Goal: Task Accomplishment & Management: Manage account settings

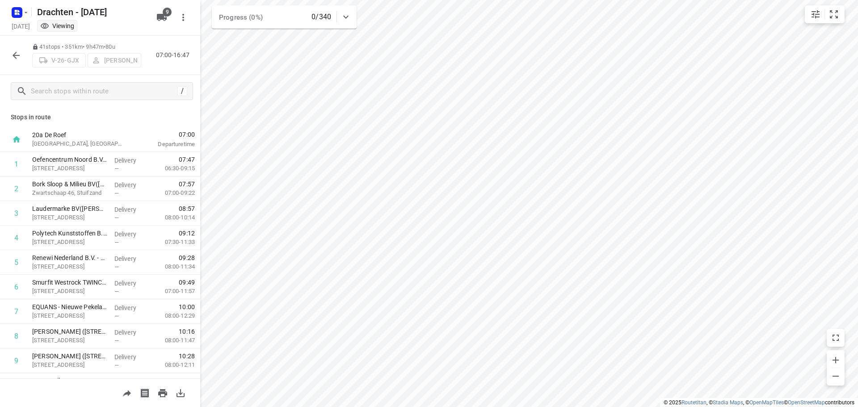
click at [17, 59] on icon "button" at bounding box center [16, 55] width 11 height 11
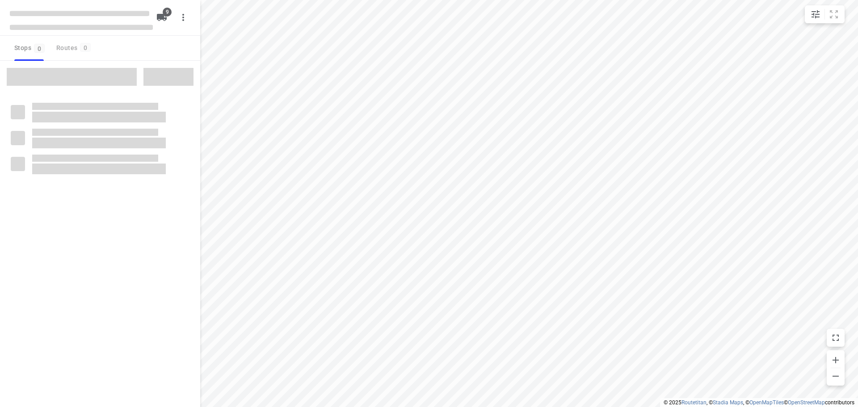
checkbox input "true"
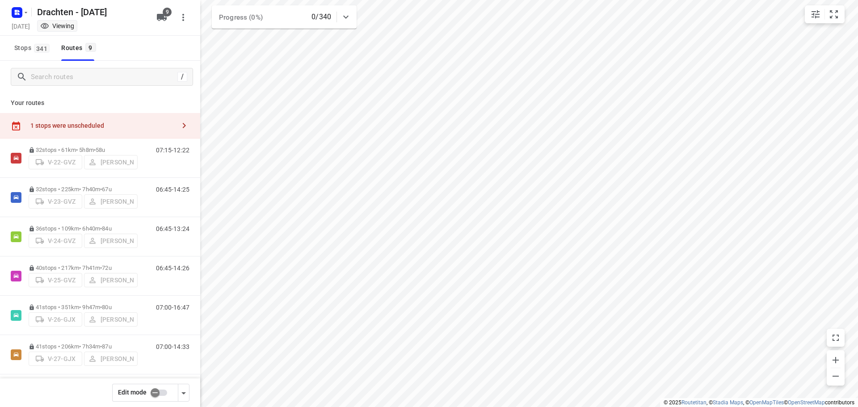
click at [83, 127] on div "1 stops were unscheduled" at bounding box center [102, 125] width 145 height 7
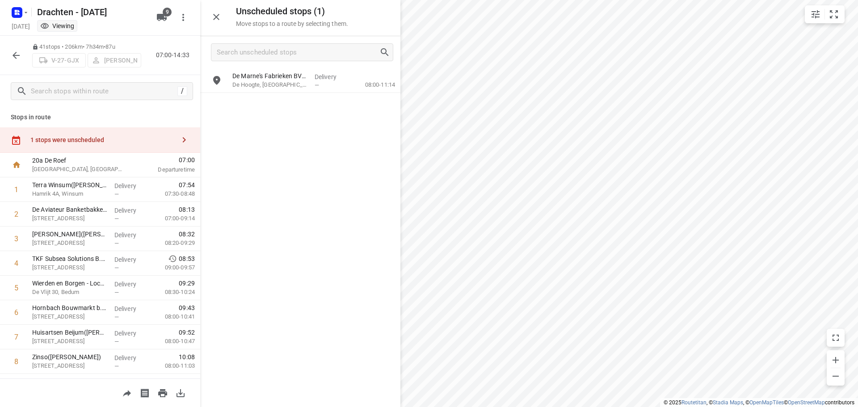
click at [18, 58] on icon "button" at bounding box center [16, 55] width 11 height 11
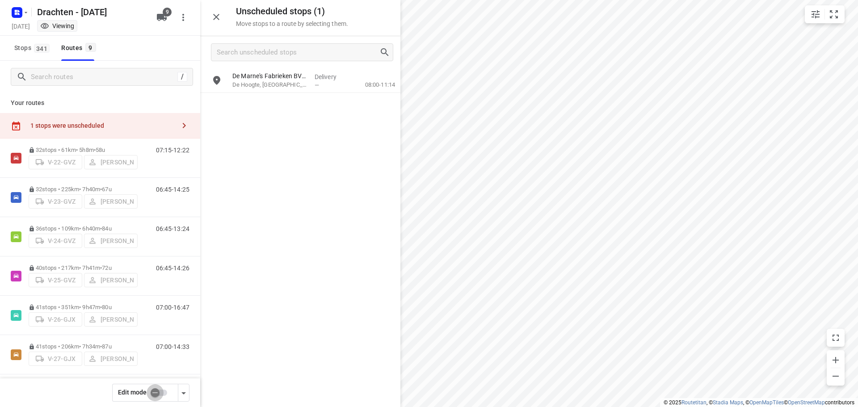
click at [153, 391] on input "checkbox" at bounding box center [155, 392] width 51 height 17
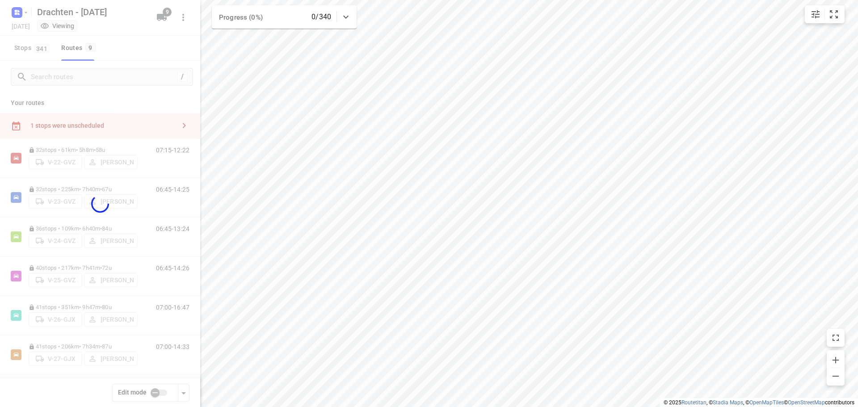
checkbox input "true"
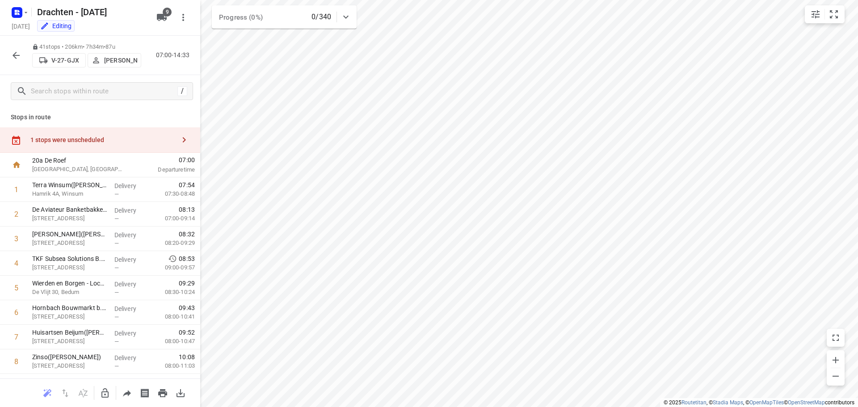
click at [143, 136] on div "1 stops were unscheduled" at bounding box center [102, 139] width 145 height 7
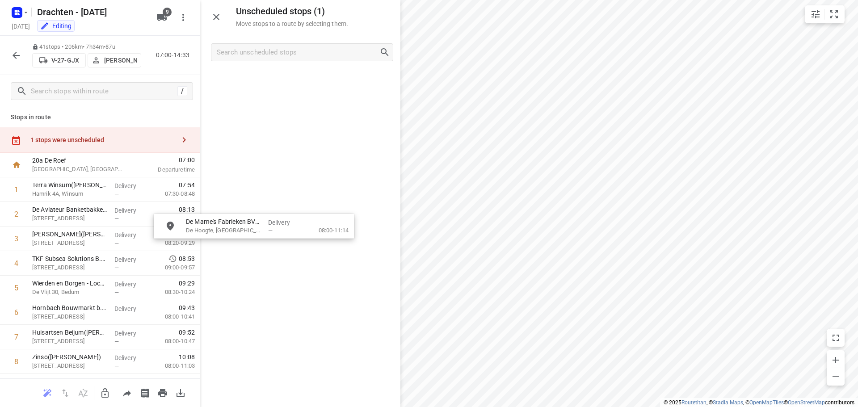
drag, startPoint x: 293, startPoint y: 91, endPoint x: 261, endPoint y: 229, distance: 141.7
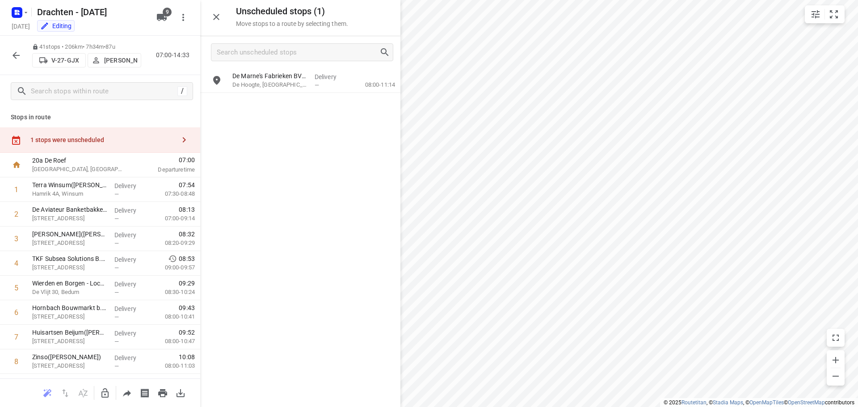
click at [103, 395] on icon "button" at bounding box center [105, 393] width 11 height 11
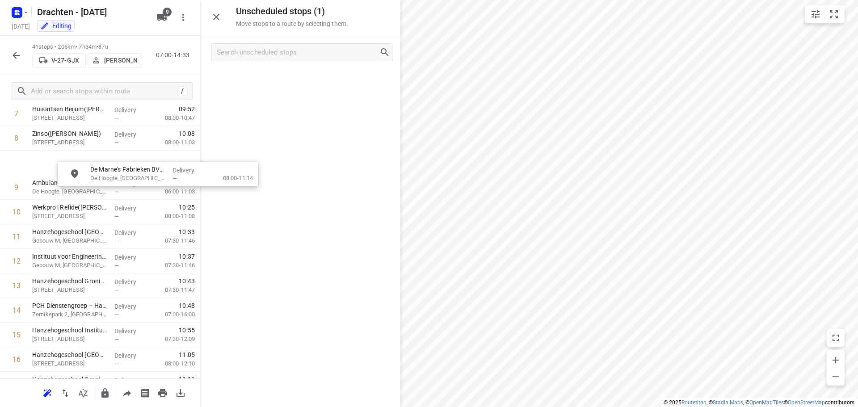
scroll to position [222, 0]
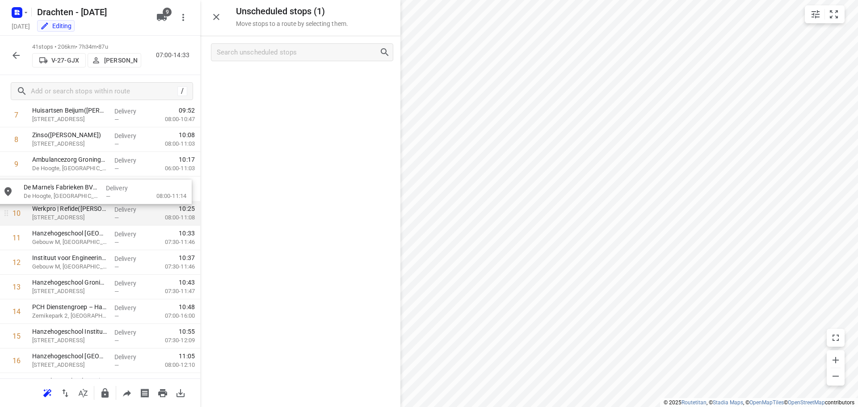
drag, startPoint x: 279, startPoint y: 91, endPoint x: 67, endPoint y: 207, distance: 241.5
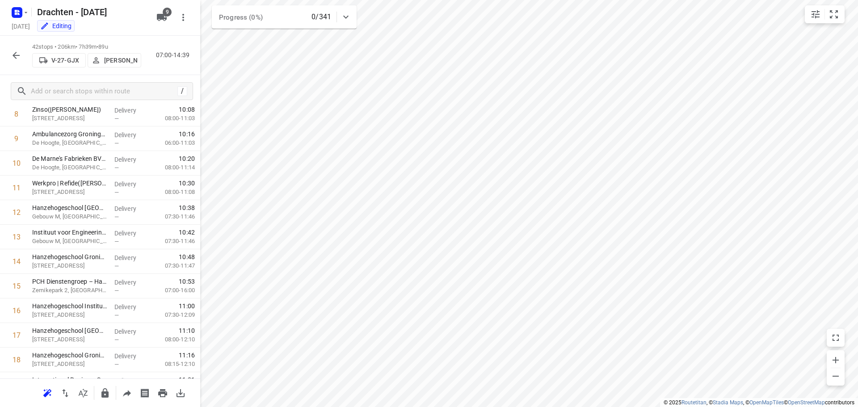
click at [17, 56] on icon "button" at bounding box center [16, 55] width 11 height 11
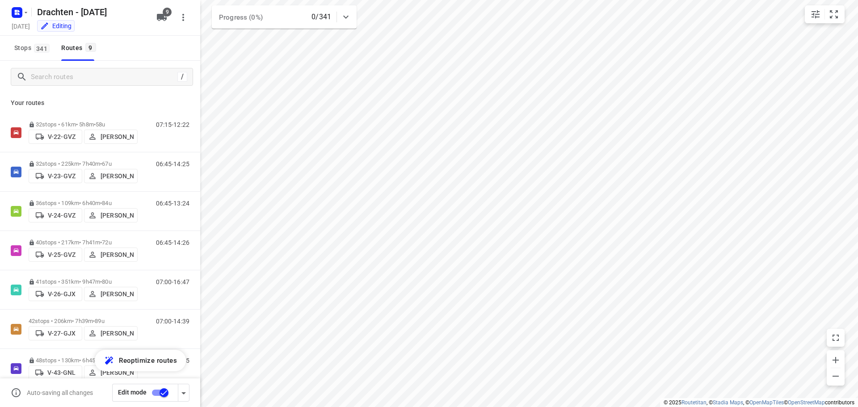
click at [159, 389] on input "checkbox" at bounding box center [164, 392] width 51 height 17
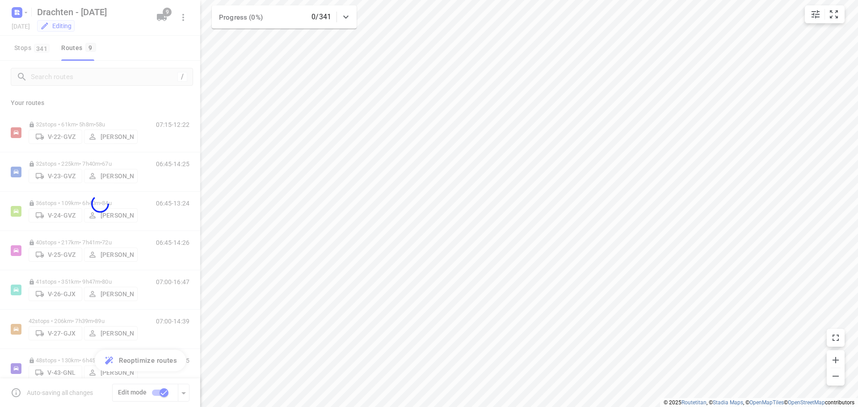
checkbox input "false"
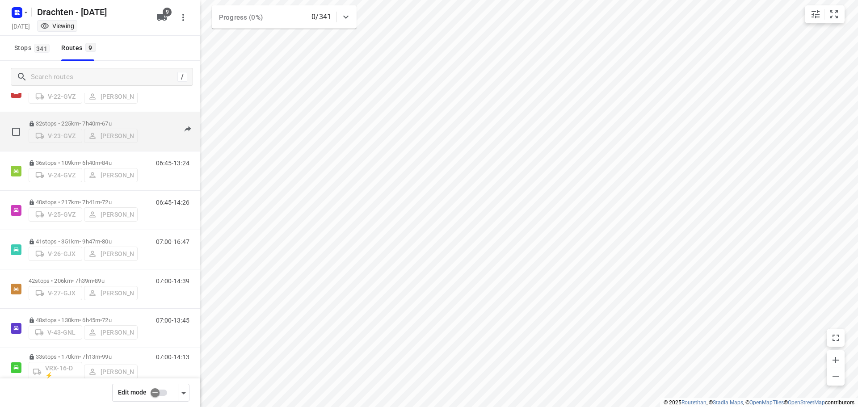
scroll to position [97, 0]
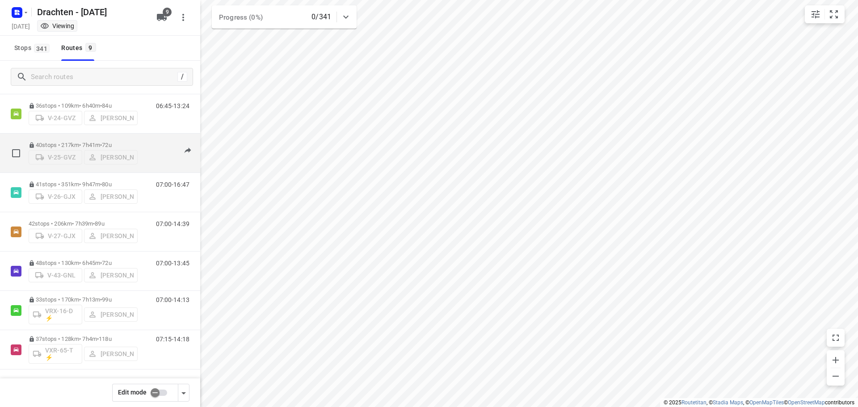
click at [93, 139] on div "40 stops • 217km • 7h41m • 72u V-25-GVZ Tim Visser" at bounding box center [83, 153] width 109 height 32
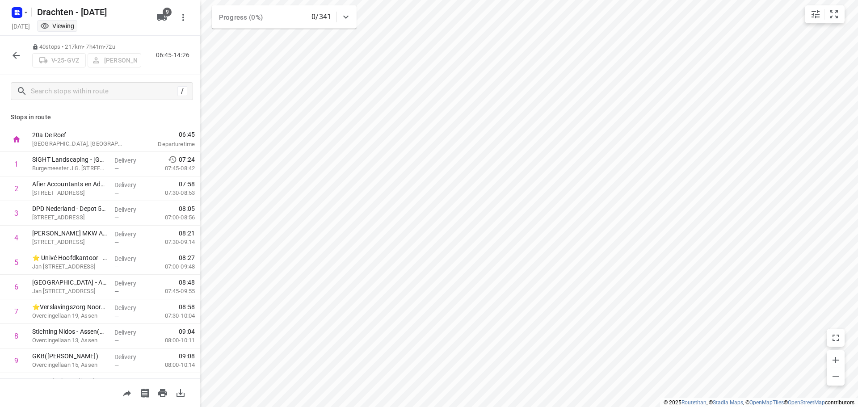
click at [11, 45] on div "40 stops • 217km • 7h41m • 72u V-25-GVZ Tim Visser 06:45-14:26" at bounding box center [100, 55] width 200 height 39
click at [12, 54] on icon "button" at bounding box center [16, 55] width 11 height 11
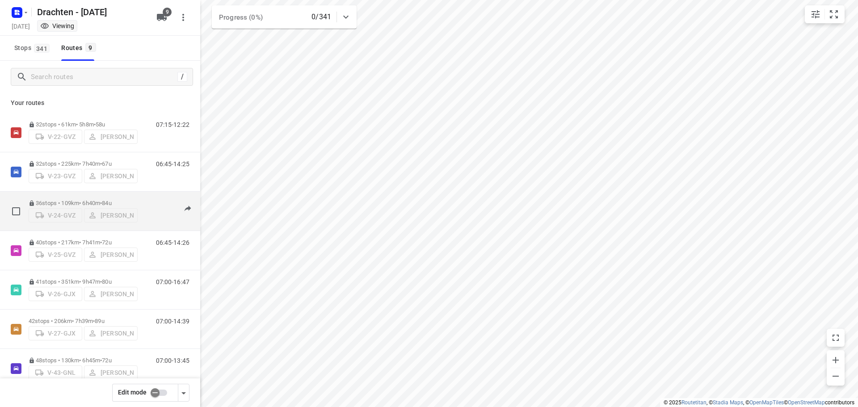
click at [97, 196] on div "36 stops • 109km • 6h40m • 84u V-24-GVZ Jurre Woudwijk" at bounding box center [83, 211] width 109 height 32
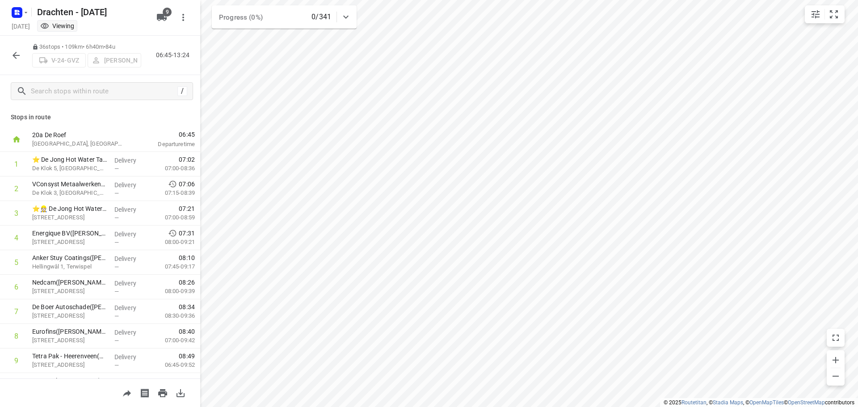
click at [11, 55] on icon "button" at bounding box center [16, 55] width 11 height 11
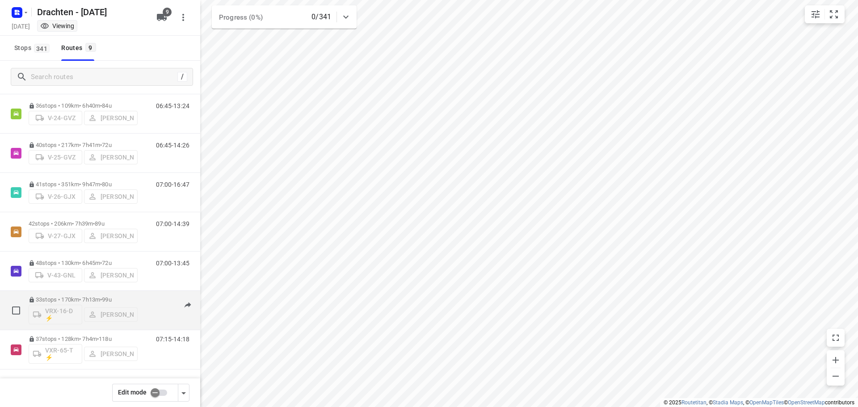
click at [108, 295] on div "33 stops • 170km • 7h13m • 99u VRX-16-D ⚡ Harm Jongsma" at bounding box center [83, 310] width 109 height 37
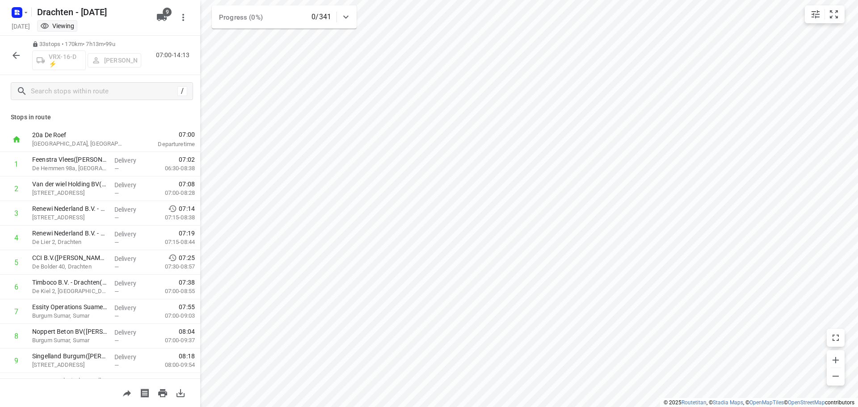
click at [17, 55] on icon "button" at bounding box center [16, 55] width 11 height 11
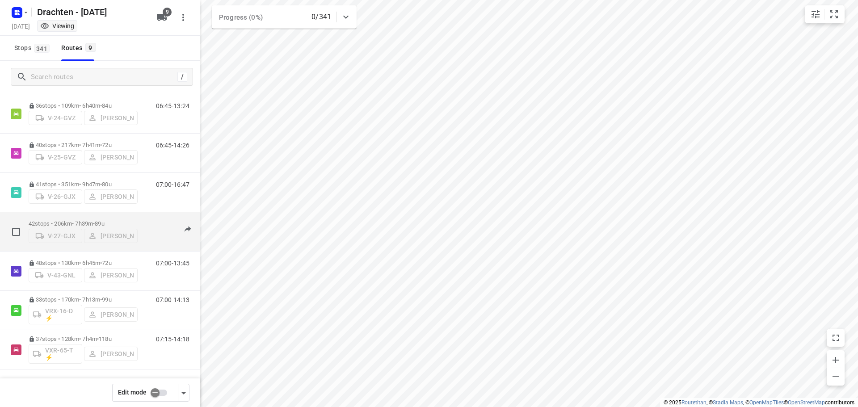
click at [103, 216] on div "42 stops • 206km • 7h39m • 89u V-27-GJX Benny van der Woude" at bounding box center [83, 232] width 109 height 32
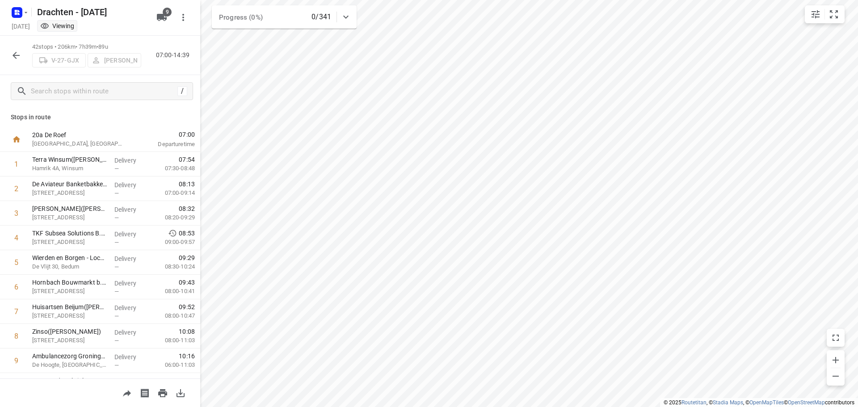
click at [11, 59] on icon "button" at bounding box center [16, 55] width 11 height 11
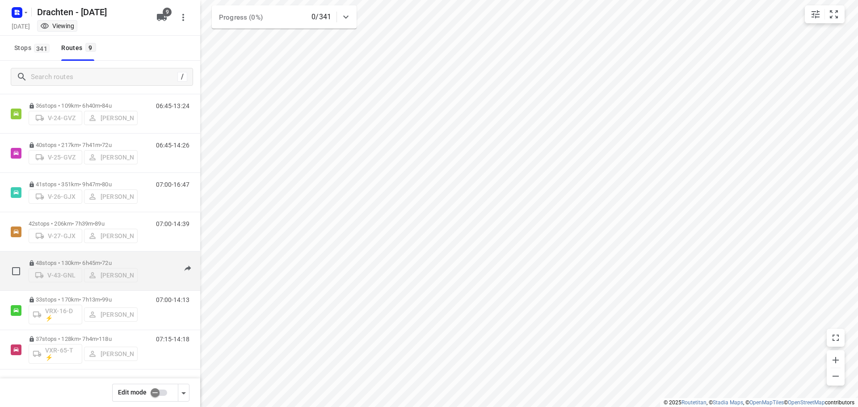
click at [86, 261] on p "48 stops • 130km • 6h45m • 72u" at bounding box center [83, 263] width 109 height 7
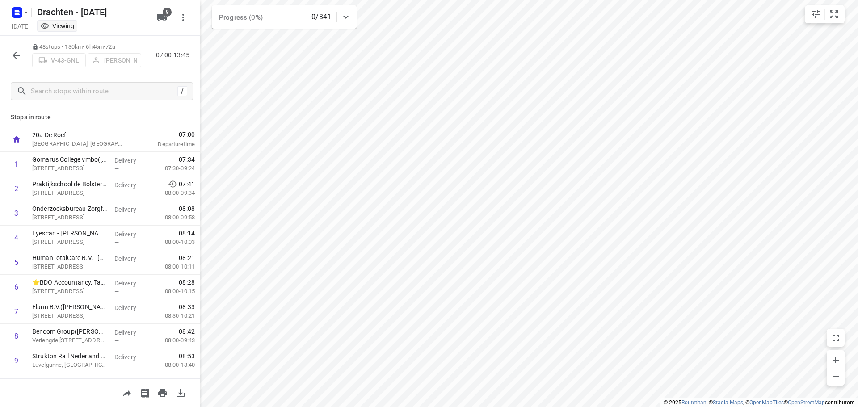
click at [20, 60] on icon "button" at bounding box center [16, 55] width 11 height 11
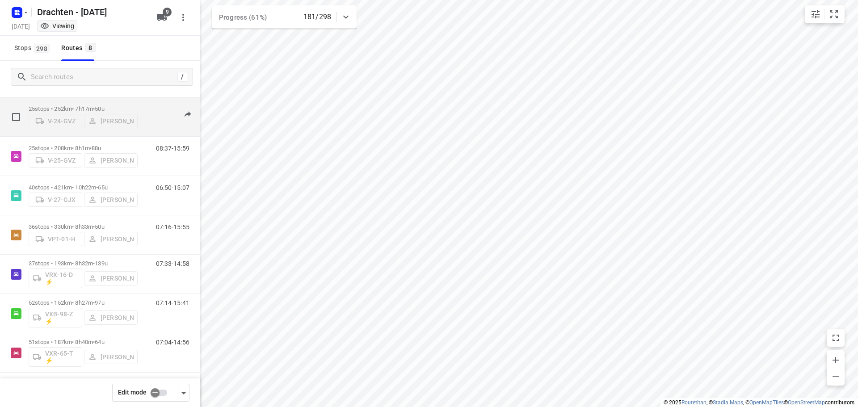
scroll to position [58, 0]
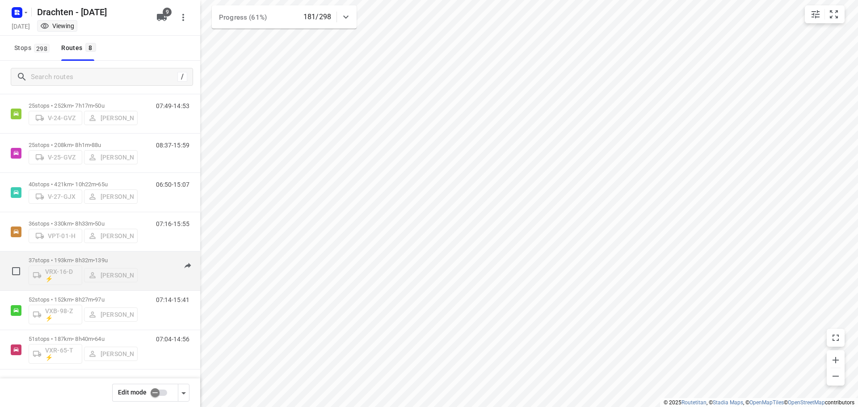
click at [88, 258] on p "37 stops • 193km • 8h32m • 139u" at bounding box center [83, 260] width 109 height 7
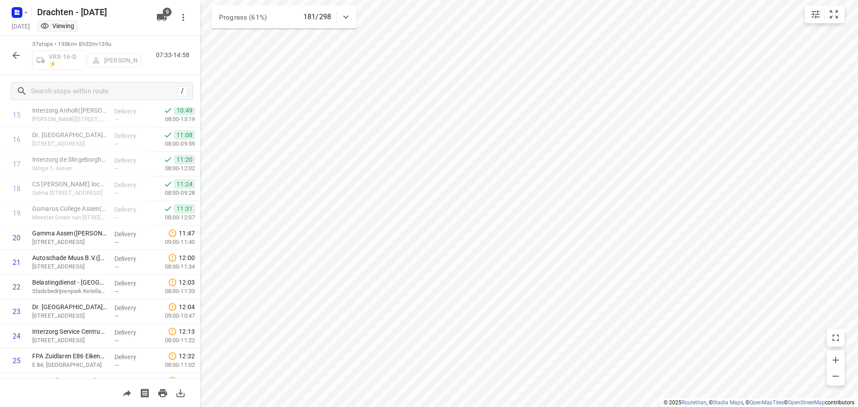
scroll to position [447, 0]
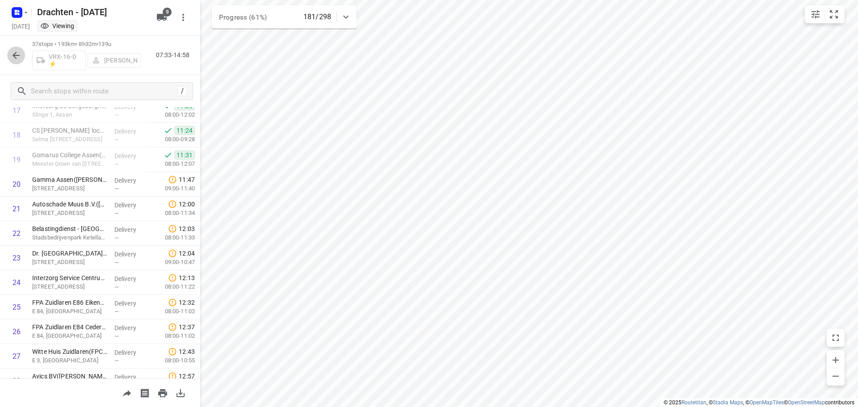
click at [11, 63] on button "button" at bounding box center [16, 55] width 18 height 18
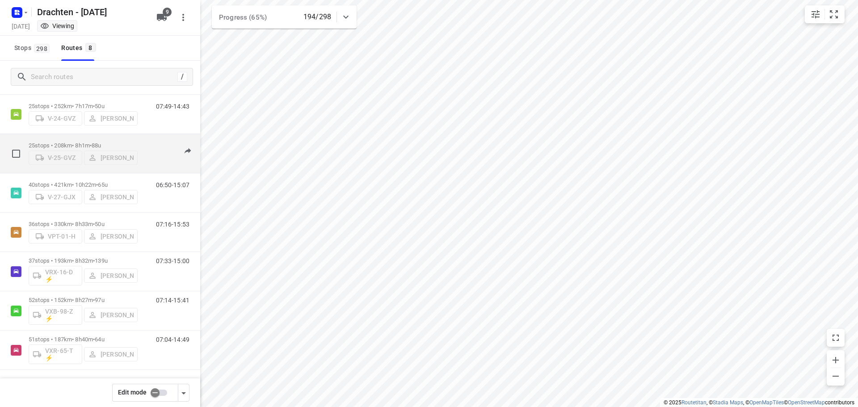
scroll to position [58, 0]
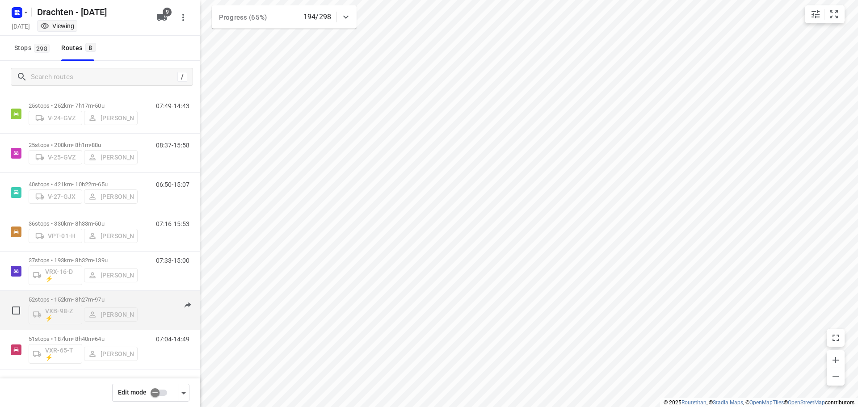
click at [97, 294] on div "52 stops • 152km • 8h27m • 97u VXB-98-Z ⚡ Kirsten Brouwer" at bounding box center [83, 310] width 109 height 37
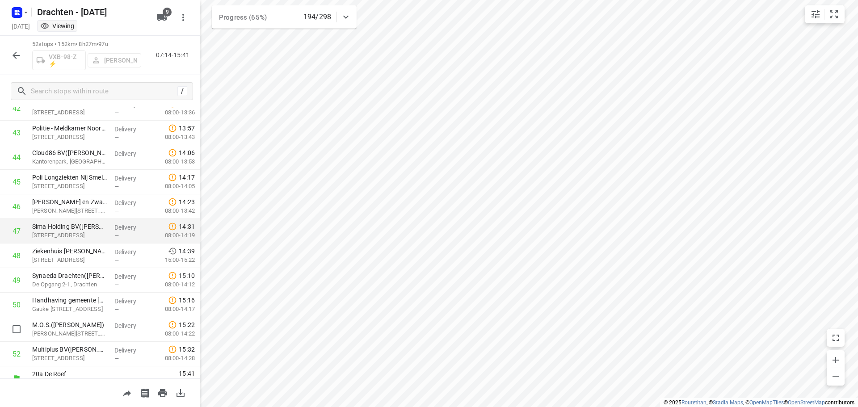
scroll to position [1073, 0]
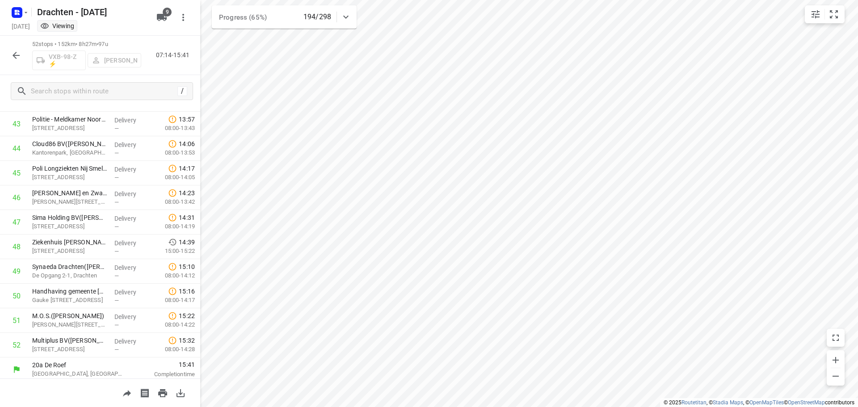
click at [14, 60] on icon "button" at bounding box center [16, 55] width 11 height 11
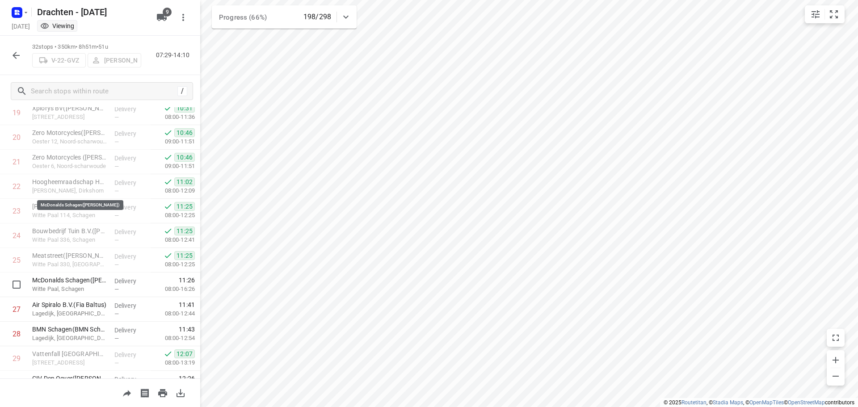
scroll to position [585, 0]
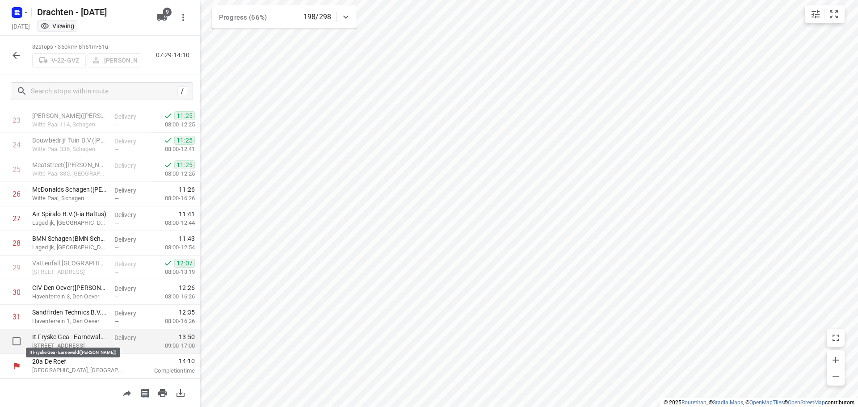
click at [96, 334] on p "It Fryske Gea - Earnewald([PERSON_NAME])" at bounding box center [69, 337] width 75 height 9
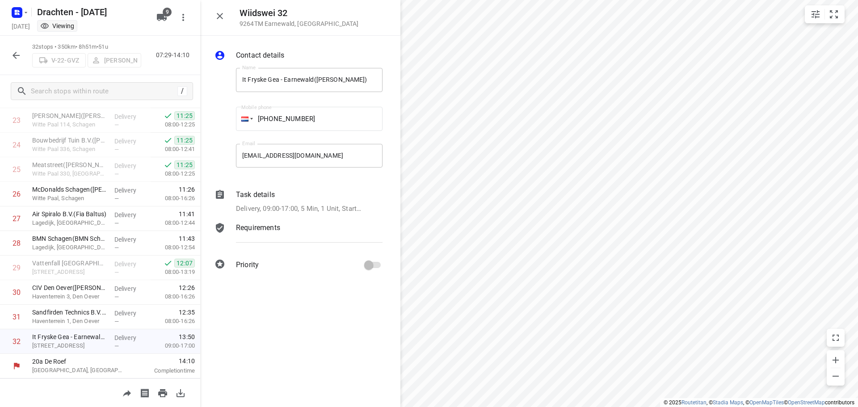
click at [250, 196] on p "Task details" at bounding box center [255, 195] width 39 height 11
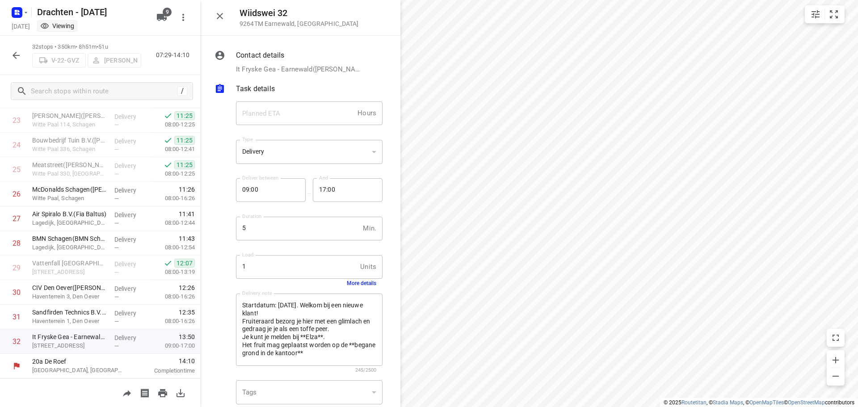
click at [358, 284] on button "More details" at bounding box center [362, 283] width 30 height 6
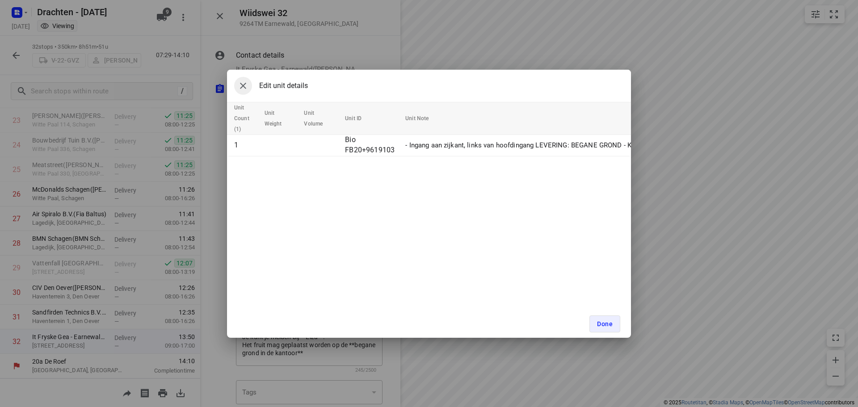
click at [239, 92] on button "button" at bounding box center [243, 86] width 18 height 18
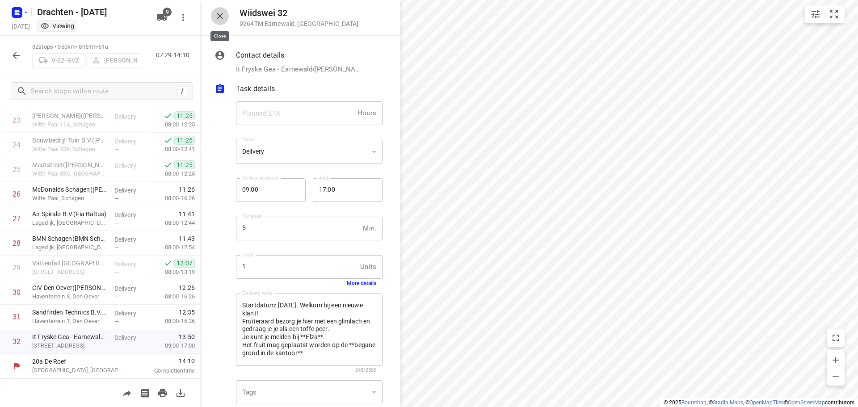
click at [223, 14] on icon "button" at bounding box center [220, 16] width 11 height 11
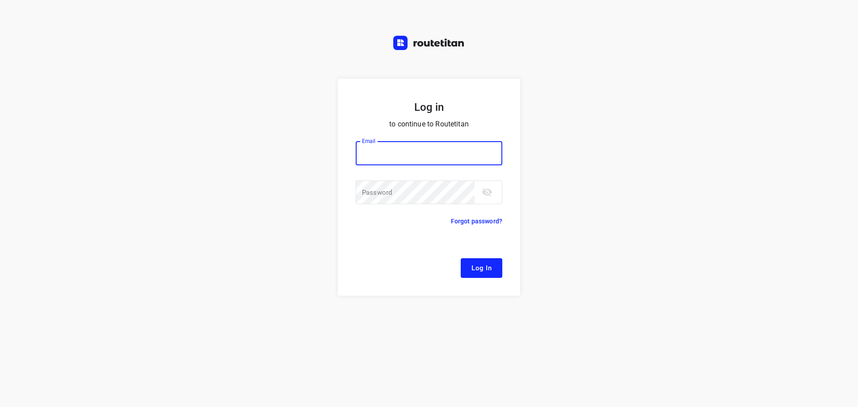
click at [419, 159] on input "email" at bounding box center [429, 153] width 147 height 24
type input "[EMAIL_ADDRESS][DOMAIN_NAME]"
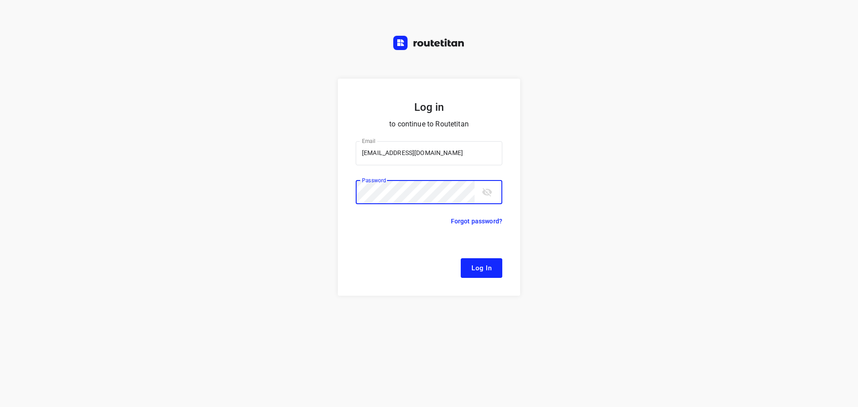
click at [461, 258] on button "Log In" at bounding box center [482, 268] width 42 height 20
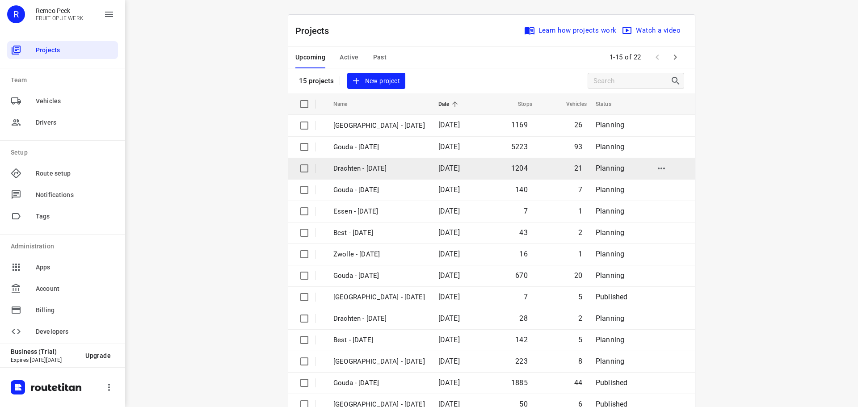
click at [362, 161] on td "Drachten - Monday" at bounding box center [378, 168] width 107 height 21
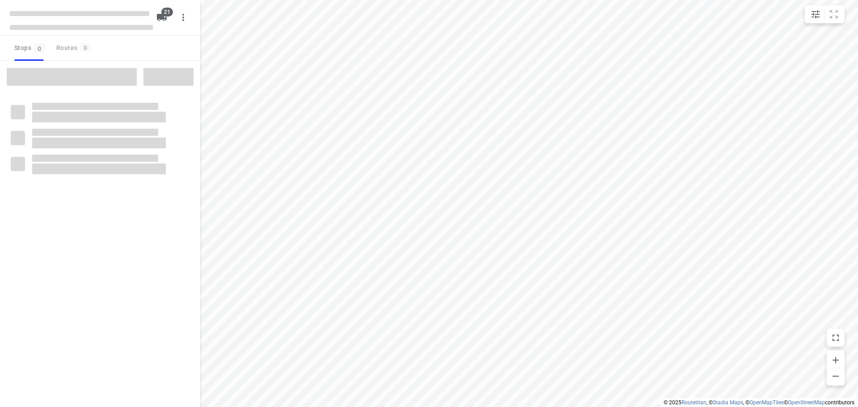
checkbox input "true"
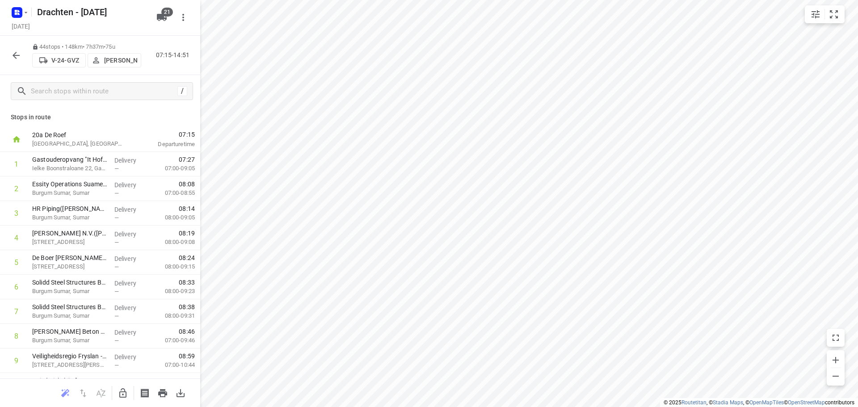
click at [18, 56] on icon "button" at bounding box center [16, 55] width 11 height 11
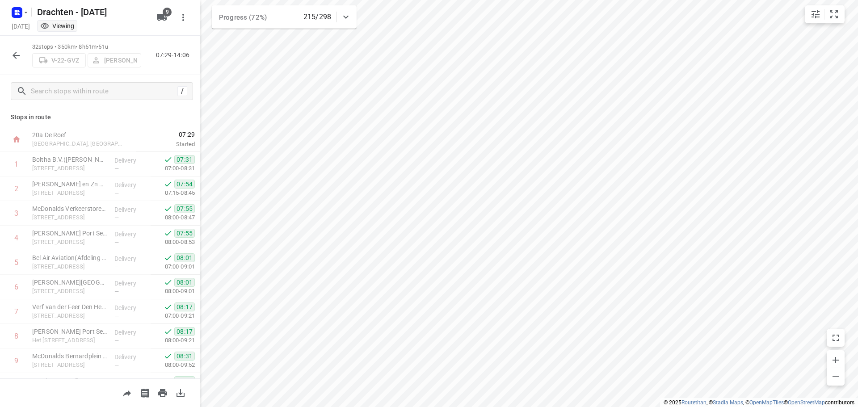
click at [17, 55] on icon "button" at bounding box center [16, 55] width 7 height 7
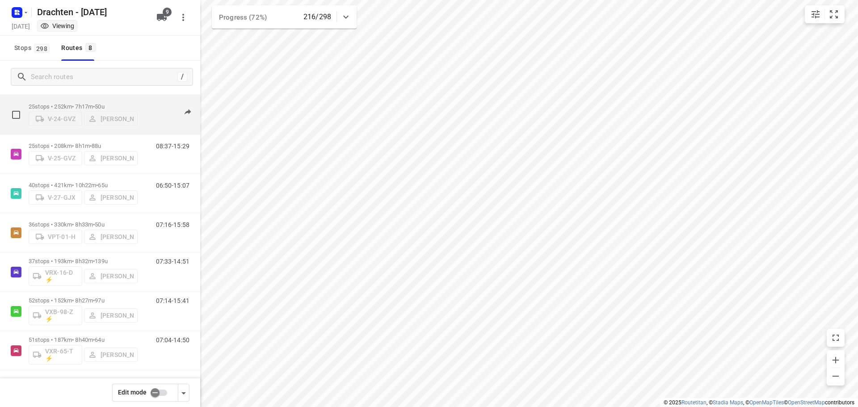
scroll to position [58, 0]
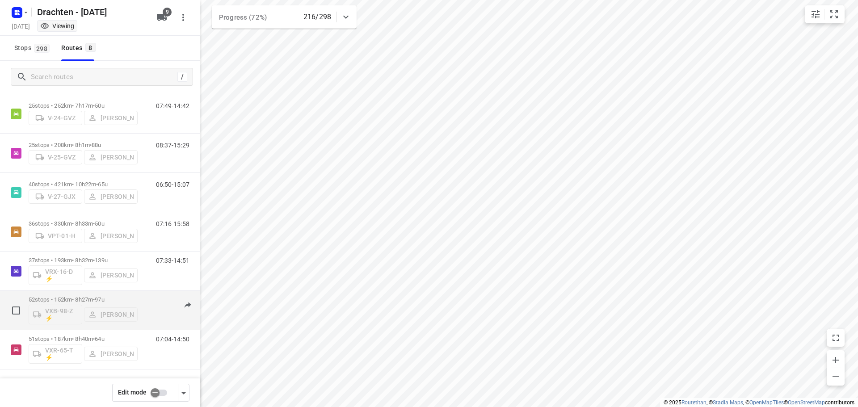
click at [81, 296] on p "52 stops • 152km • 8h27m • 97u" at bounding box center [83, 299] width 109 height 7
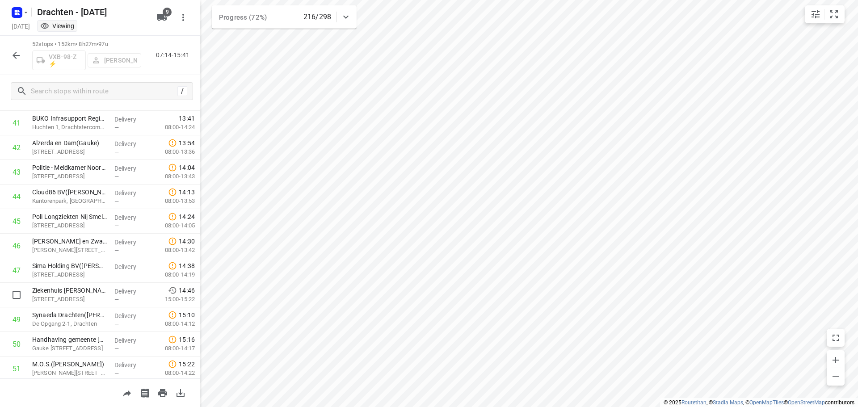
scroll to position [1028, 0]
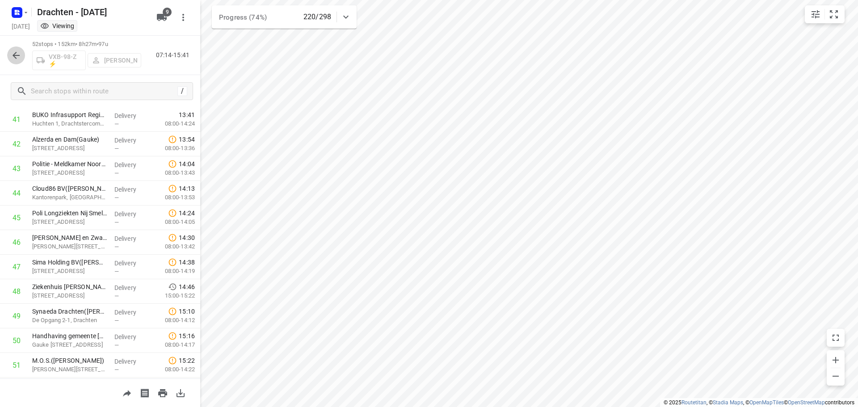
click at [18, 58] on icon "button" at bounding box center [16, 55] width 11 height 11
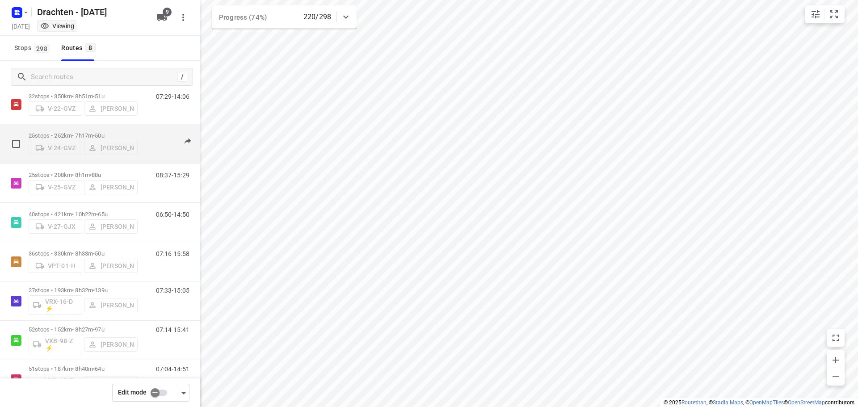
scroll to position [58, 0]
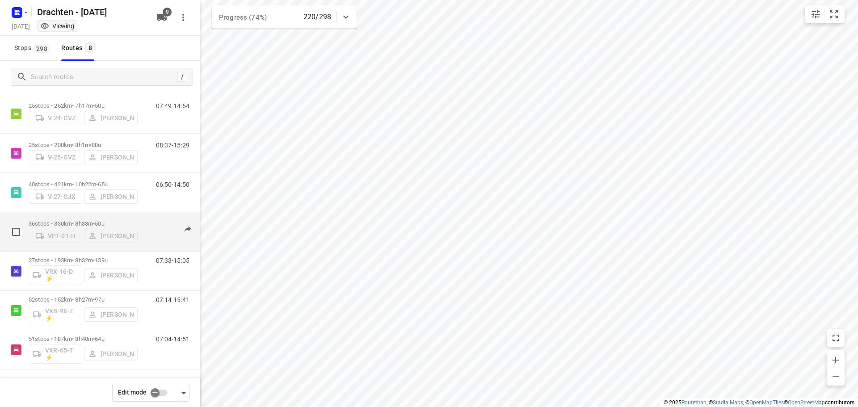
click at [62, 217] on div "36 stops • 330km • 8h33m • 50u VPT-01-H Tim Visser" at bounding box center [83, 232] width 109 height 32
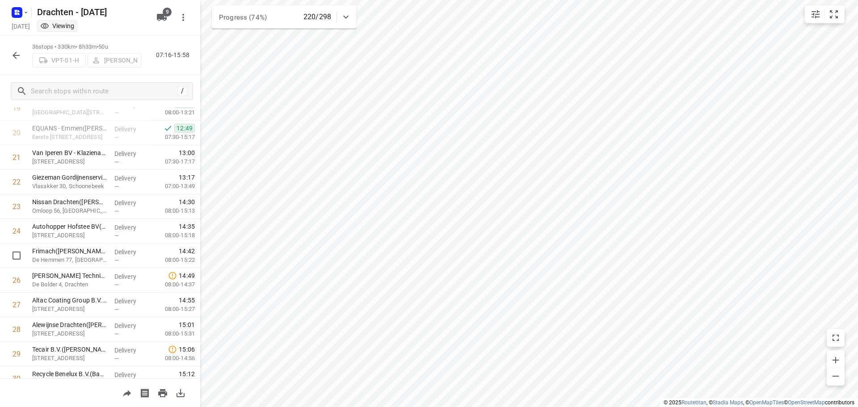
scroll to position [447, 0]
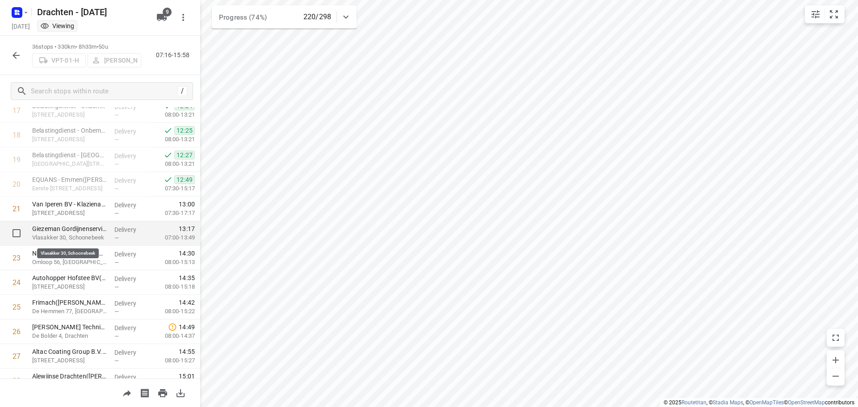
click at [76, 236] on p "Vlasakker 30, Schoonebeek" at bounding box center [69, 237] width 75 height 9
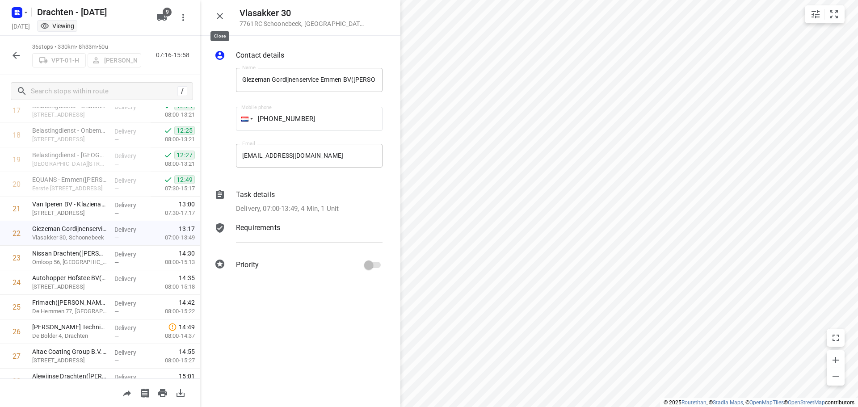
click at [220, 14] on icon "button" at bounding box center [220, 16] width 11 height 11
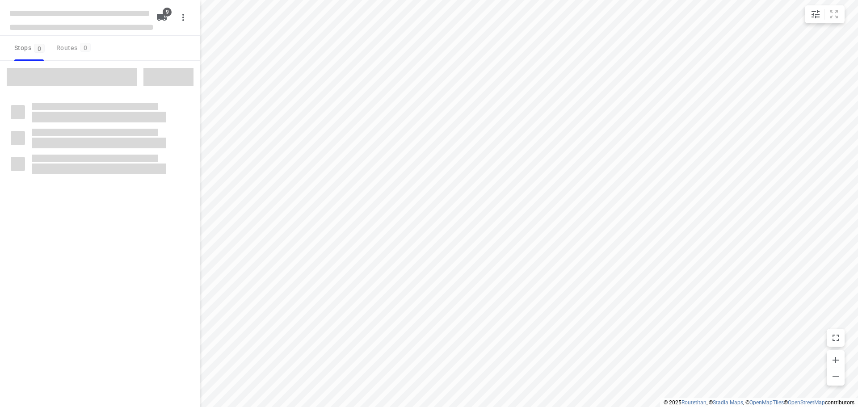
checkbox input "true"
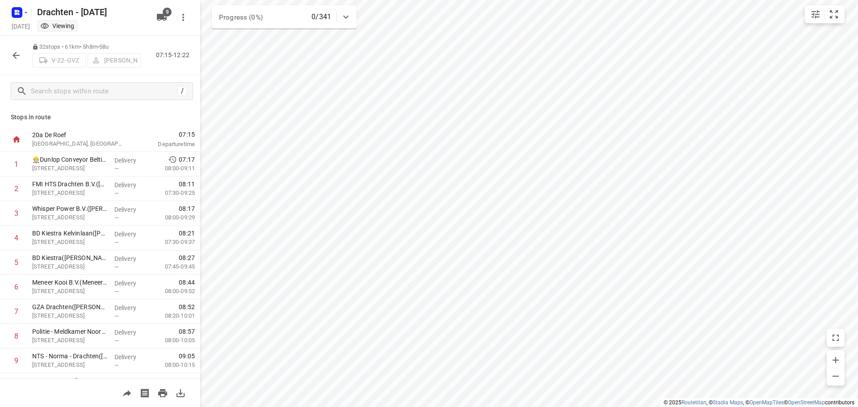
click at [33, 13] on div "Drachten - [DATE]" at bounding box center [79, 11] width 143 height 16
click at [25, 11] on icon "button" at bounding box center [25, 12] width 7 height 7
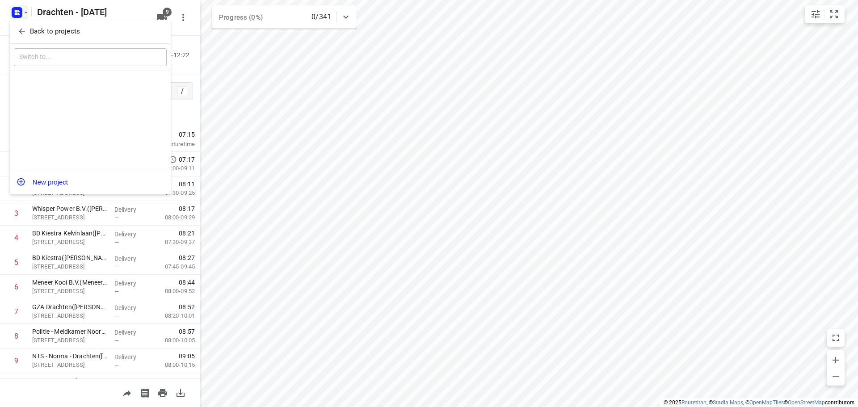
click at [72, 30] on p "Back to projects" at bounding box center [55, 31] width 50 height 10
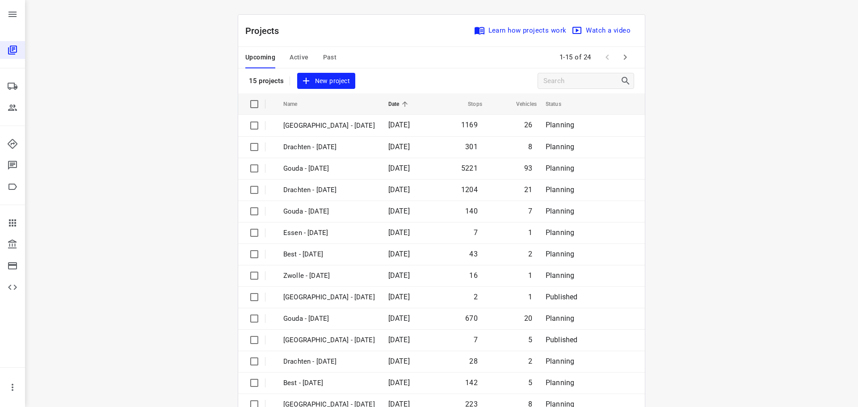
click at [326, 55] on span "Past" at bounding box center [330, 57] width 14 height 11
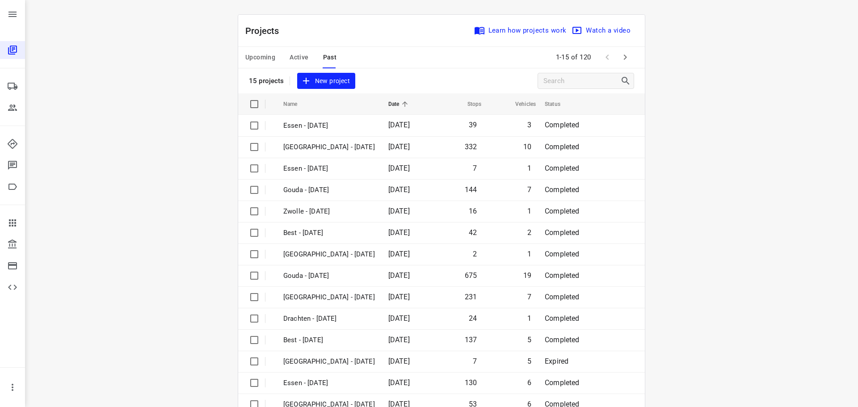
click at [300, 55] on span "Active" at bounding box center [299, 57] width 19 height 11
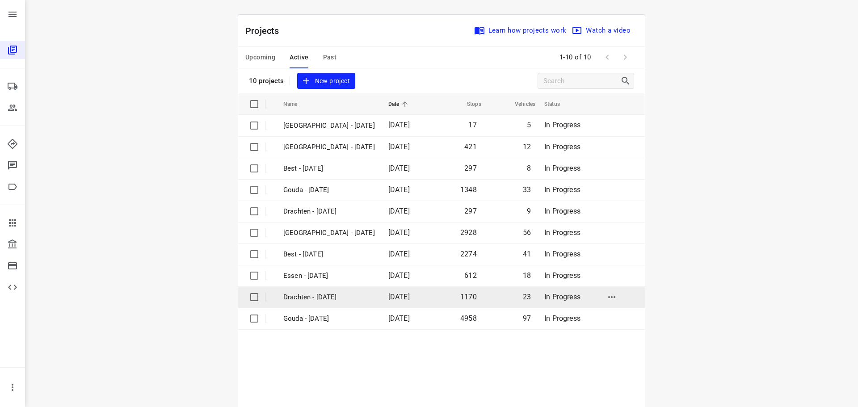
click at [321, 297] on p "Drachten - Monday" at bounding box center [329, 297] width 92 height 10
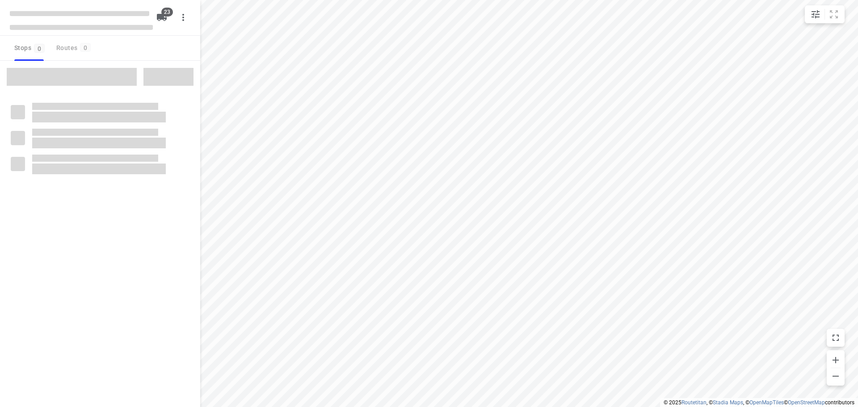
checkbox input "true"
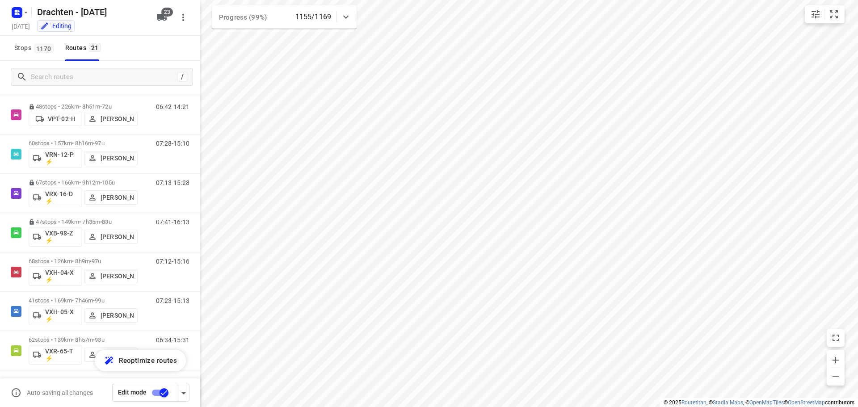
scroll to position [595, 0]
click at [91, 333] on div "62 stops • 139km • 8h57m • 93u VXR-65-T ⚡ Harry Van der Laan" at bounding box center [83, 349] width 109 height 37
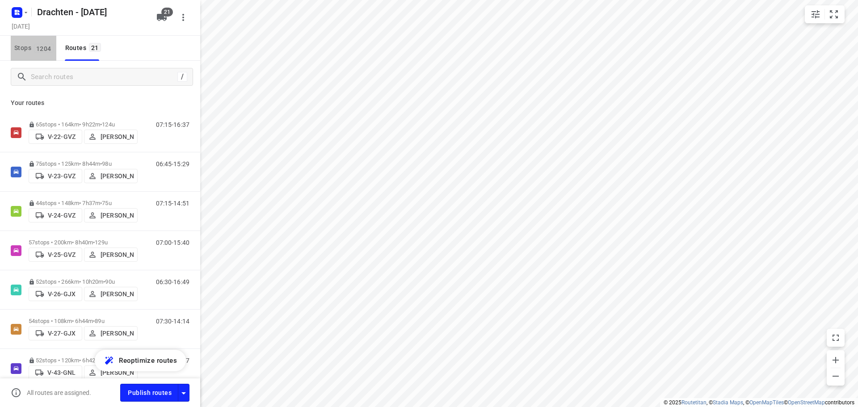
click at [46, 51] on span "1204" at bounding box center [44, 48] width 20 height 9
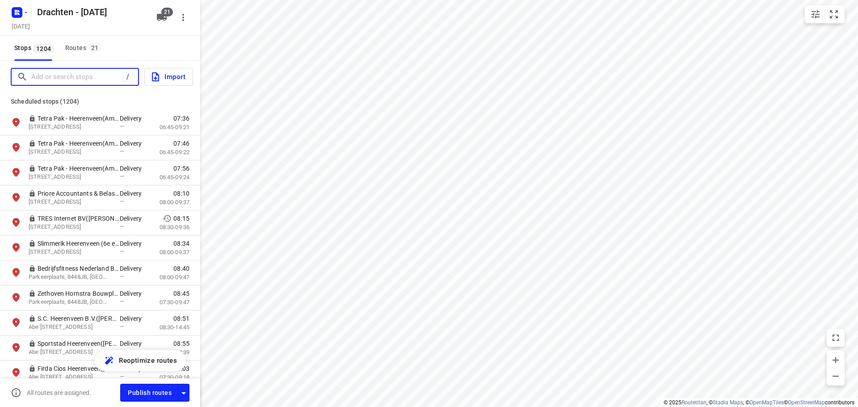
click at [46, 73] on input "Add or search stops" at bounding box center [77, 77] width 92 height 14
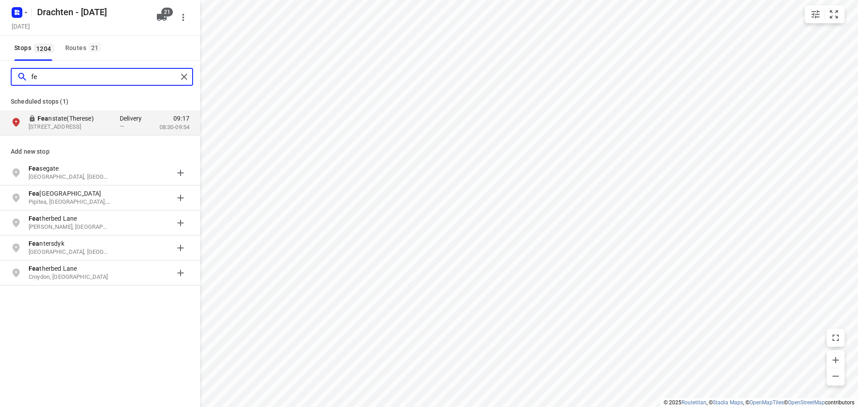
type input "f"
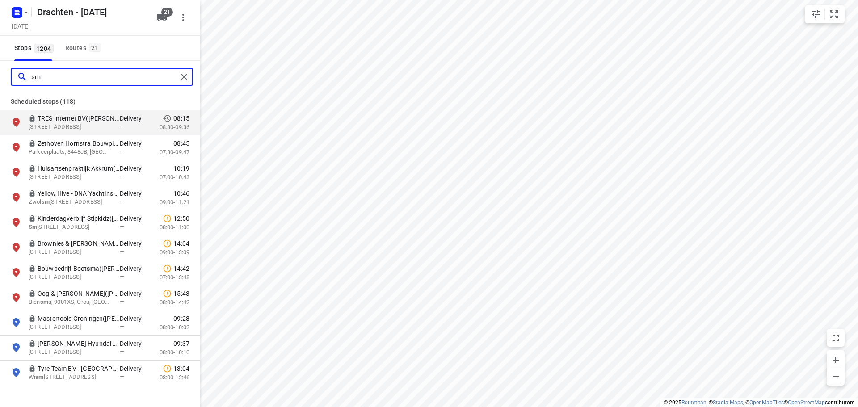
type input "s"
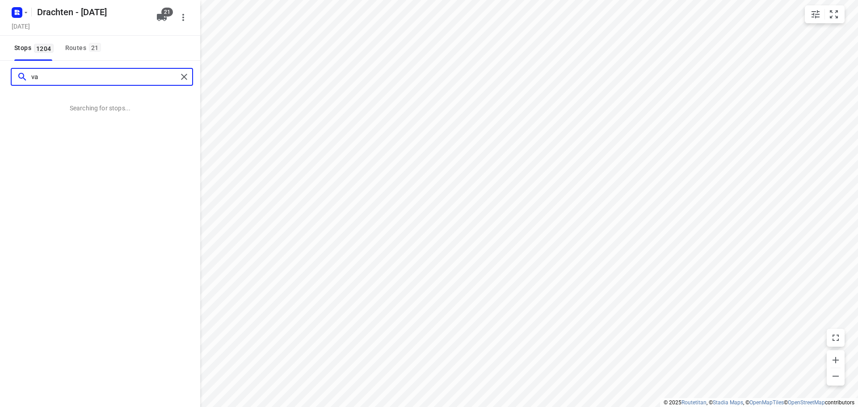
type input "v"
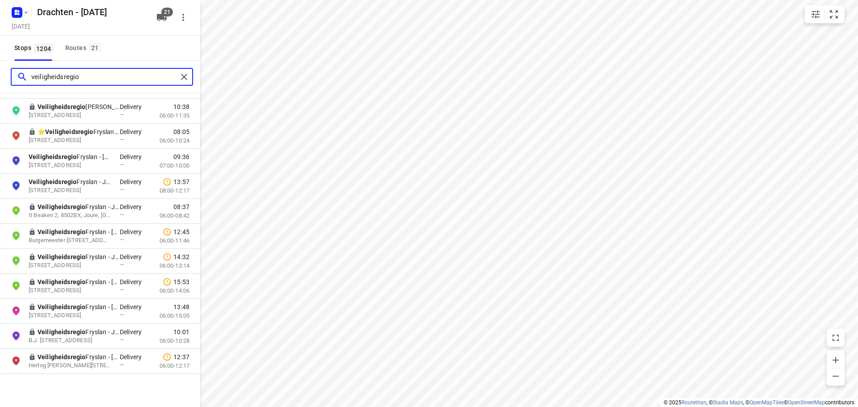
scroll to position [291, 0]
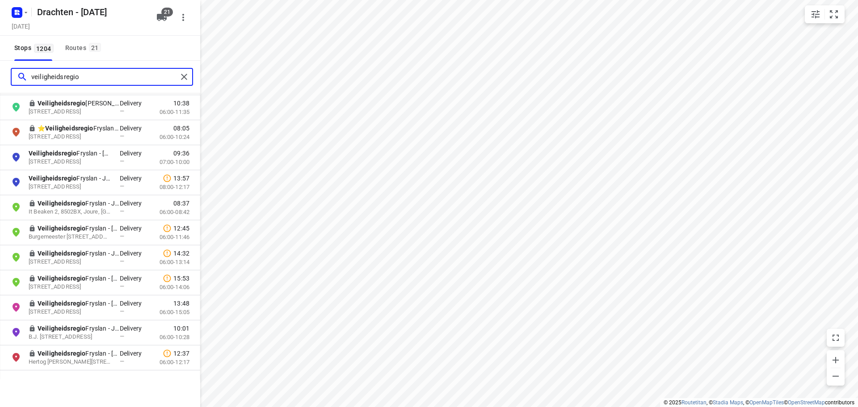
drag, startPoint x: 87, startPoint y: 75, endPoint x: 15, endPoint y: 76, distance: 72.0
click at [15, 76] on div "veiligheidsregio" at bounding box center [95, 77] width 166 height 14
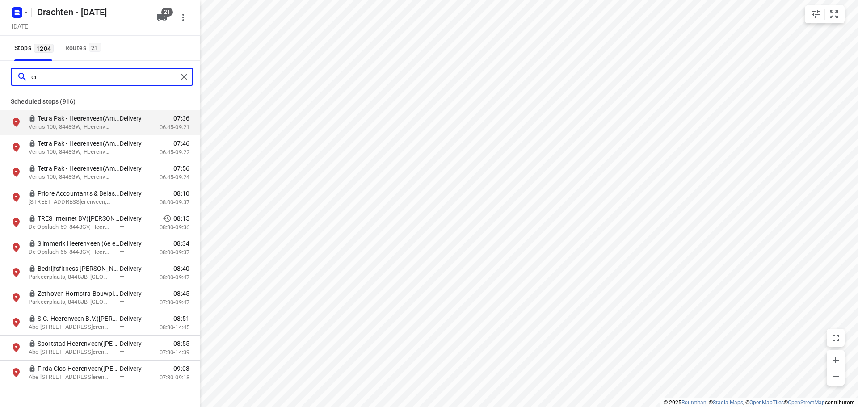
type input "e"
type input "l"
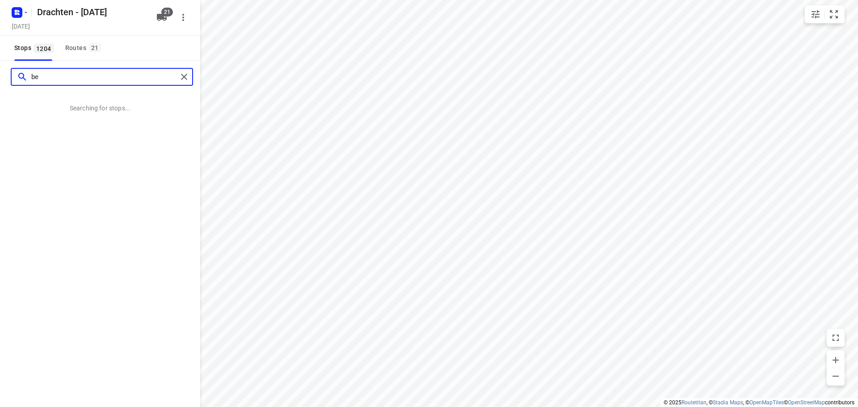
type input "b"
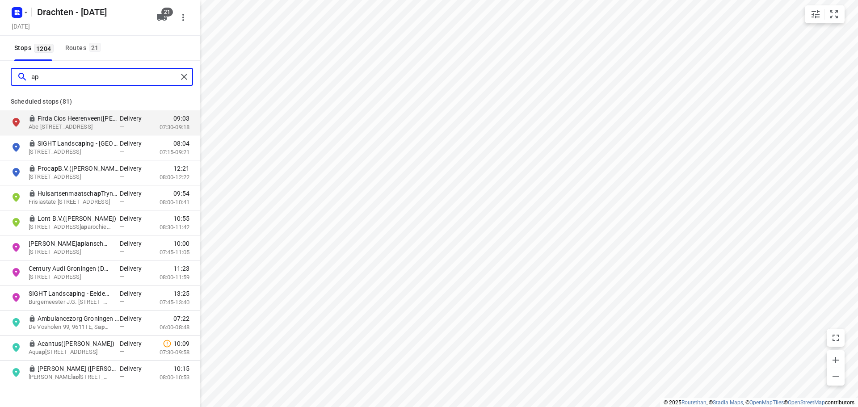
type input "a"
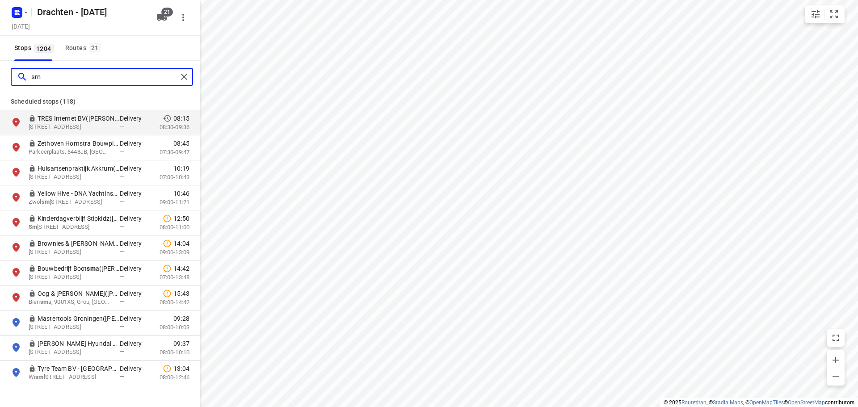
type input "s"
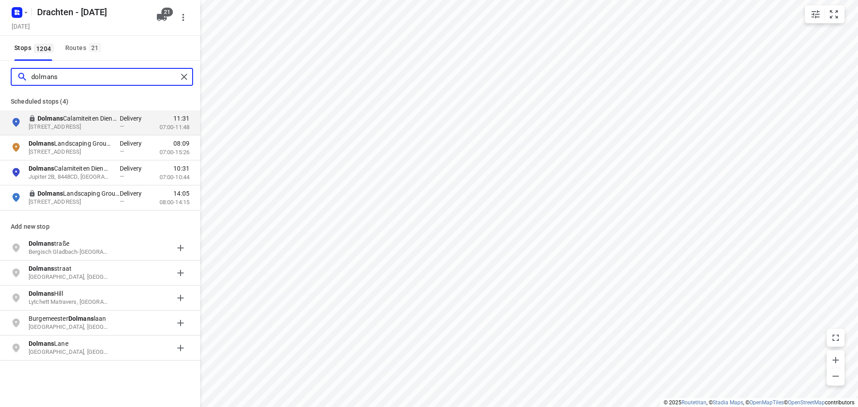
click at [52, 79] on input "dolmans" at bounding box center [104, 77] width 146 height 14
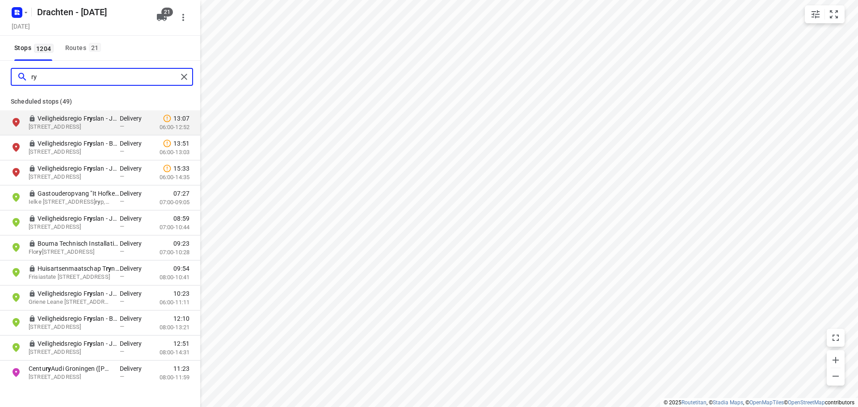
type input "r"
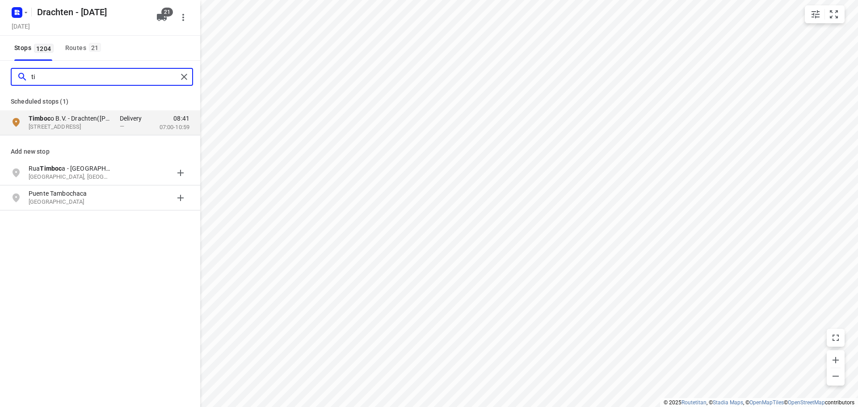
type input "t"
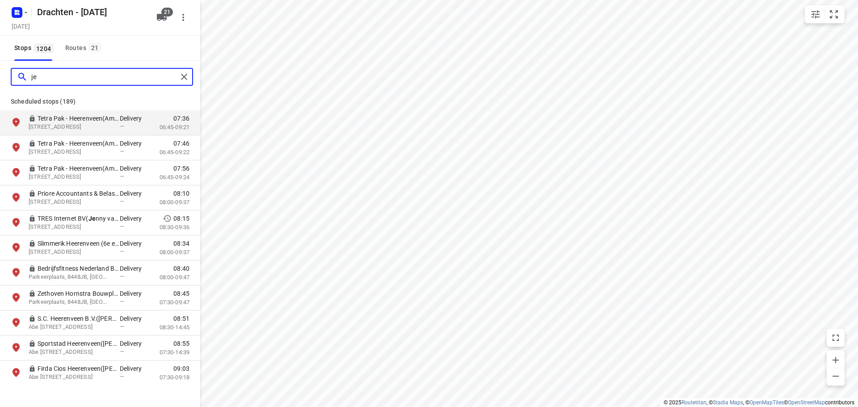
type input "j"
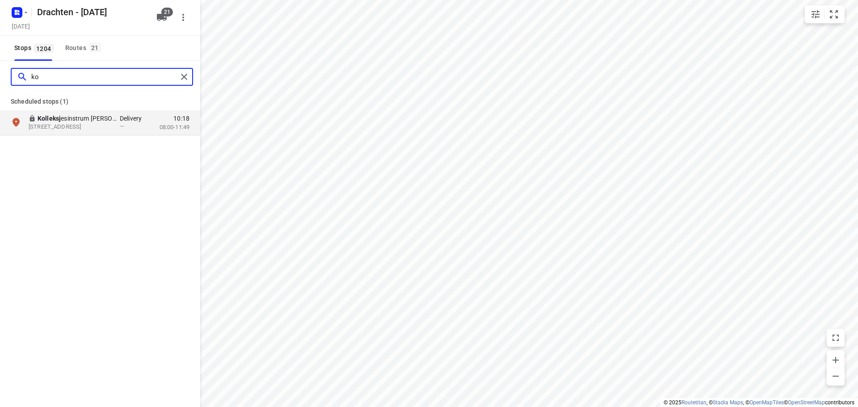
type input "k"
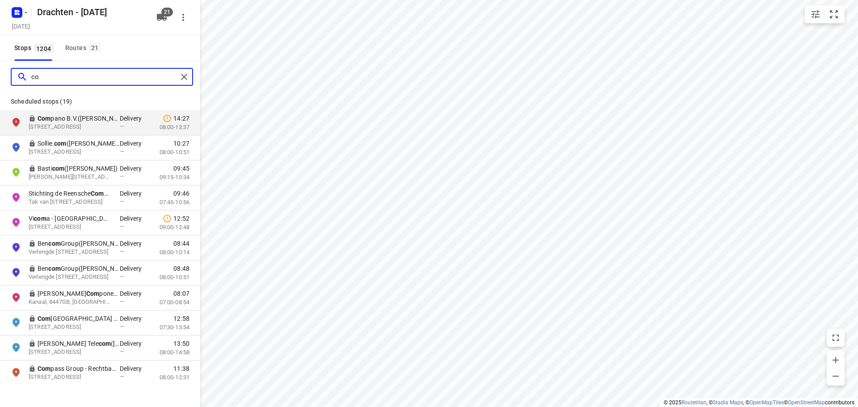
type input "c"
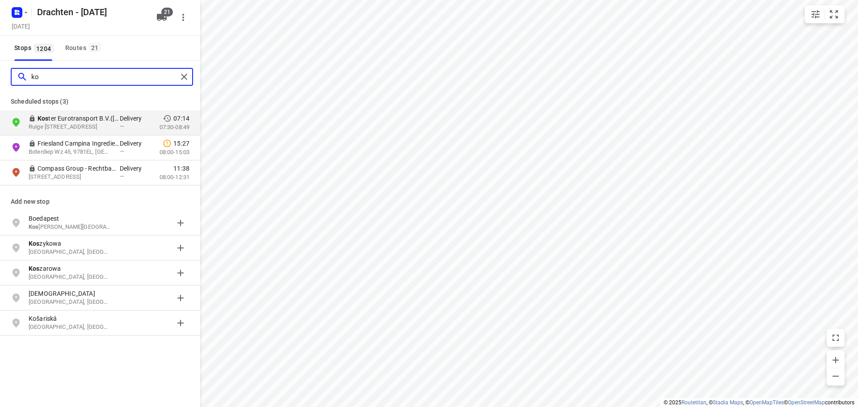
type input "k"
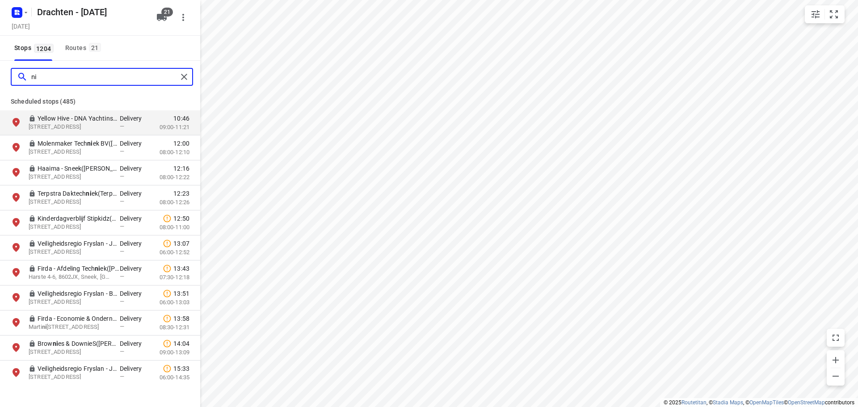
type input "n"
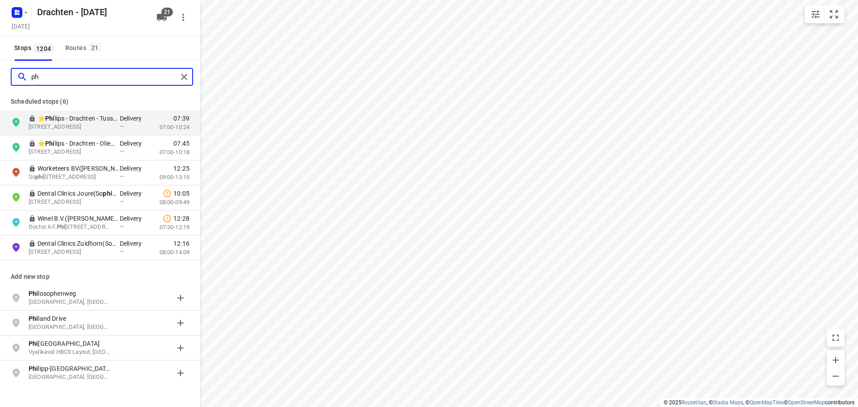
type input "p"
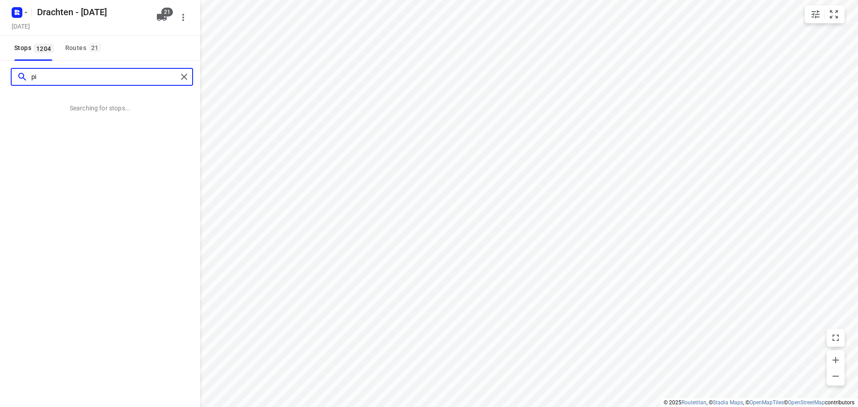
type input "p"
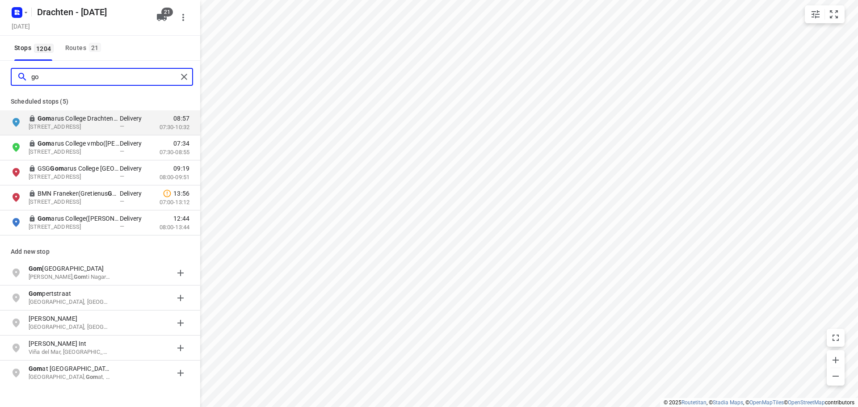
type input "g"
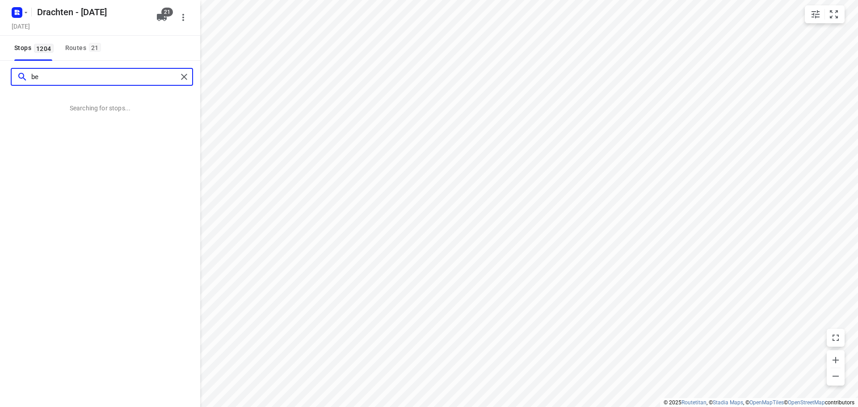
type input "b"
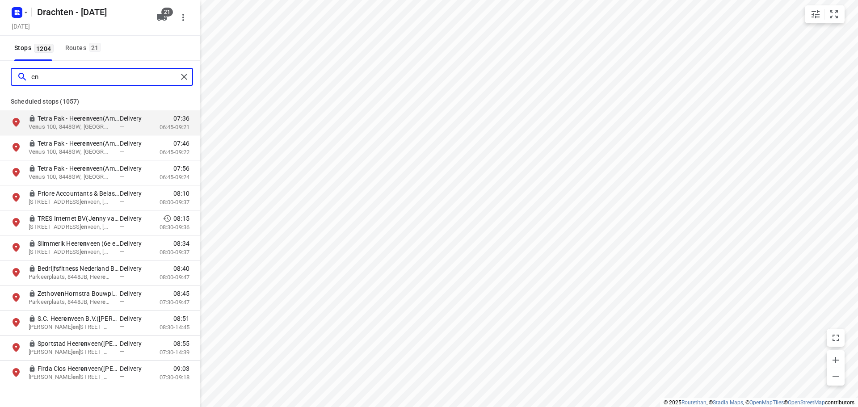
type input "e"
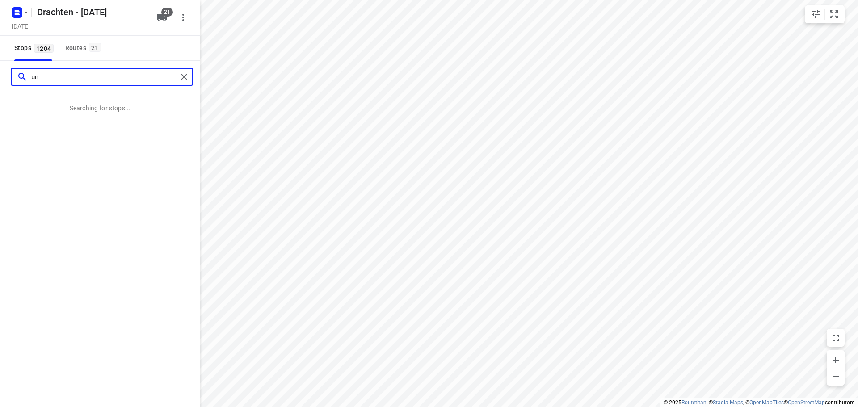
type input "u"
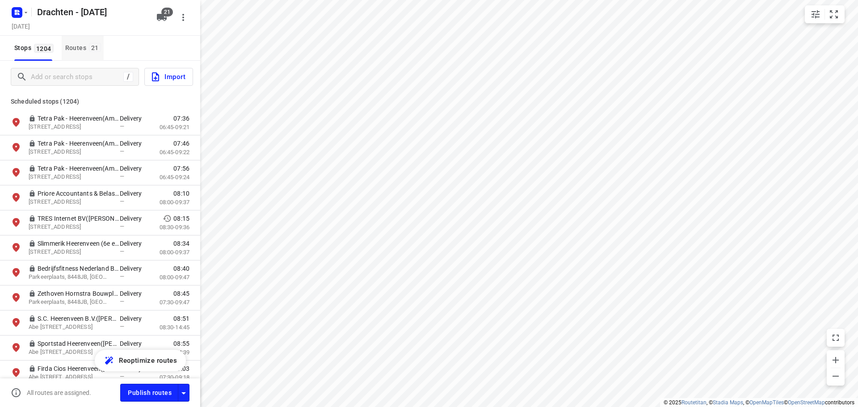
click at [91, 43] on span "21" at bounding box center [95, 47] width 12 height 9
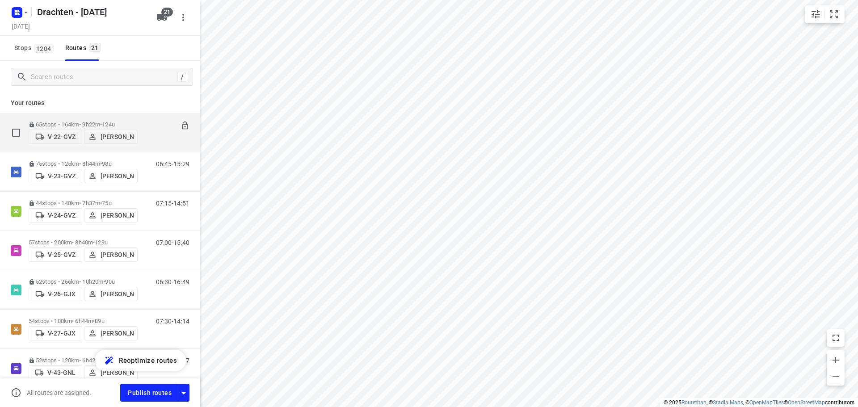
click at [115, 121] on span "124u" at bounding box center [108, 124] width 13 height 7
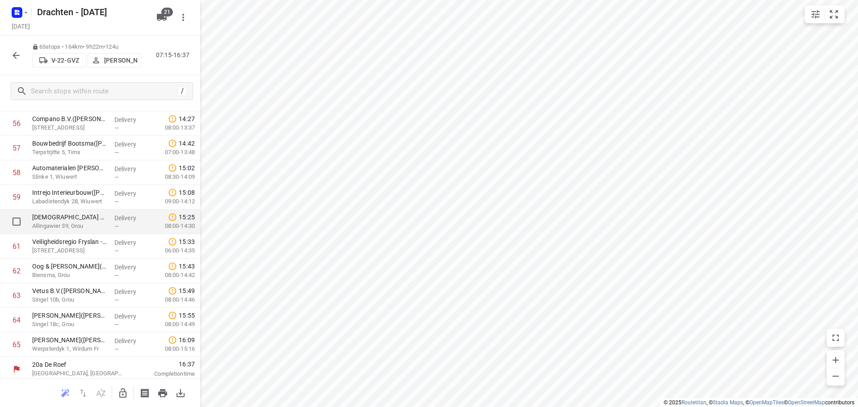
scroll to position [1396, 0]
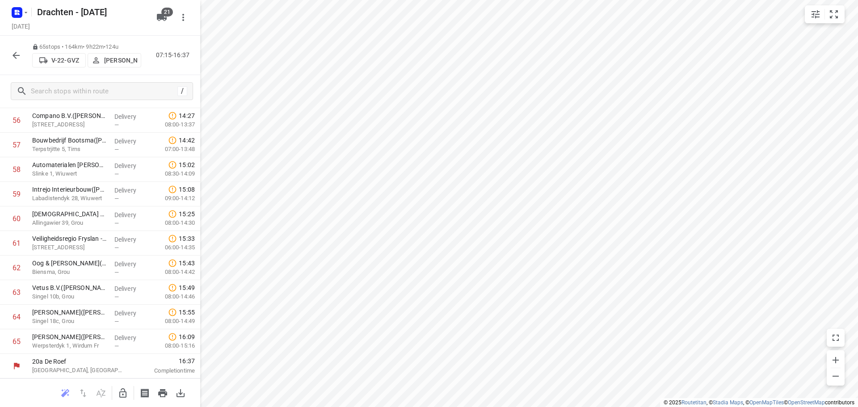
click at [15, 57] on icon "button" at bounding box center [16, 55] width 7 height 7
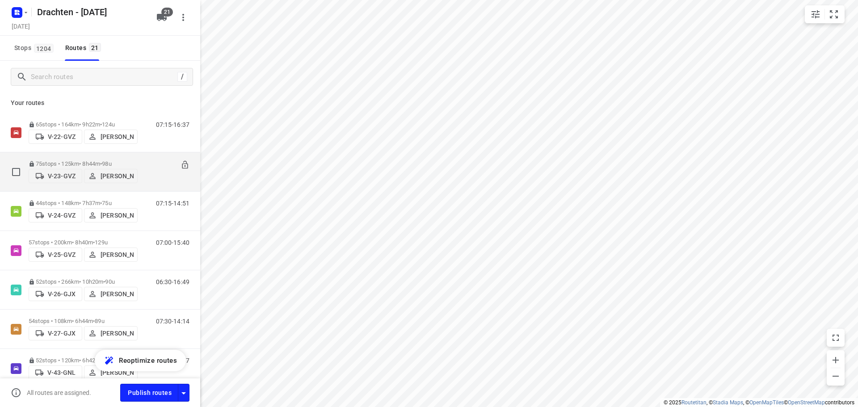
click at [75, 157] on div "75 stops • 125km • 8h44m • 98u V-23-GVZ Wopke de Vries" at bounding box center [83, 172] width 109 height 32
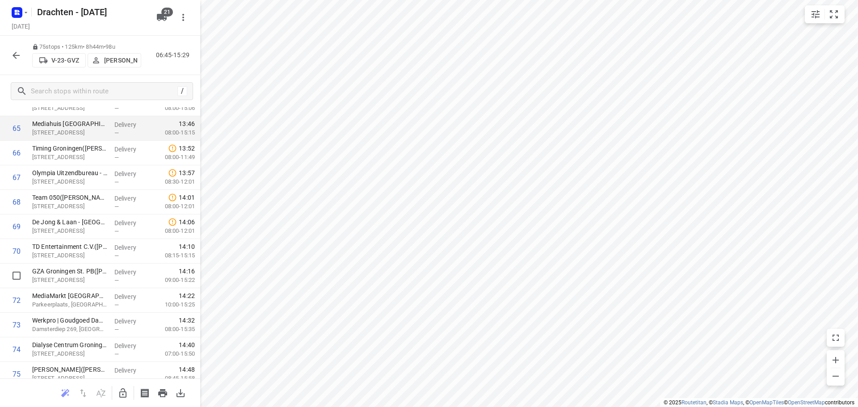
scroll to position [1642, 0]
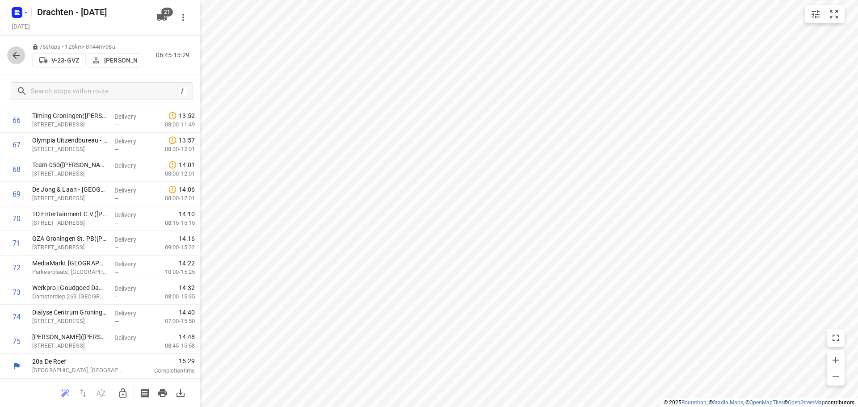
click at [21, 61] on button "button" at bounding box center [16, 55] width 18 height 18
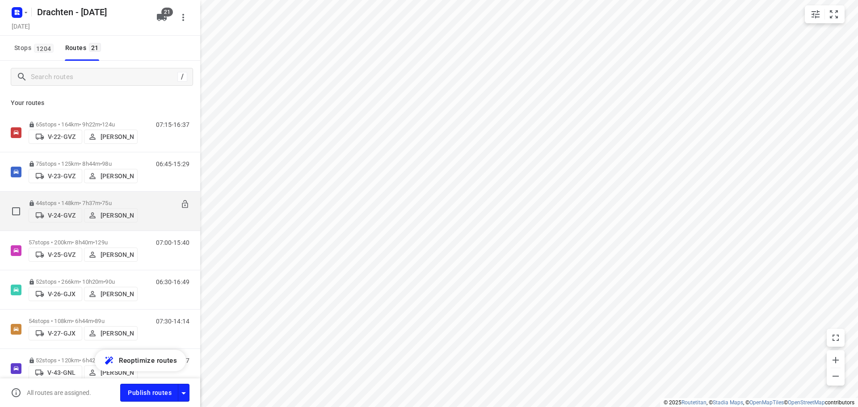
click at [72, 200] on p "44 stops • 148km • 7h37m • 75u" at bounding box center [83, 203] width 109 height 7
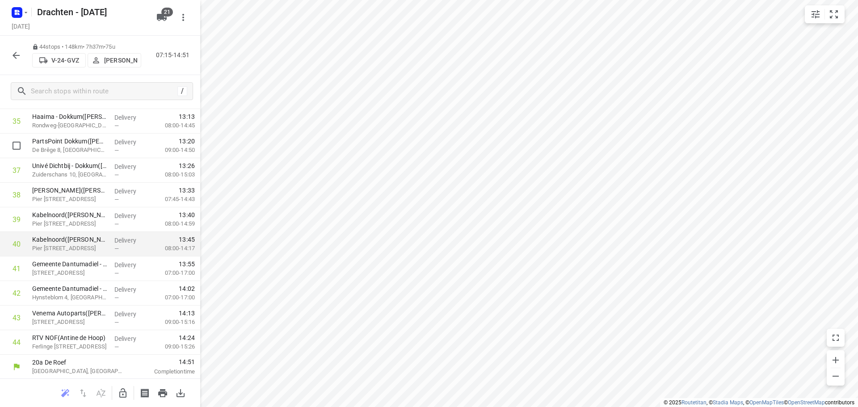
scroll to position [880, 0]
click at [13, 57] on icon "button" at bounding box center [16, 55] width 11 height 11
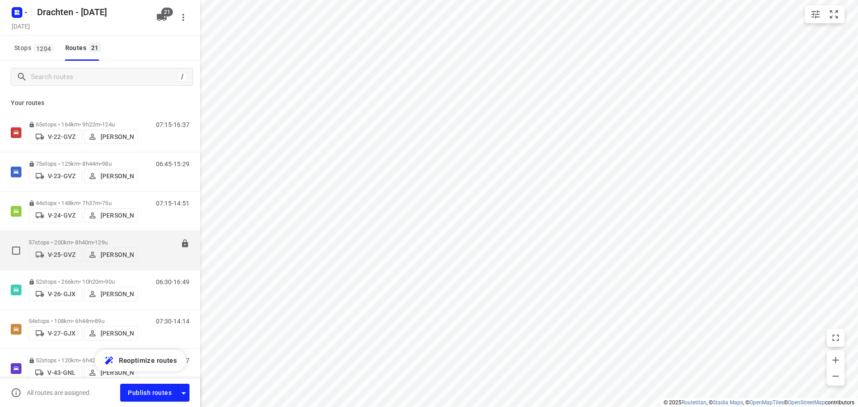
click at [99, 236] on div "57 stops • 200km • 8h40m • 129u V-25-GVZ Joran Smit" at bounding box center [83, 251] width 109 height 32
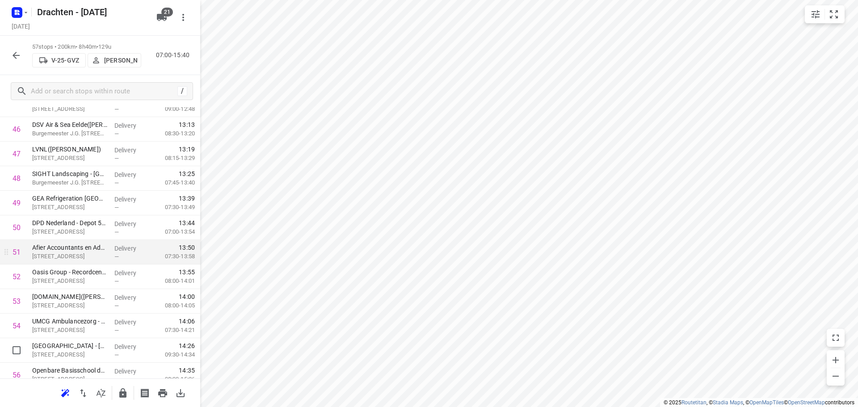
scroll to position [1199, 0]
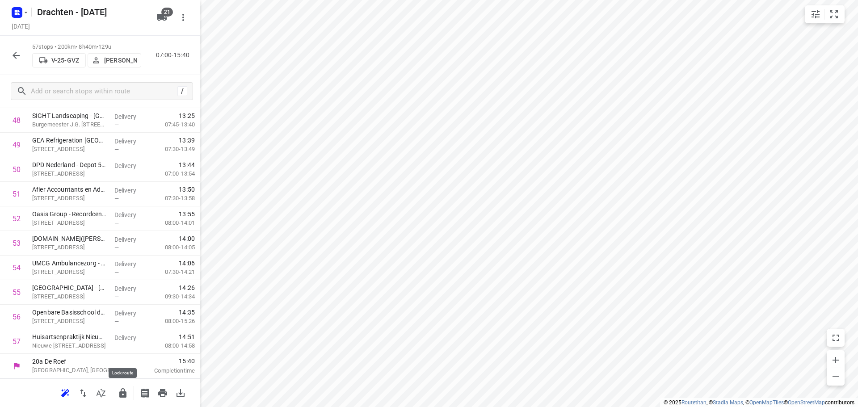
click at [123, 385] on button "button" at bounding box center [123, 393] width 18 height 18
click at [18, 58] on icon "button" at bounding box center [16, 55] width 11 height 11
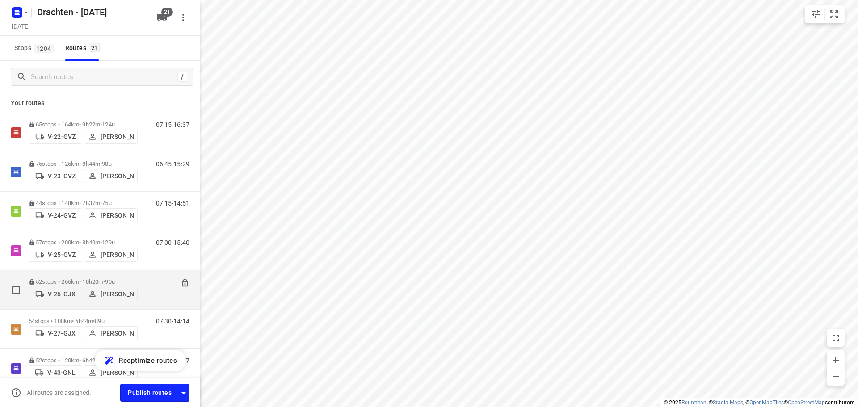
click at [52, 279] on p "52 stops • 266km • 10h20m • 90u" at bounding box center [83, 282] width 109 height 7
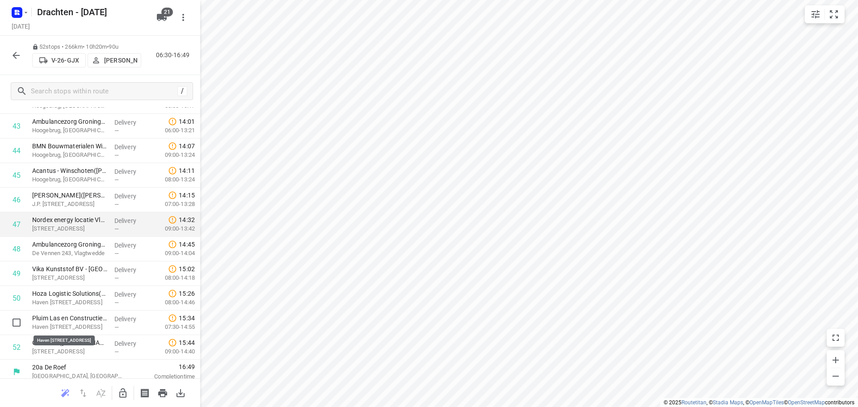
scroll to position [1073, 0]
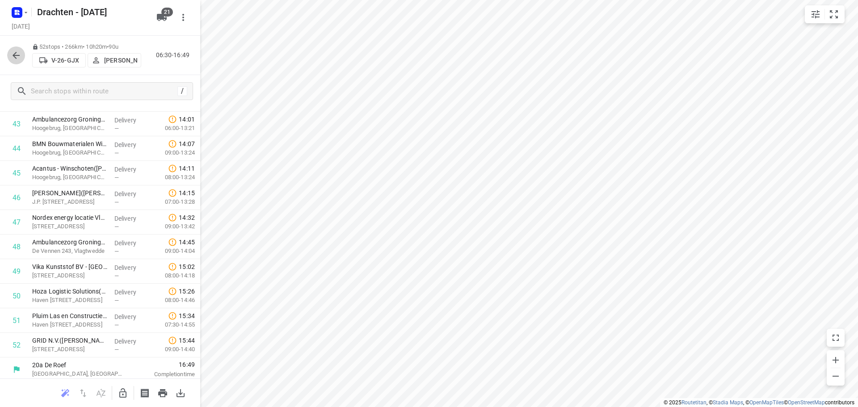
click at [18, 52] on icon "button" at bounding box center [16, 55] width 11 height 11
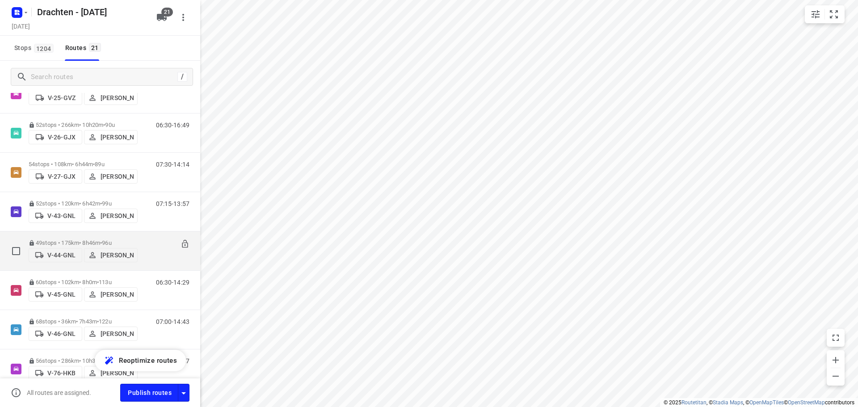
scroll to position [179, 0]
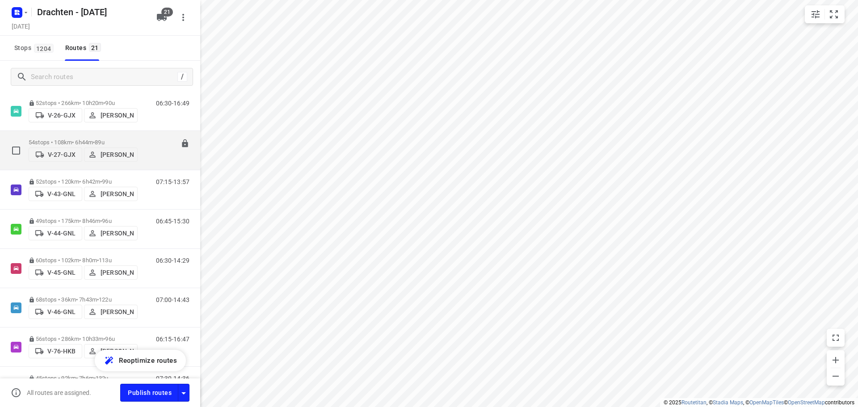
click at [96, 139] on p "54 stops • 108km • 6h44m • 89u" at bounding box center [83, 142] width 109 height 7
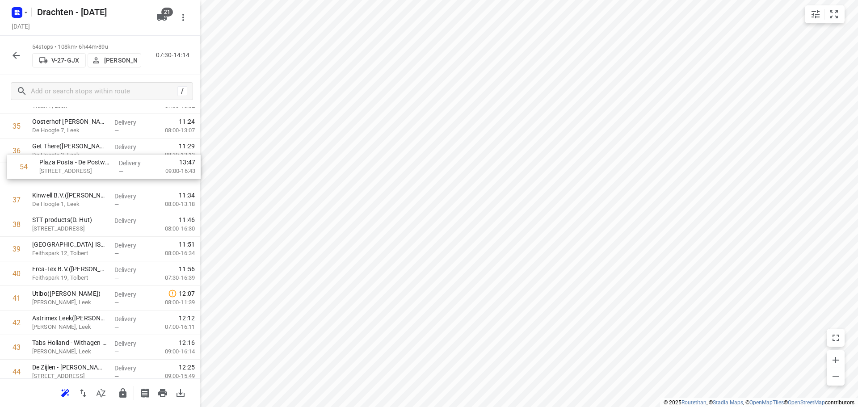
scroll to position [869, 0]
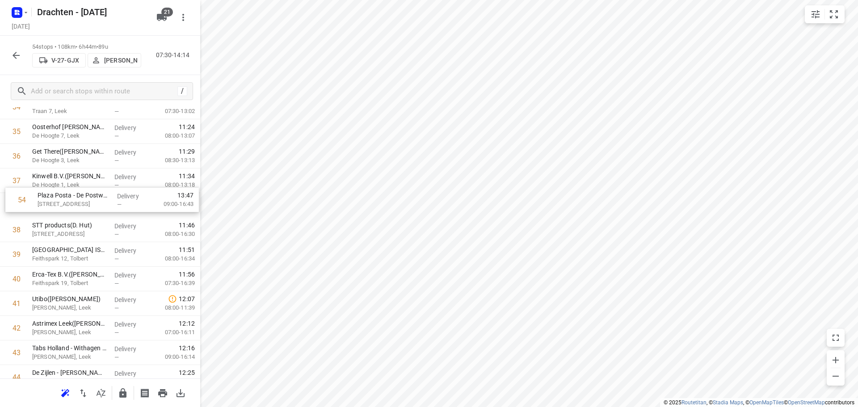
drag, startPoint x: 75, startPoint y: 342, endPoint x: 80, endPoint y: 196, distance: 145.4
click at [127, 395] on icon "button" at bounding box center [122, 392] width 7 height 9
click at [16, 53] on icon "button" at bounding box center [16, 55] width 11 height 11
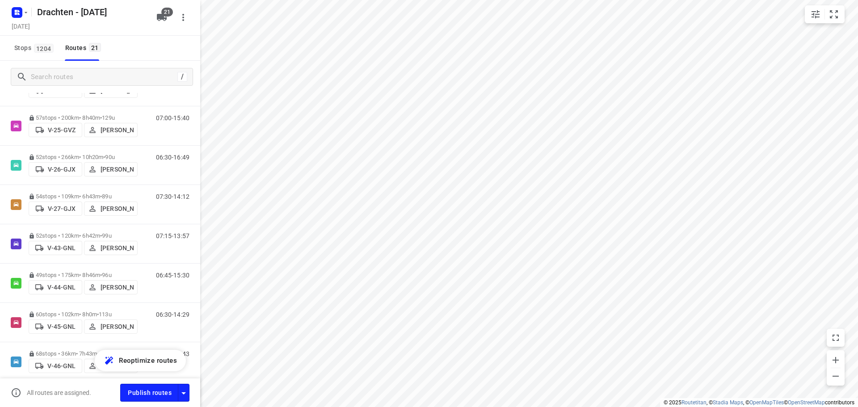
scroll to position [134, 0]
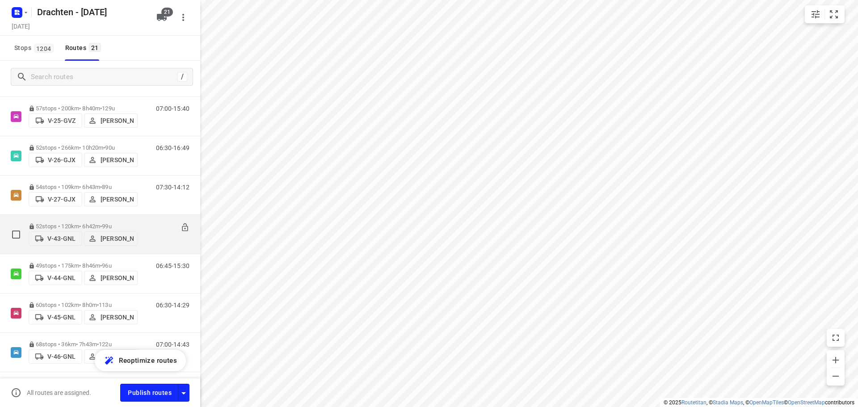
click at [100, 223] on p "52 stops • 120km • 6h42m • 99u" at bounding box center [83, 226] width 109 height 7
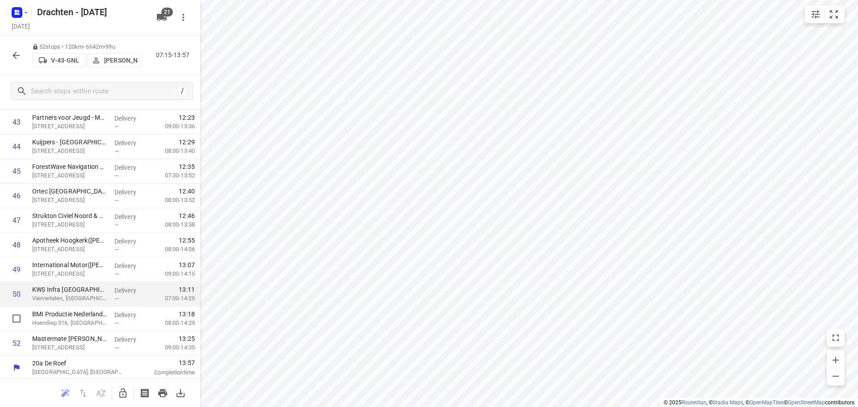
scroll to position [1077, 0]
click at [10, 57] on button "button" at bounding box center [16, 55] width 18 height 18
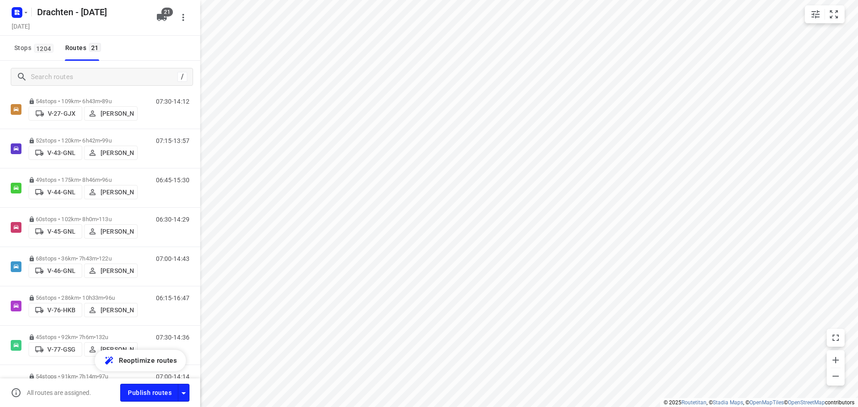
scroll to position [224, 0]
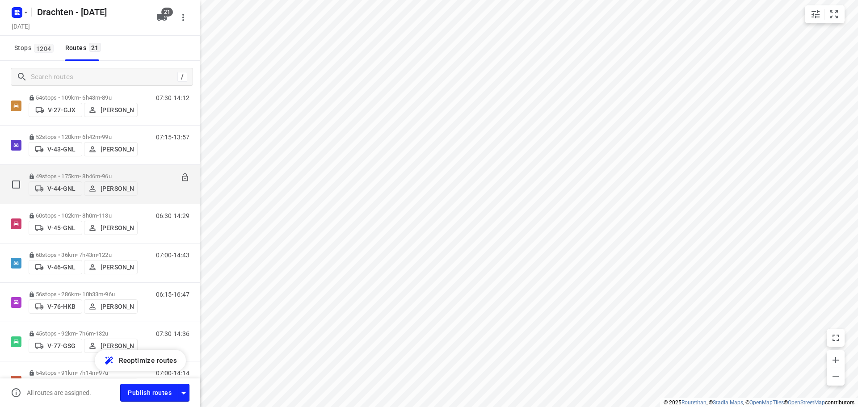
click at [114, 169] on div "49 stops • 175km • 8h46m • 96u V-44-GNL Kirsten Brouwer" at bounding box center [83, 185] width 109 height 32
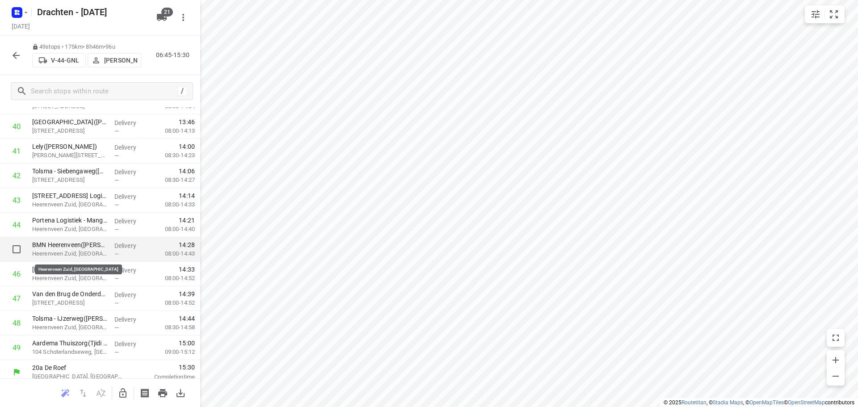
scroll to position [1003, 0]
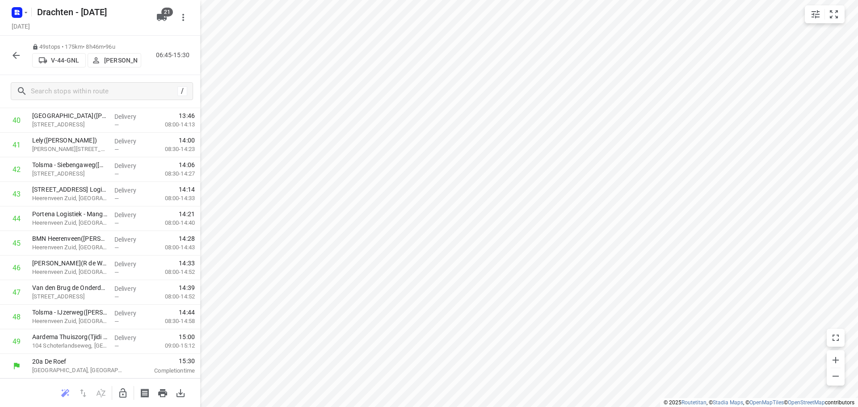
click at [14, 58] on icon "button" at bounding box center [16, 55] width 11 height 11
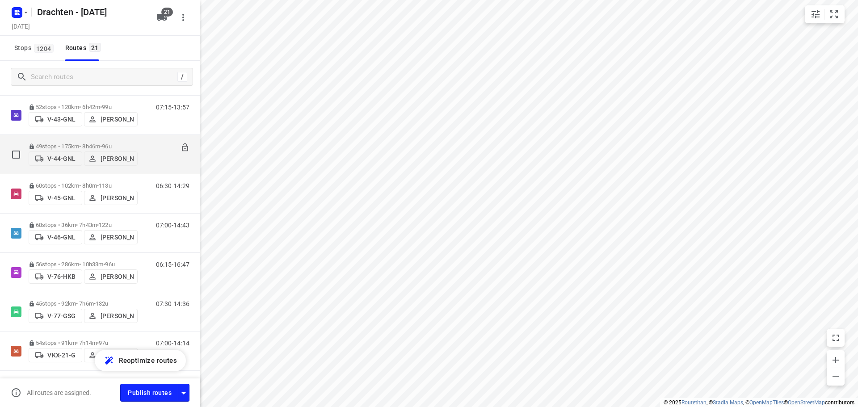
scroll to position [268, 0]
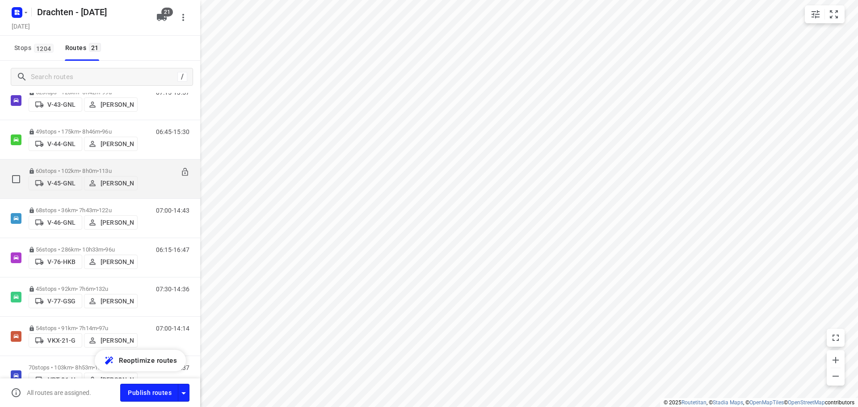
click at [99, 168] on span "•" at bounding box center [98, 171] width 2 height 7
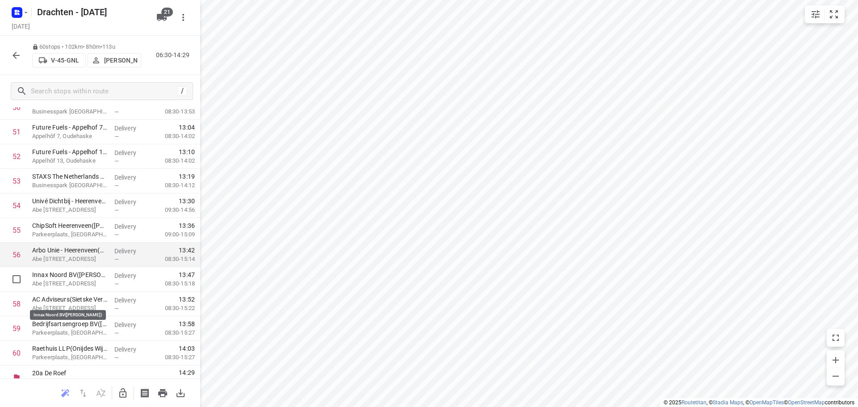
scroll to position [1273, 0]
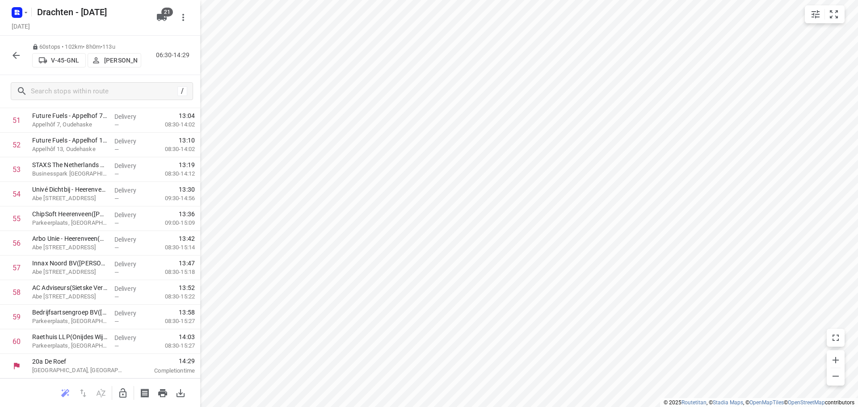
click at [24, 59] on button "button" at bounding box center [16, 55] width 18 height 18
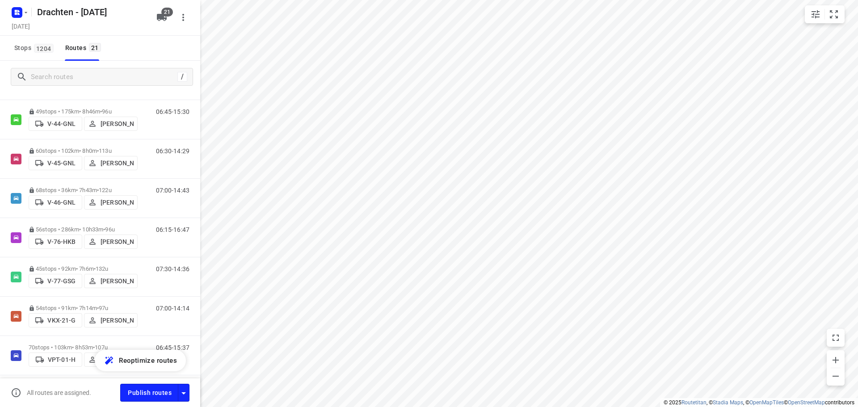
scroll to position [313, 0]
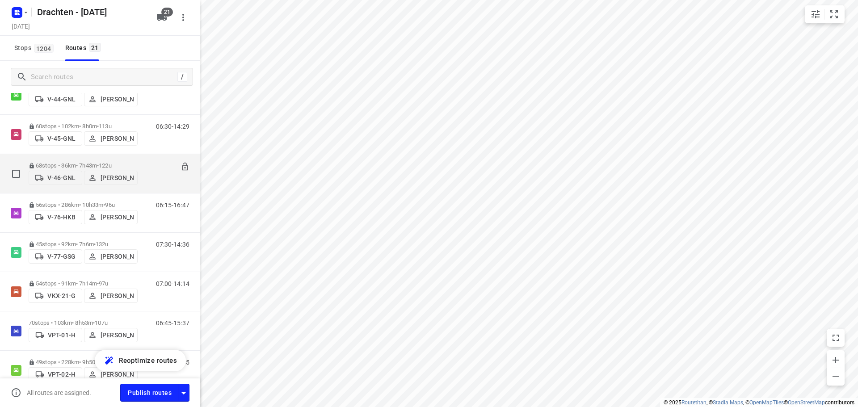
click at [94, 158] on div "68 stops • 36km • 7h43m • 122u V-46-GNL Sietse Bouma" at bounding box center [83, 174] width 109 height 32
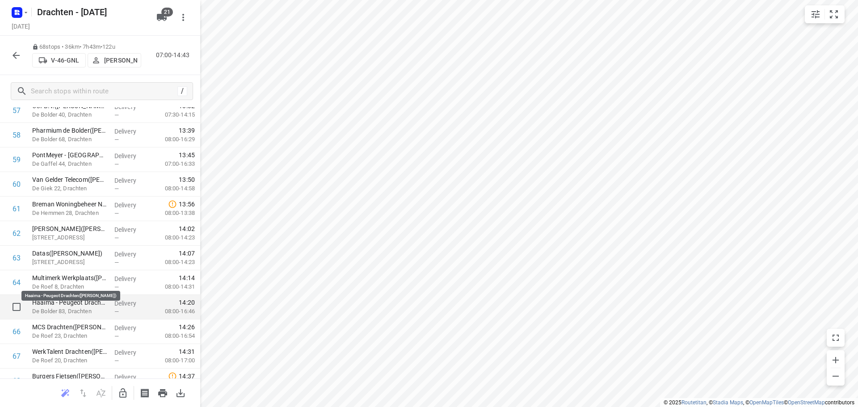
scroll to position [1470, 0]
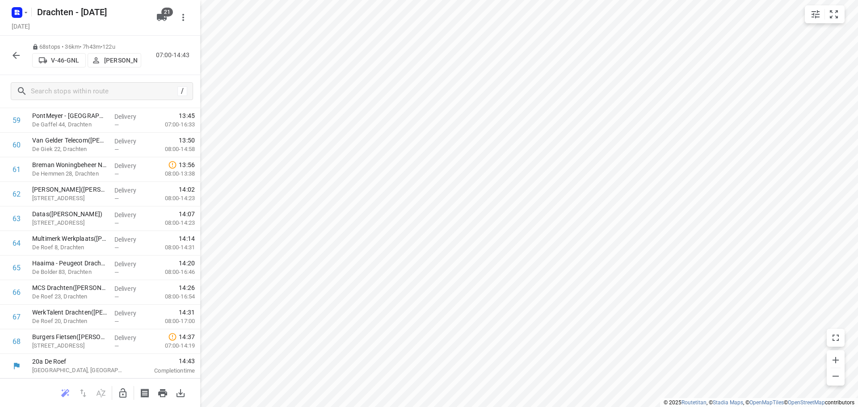
click at [17, 57] on icon "button" at bounding box center [16, 55] width 11 height 11
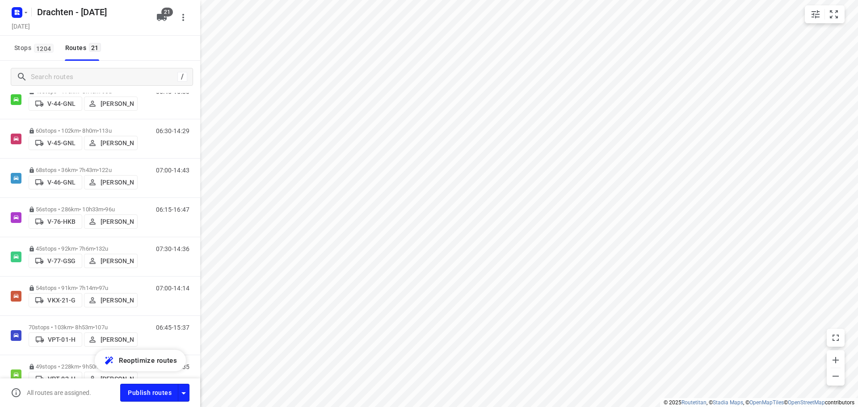
scroll to position [313, 0]
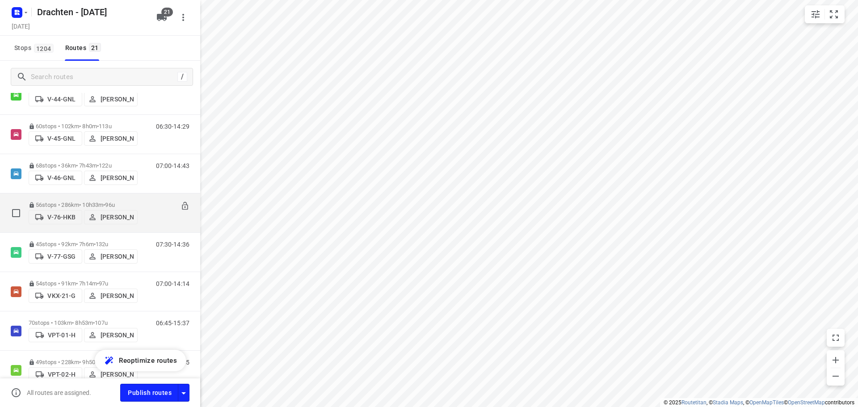
click at [73, 202] on p "56 stops • 286km • 10h33m • 96u" at bounding box center [83, 205] width 109 height 7
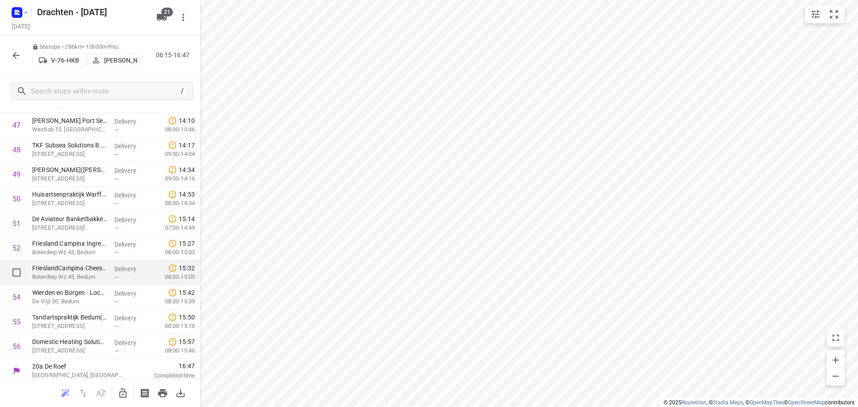
scroll to position [1175, 0]
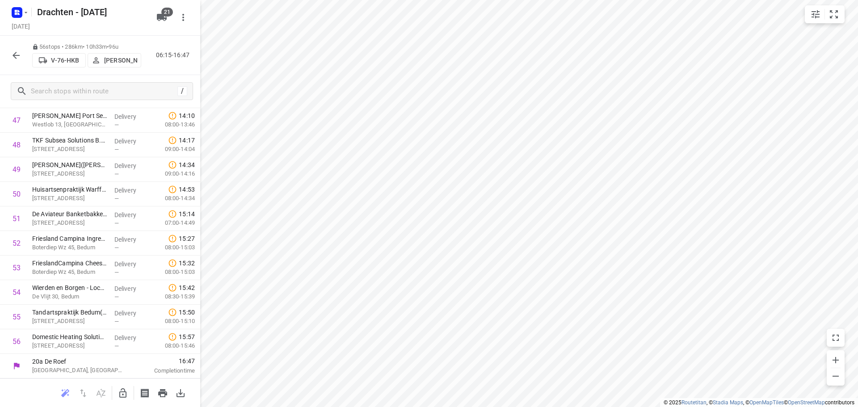
click at [19, 54] on icon "button" at bounding box center [16, 55] width 11 height 11
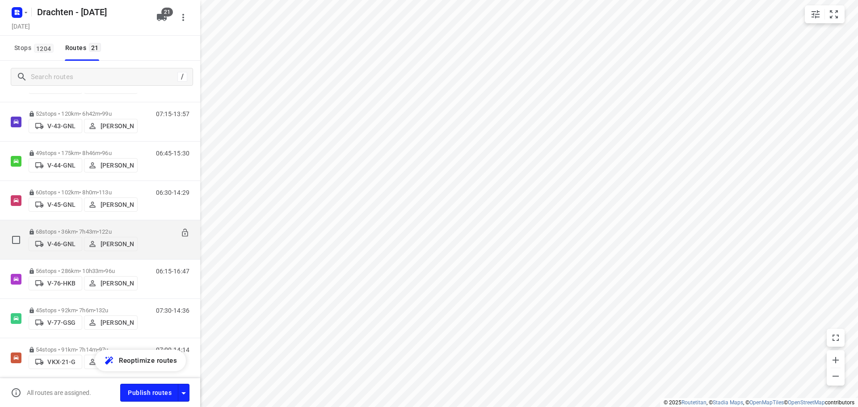
scroll to position [313, 0]
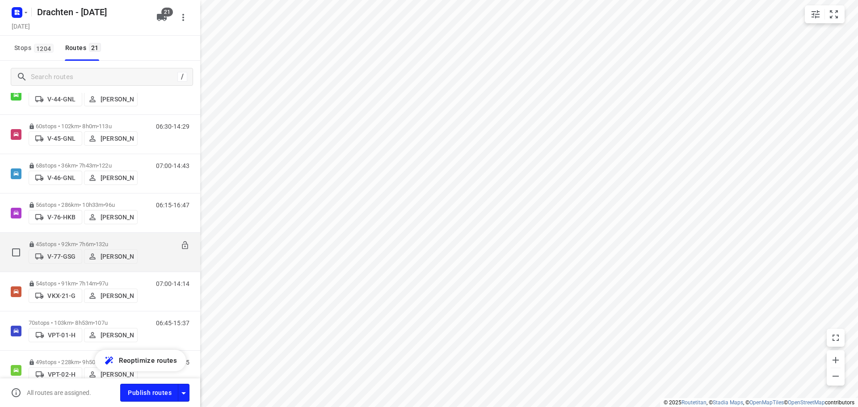
click at [91, 241] on p "45 stops • 92km • 7h6m • 132u" at bounding box center [83, 244] width 109 height 7
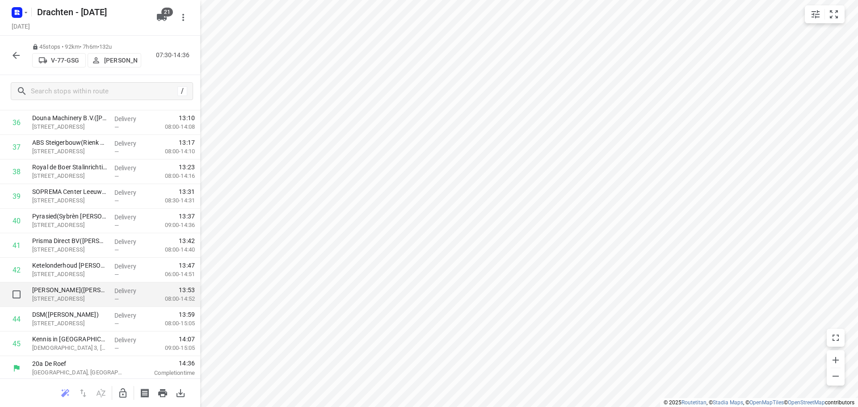
scroll to position [904, 0]
click at [25, 54] on button "button" at bounding box center [16, 55] width 18 height 18
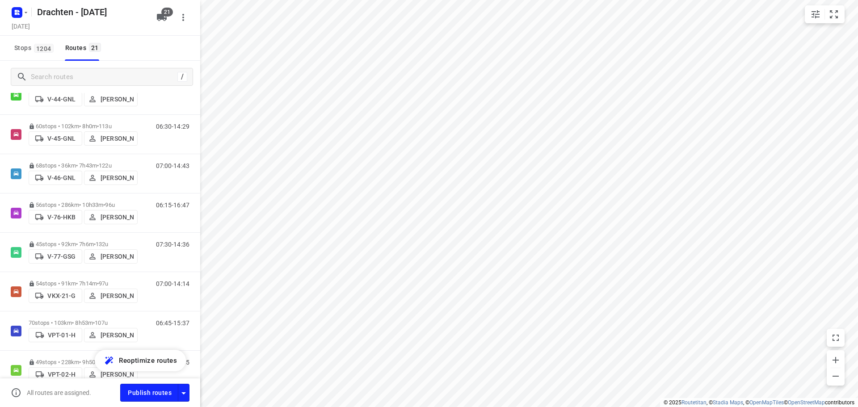
scroll to position [358, 0]
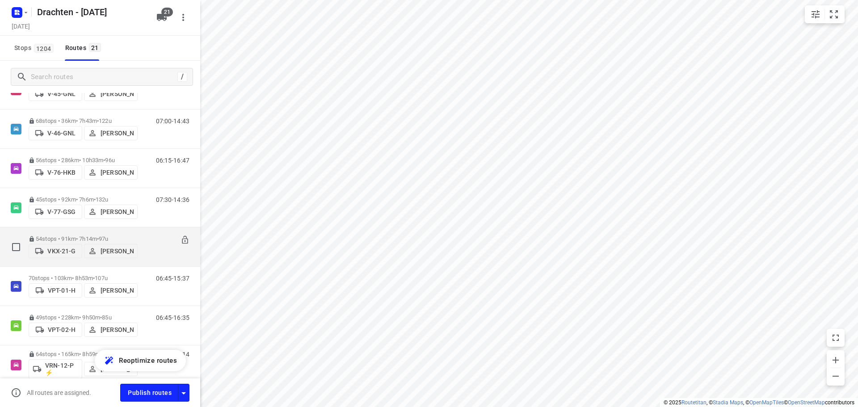
click at [99, 236] on span "•" at bounding box center [98, 239] width 2 height 7
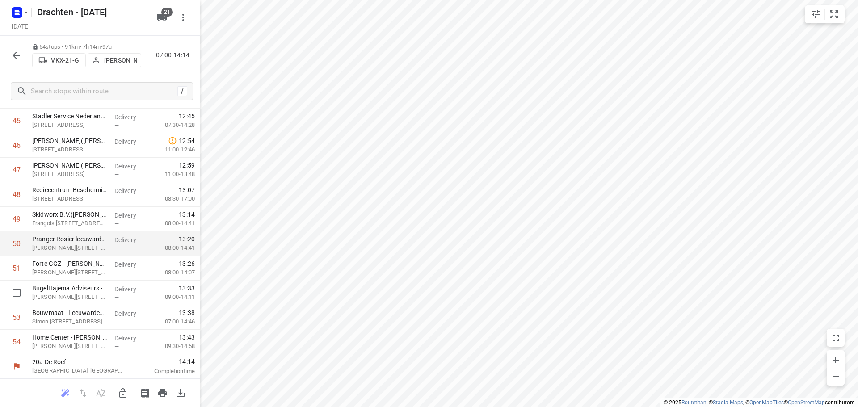
scroll to position [1126, 0]
click at [10, 59] on button "button" at bounding box center [16, 55] width 18 height 18
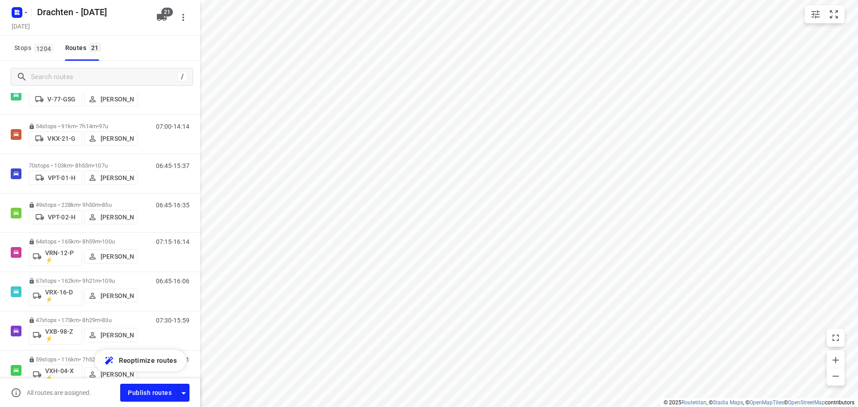
scroll to position [492, 0]
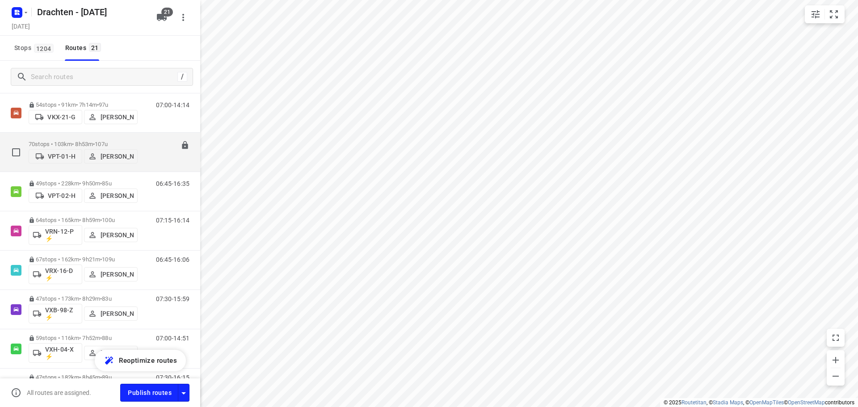
click at [103, 137] on div "70 stops • 103km • 8h53m • 107u VPT-01-H Jelmer Knol" at bounding box center [83, 152] width 109 height 32
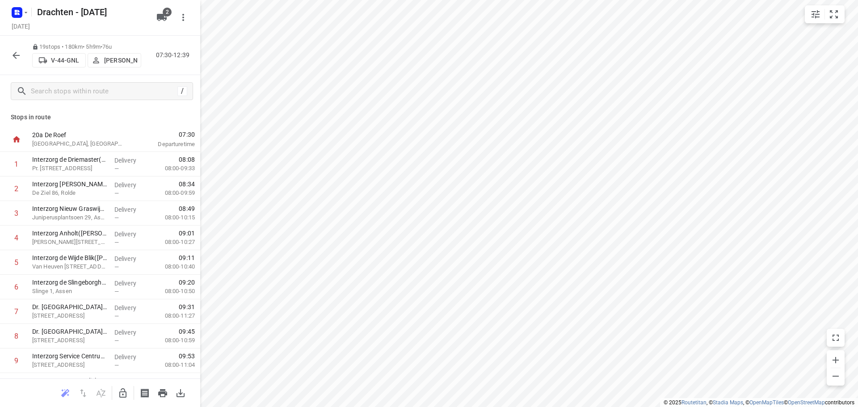
scroll to position [19, 0]
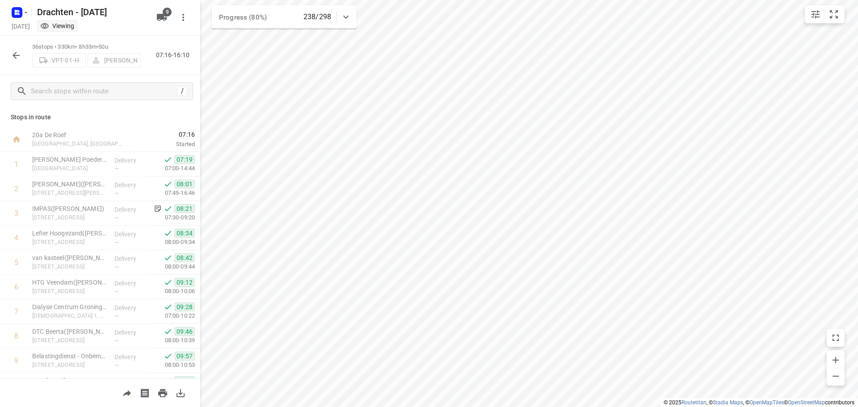
scroll to position [447, 0]
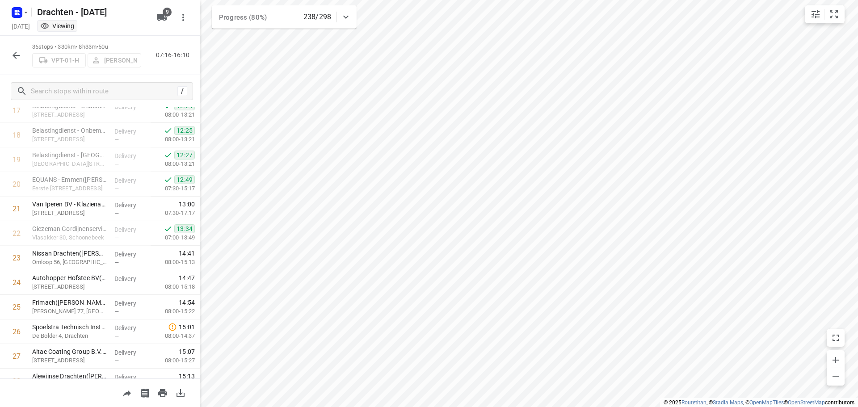
click at [17, 60] on icon "button" at bounding box center [16, 55] width 11 height 11
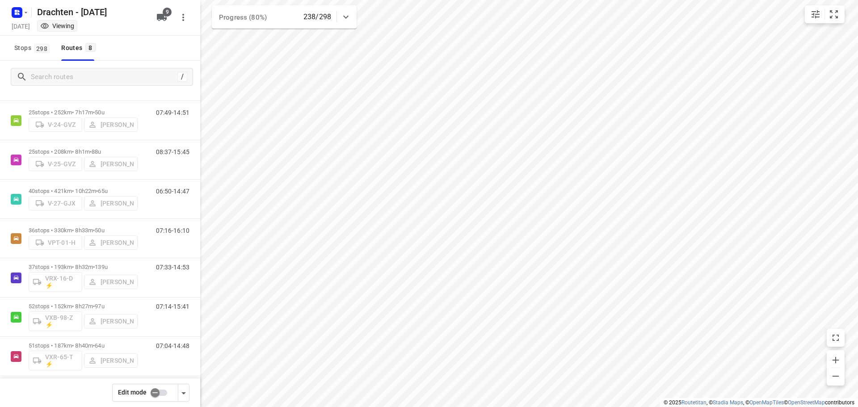
scroll to position [58, 0]
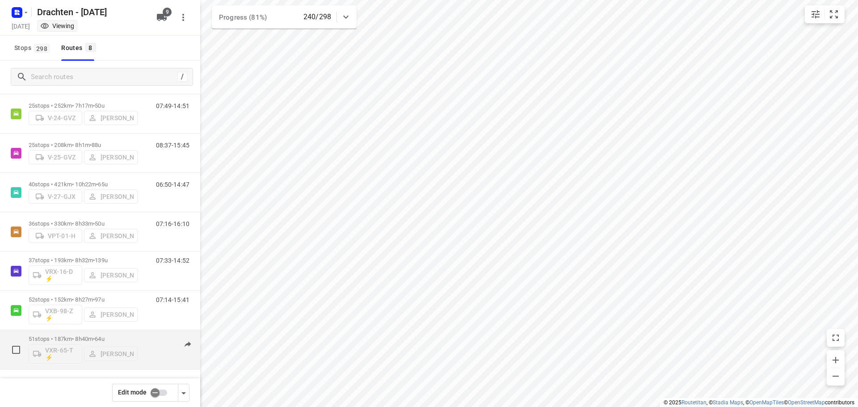
click at [104, 330] on div "51 stops • 187km • 8h40m • 64u VXR-65-T ⚡ [PERSON_NAME] 07:04-14:48" at bounding box center [100, 349] width 200 height 39
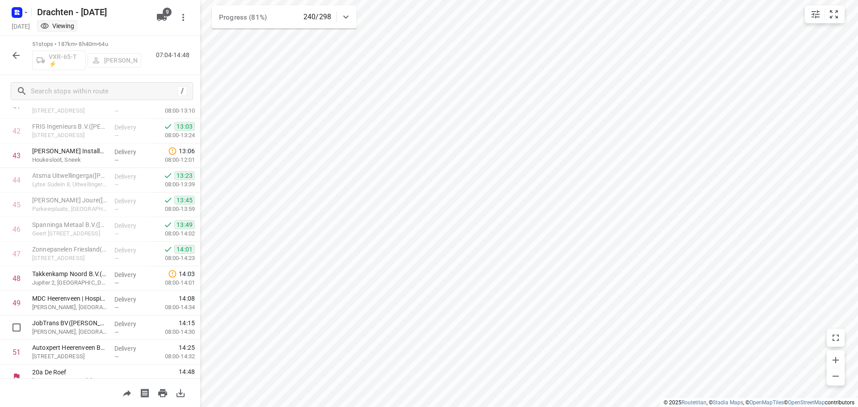
scroll to position [1052, 0]
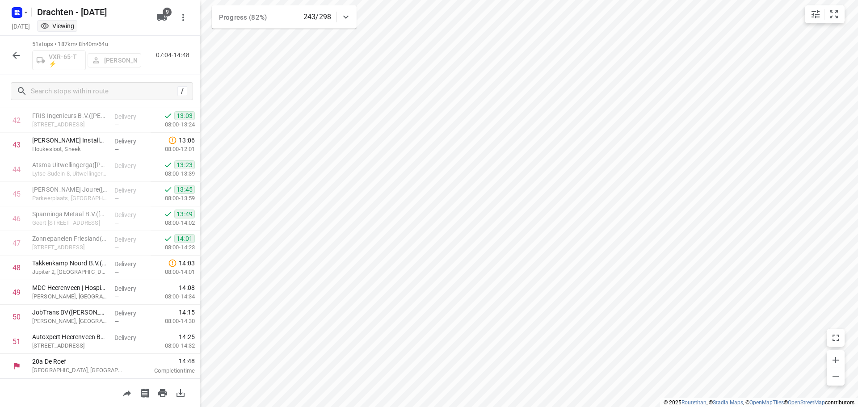
click at [9, 50] on button "button" at bounding box center [16, 55] width 18 height 18
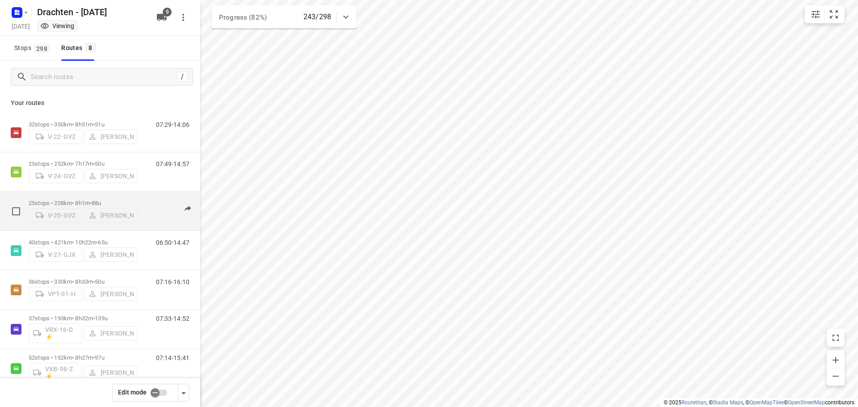
click at [82, 200] on p "25 stops • 208km • 8h1m • 88u" at bounding box center [83, 203] width 109 height 7
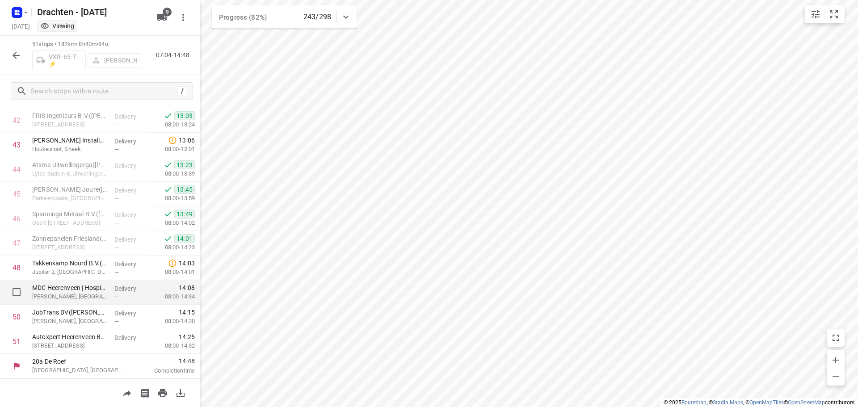
click at [88, 292] on p "[PERSON_NAME], [GEOGRAPHIC_DATA]" at bounding box center [69, 296] width 75 height 9
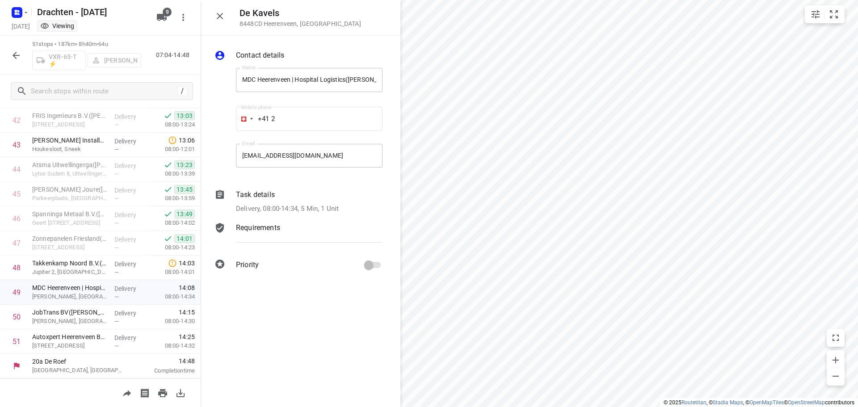
click at [271, 196] on p "Task details" at bounding box center [255, 195] width 39 height 11
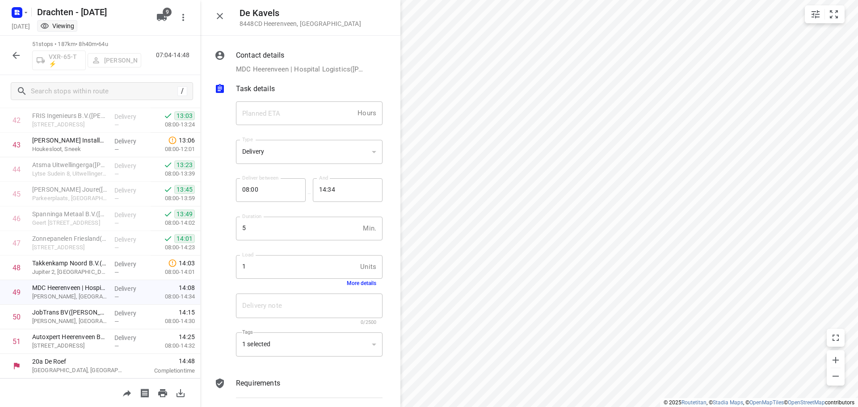
click at [356, 283] on button "More details" at bounding box center [362, 283] width 30 height 6
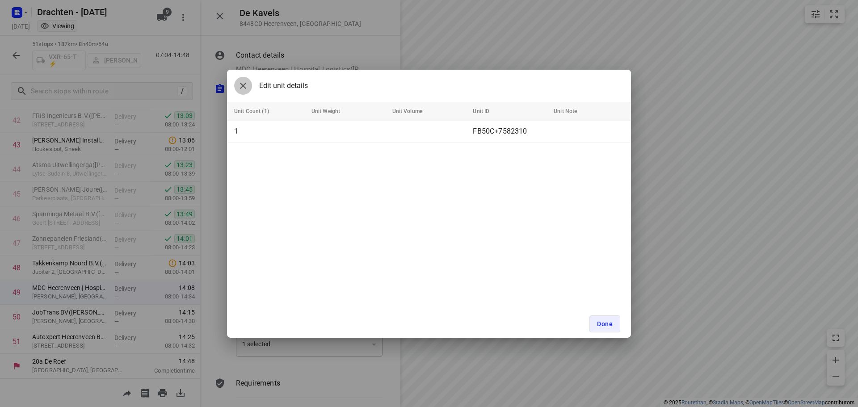
click at [242, 81] on icon "button" at bounding box center [243, 85] width 11 height 11
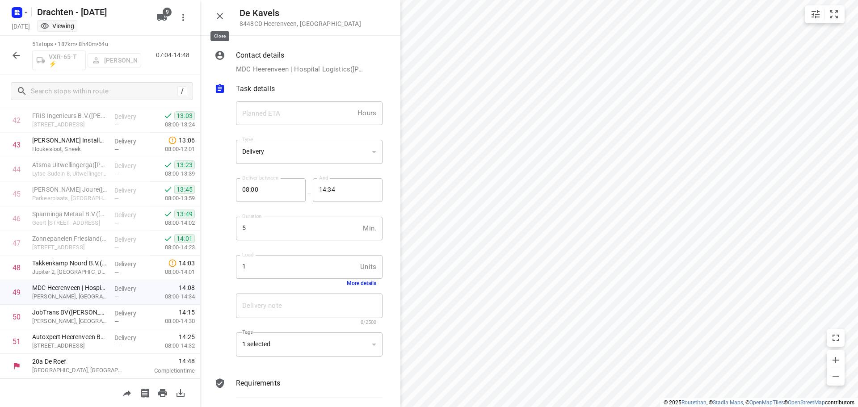
click at [218, 12] on icon "button" at bounding box center [220, 16] width 11 height 11
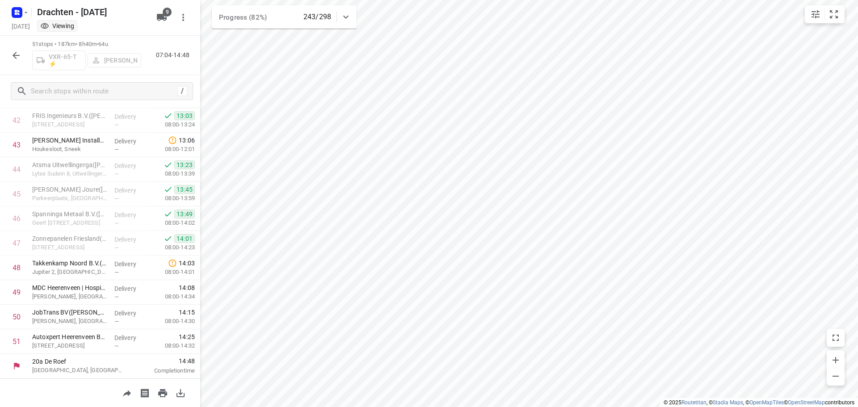
click at [22, 59] on button "button" at bounding box center [16, 55] width 18 height 18
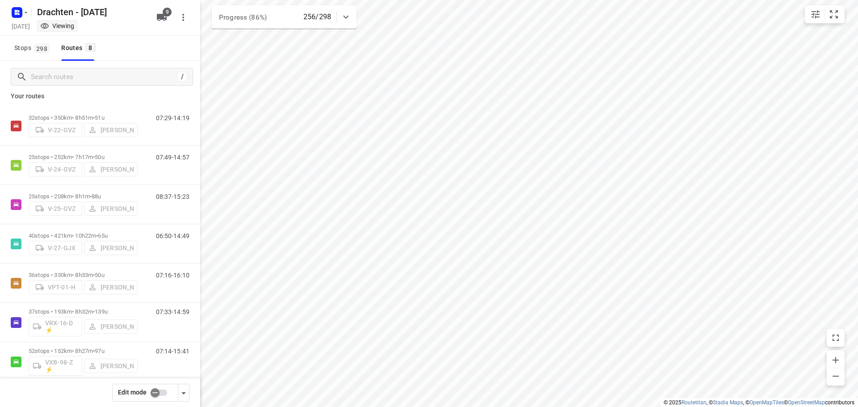
scroll to position [0, 0]
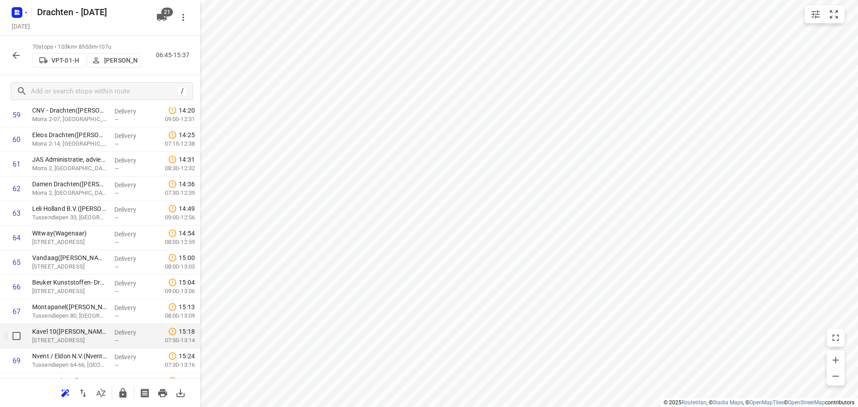
scroll to position [1519, 0]
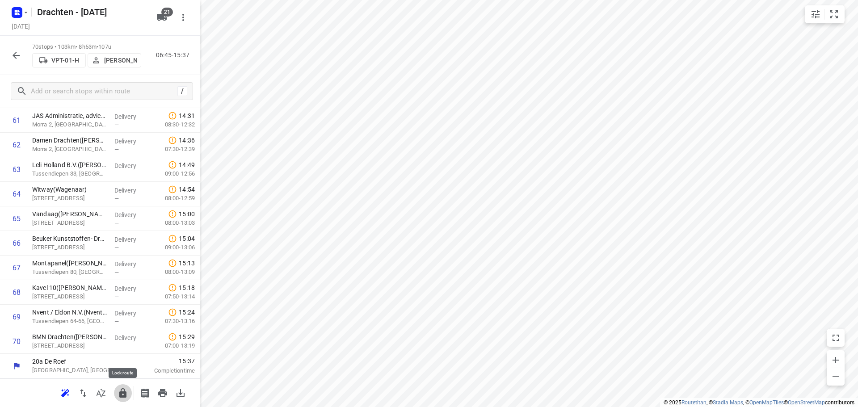
click at [127, 390] on icon "button" at bounding box center [123, 393] width 11 height 11
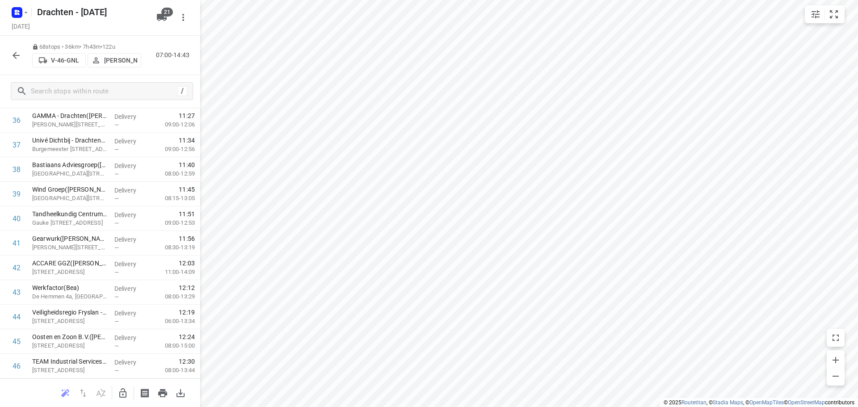
click at [16, 57] on icon "button" at bounding box center [16, 55] width 11 height 11
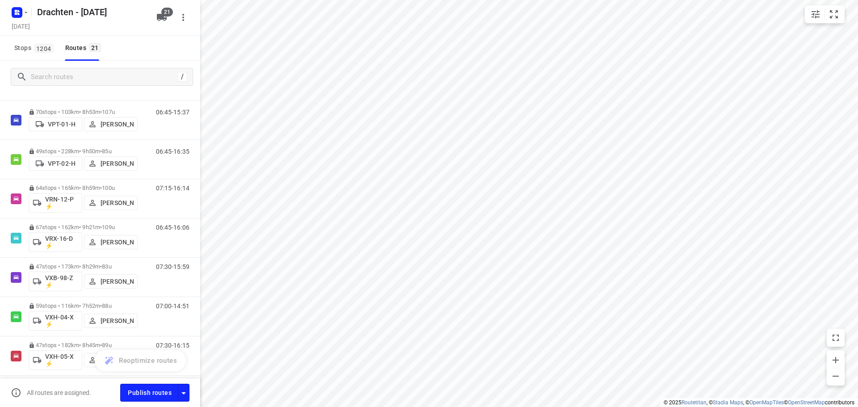
scroll to position [536, 0]
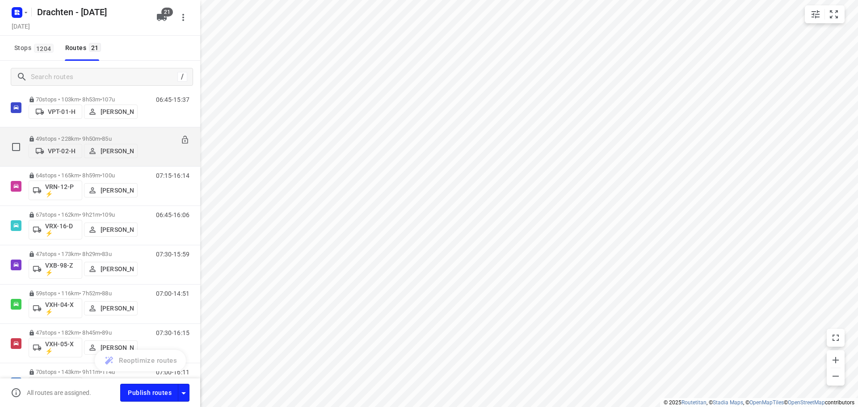
click at [82, 136] on p "49 stops • 228km • 9h50m • 85u" at bounding box center [83, 138] width 109 height 7
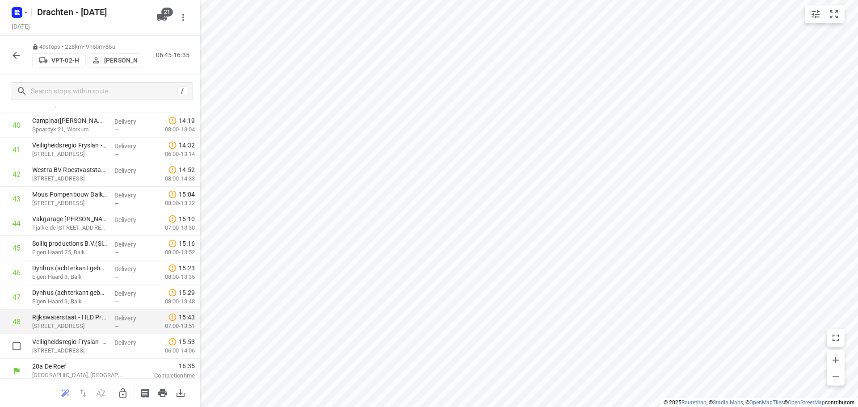
scroll to position [1003, 0]
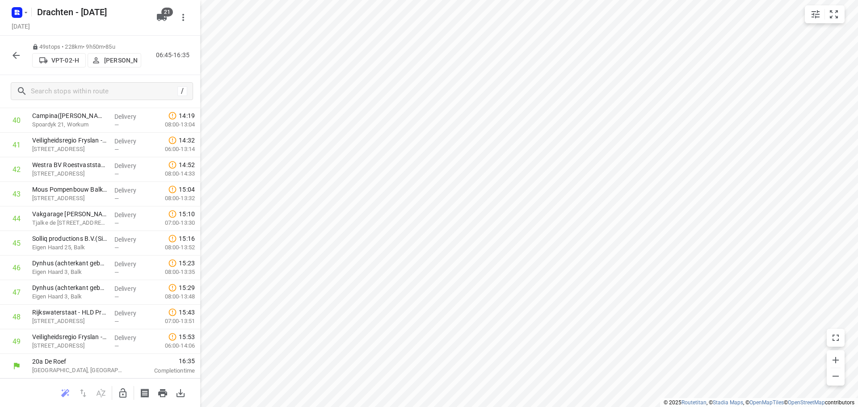
click at [22, 55] on button "button" at bounding box center [16, 55] width 18 height 18
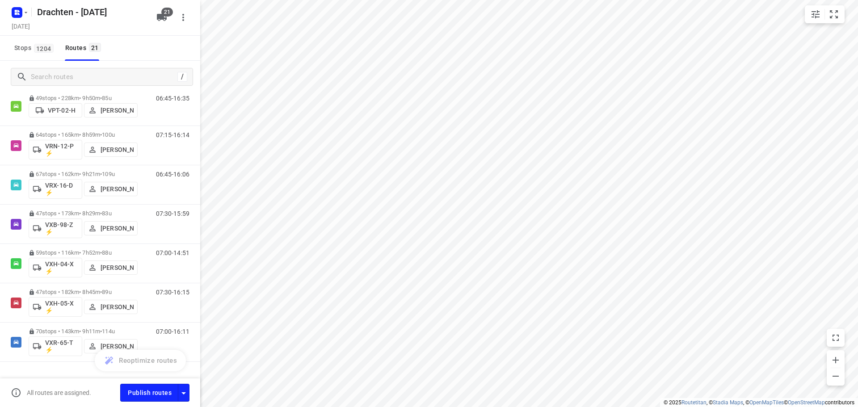
scroll to position [596, 0]
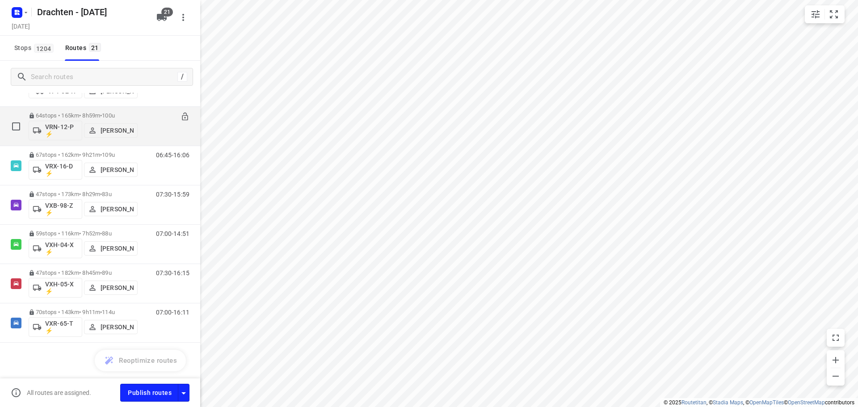
click at [93, 111] on div "64 stops • 165km • 8h59m • 100u VRN-12-P ⚡ Jurre Woudwijk" at bounding box center [83, 126] width 109 height 37
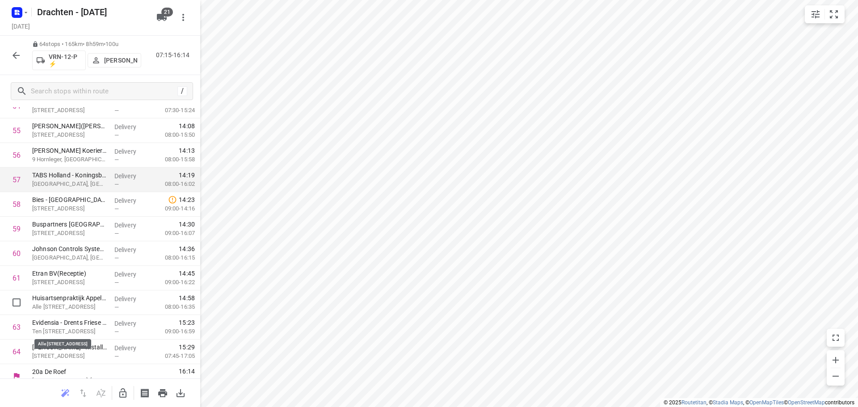
scroll to position [1372, 0]
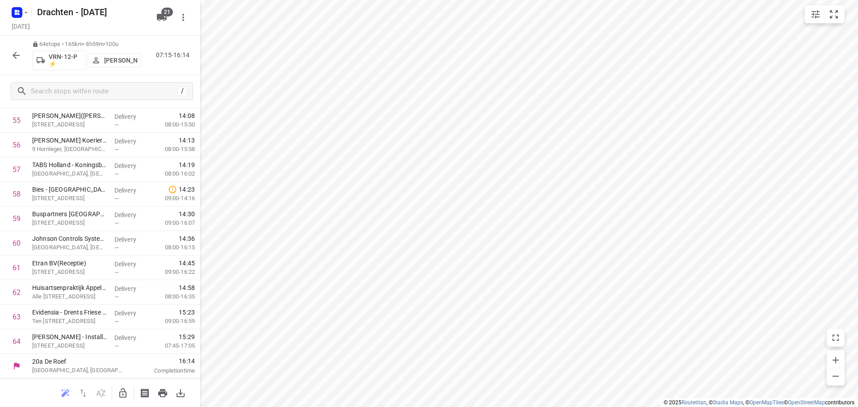
click at [10, 55] on button "button" at bounding box center [16, 55] width 18 height 18
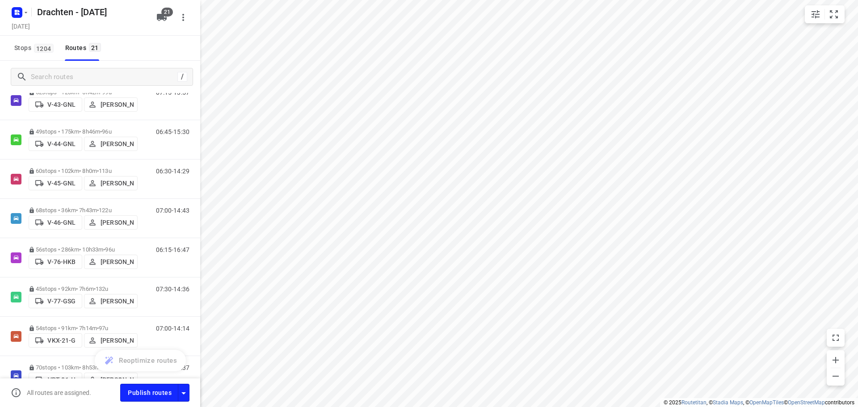
scroll to position [581, 0]
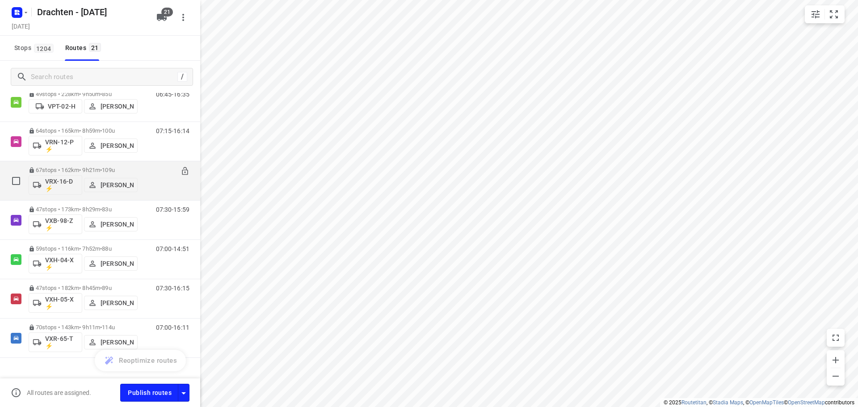
click at [115, 168] on span "109u" at bounding box center [108, 170] width 13 height 7
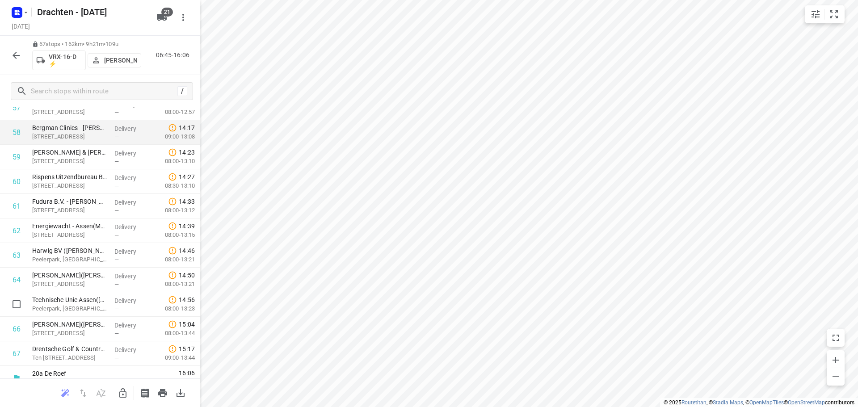
scroll to position [1445, 0]
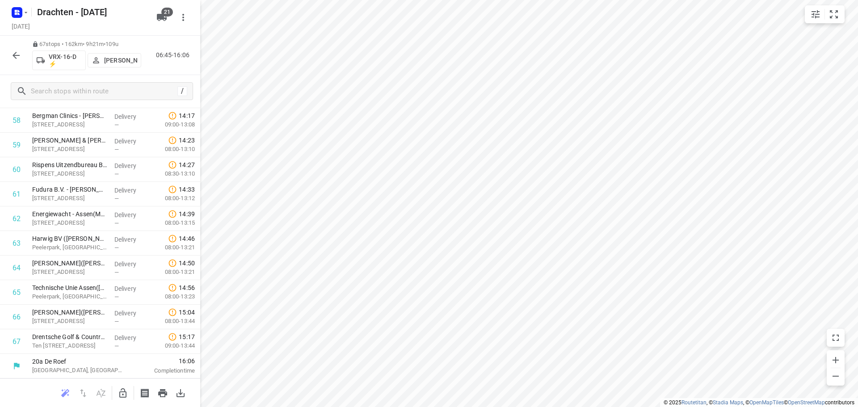
click at [15, 55] on icon "button" at bounding box center [16, 55] width 7 height 7
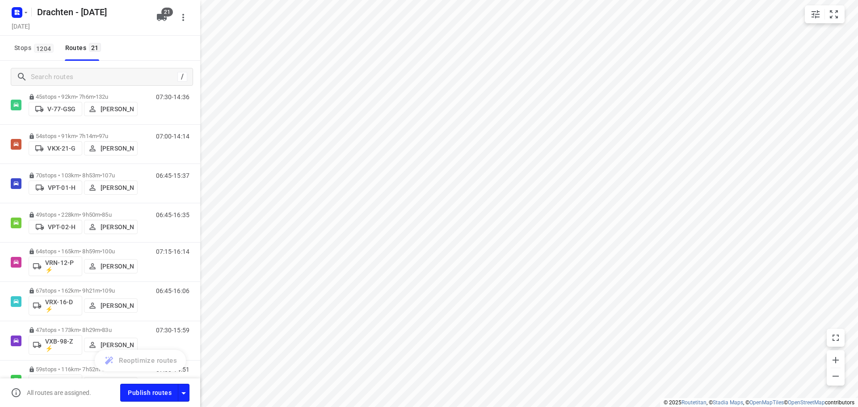
scroll to position [596, 0]
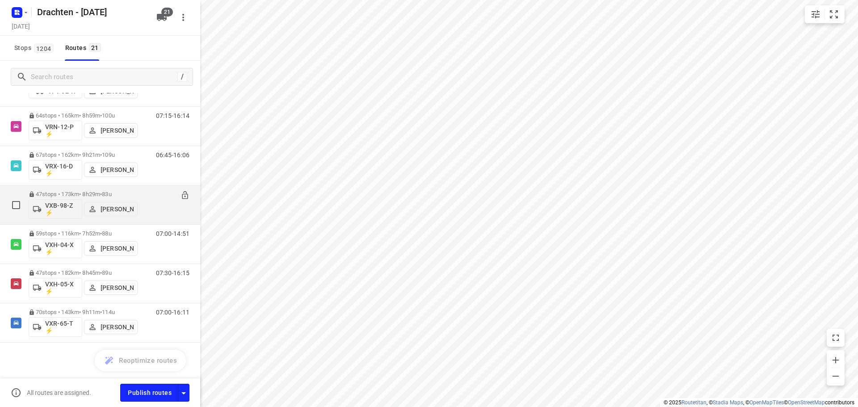
click at [104, 186] on div "47 stops • 173km • 8h29m • 83u VXB-98-Z ⚡ Pascal Bruinsma" at bounding box center [83, 204] width 109 height 37
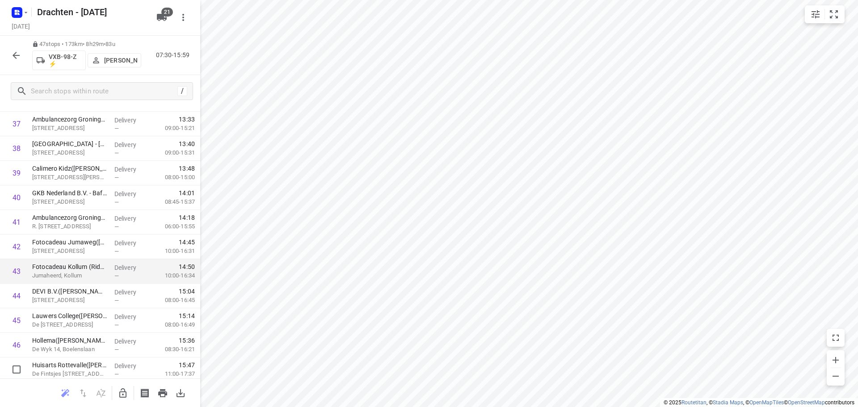
scroll to position [954, 0]
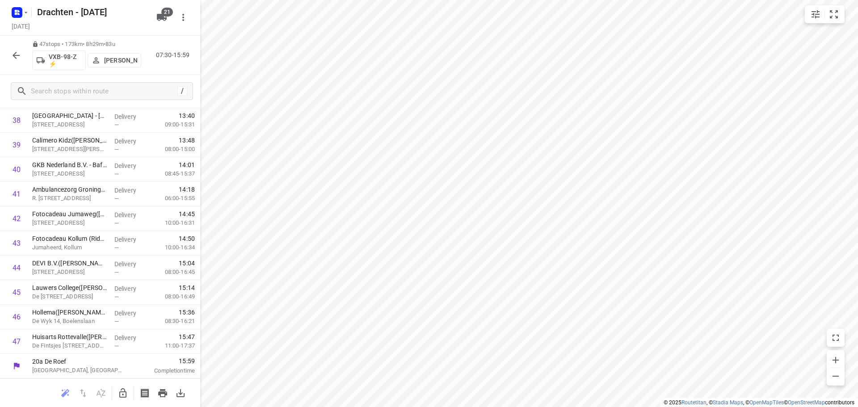
click at [13, 61] on button "button" at bounding box center [16, 55] width 18 height 18
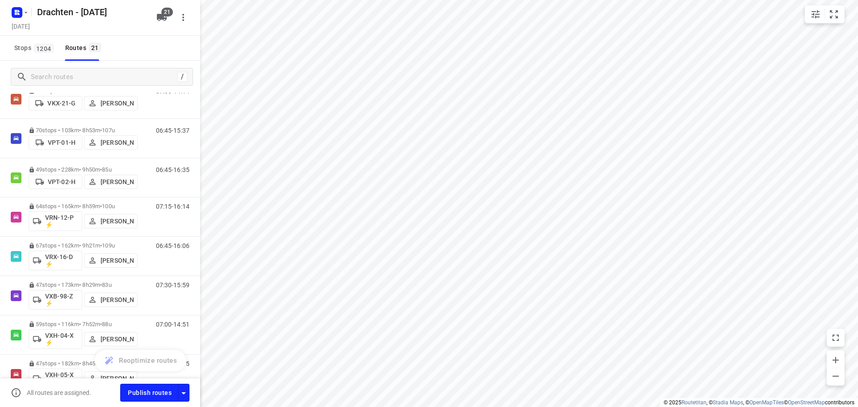
scroll to position [596, 0]
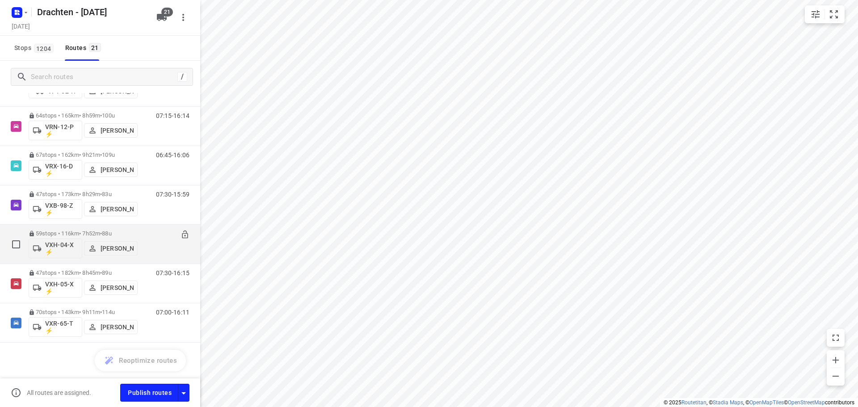
click at [111, 232] on span "88u" at bounding box center [106, 233] width 9 height 7
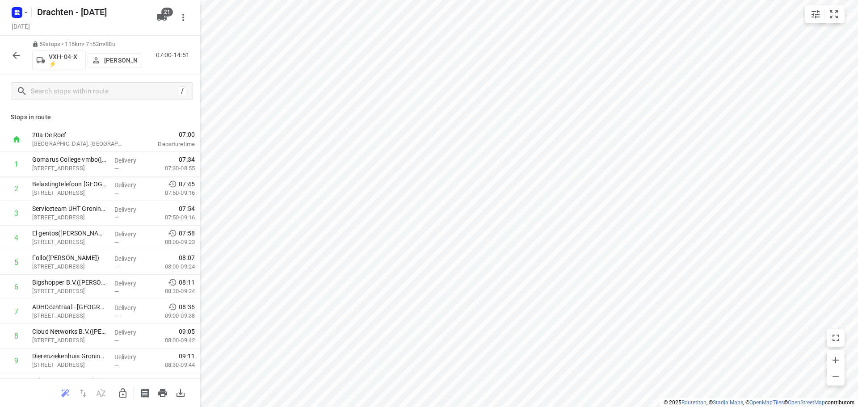
click at [18, 55] on icon "button" at bounding box center [16, 55] width 7 height 7
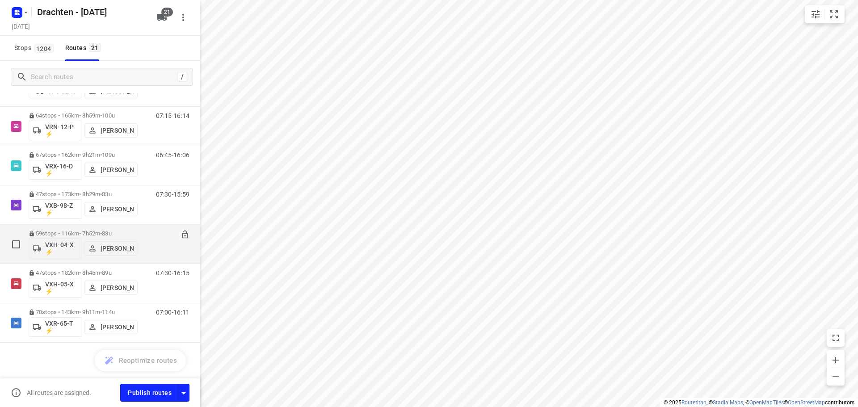
click at [102, 231] on span "•" at bounding box center [101, 233] width 2 height 7
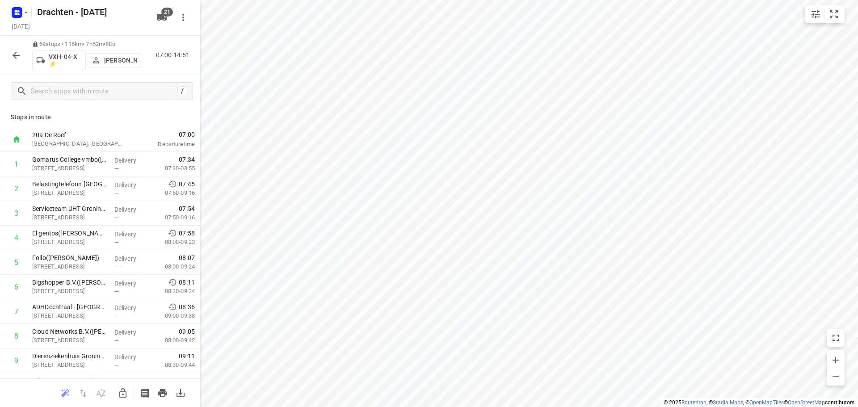
click at [114, 63] on p "Sjouke Veenstra" at bounding box center [120, 60] width 33 height 7
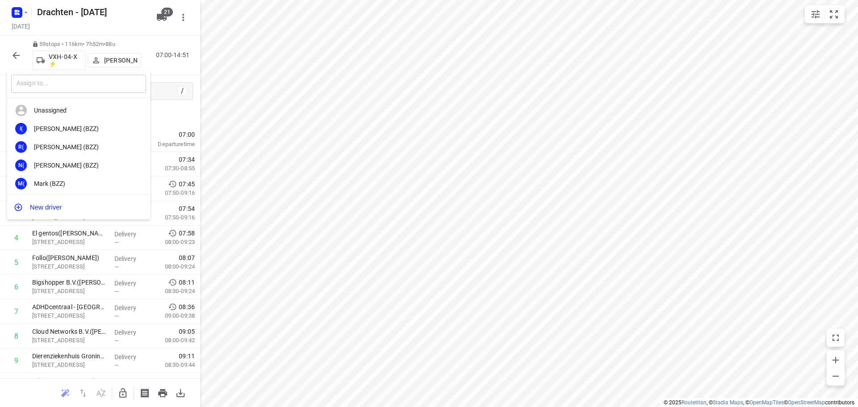
click at [98, 91] on input "text" at bounding box center [78, 84] width 135 height 18
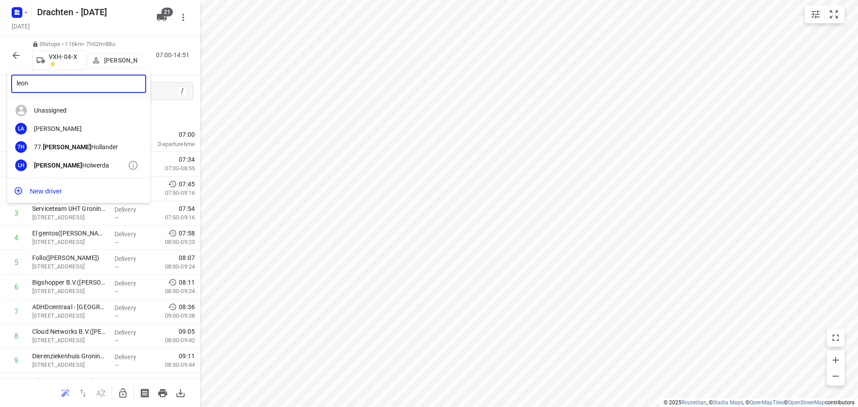
type input "leon"
click at [49, 160] on div "LH Leon Holwerda" at bounding box center [78, 165] width 143 height 18
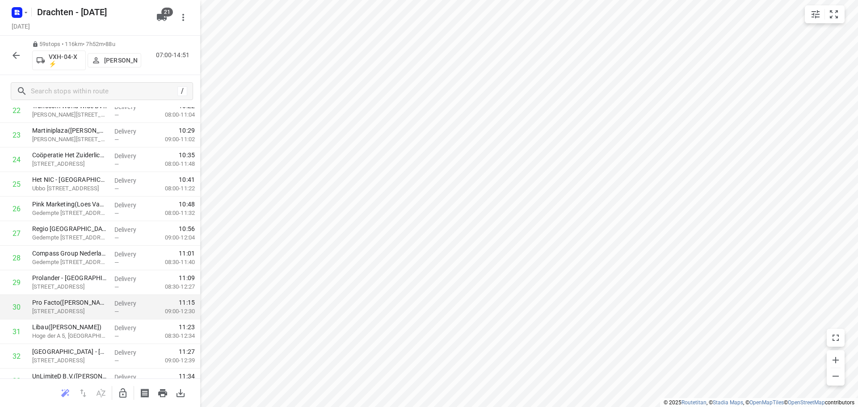
scroll to position [581, 0]
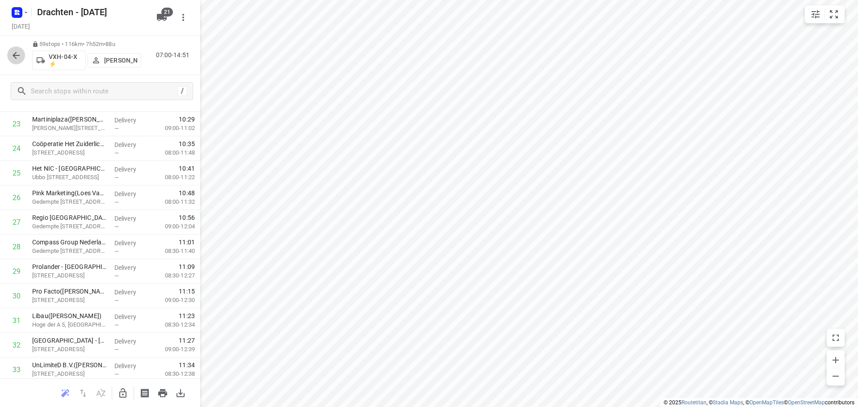
click at [15, 55] on icon "button" at bounding box center [16, 55] width 11 height 11
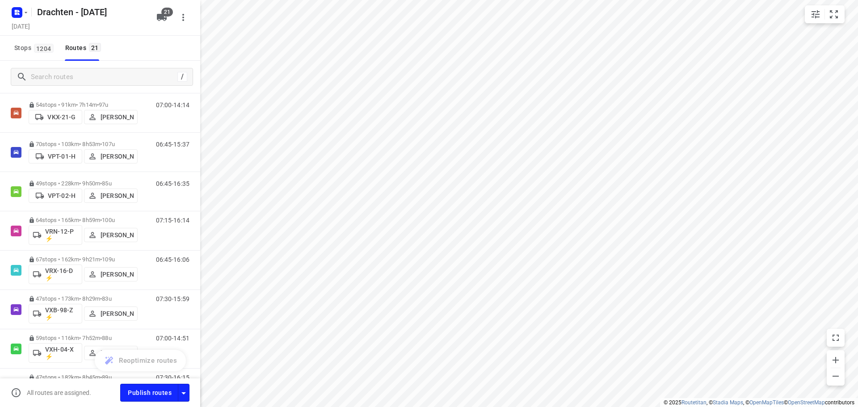
scroll to position [596, 0]
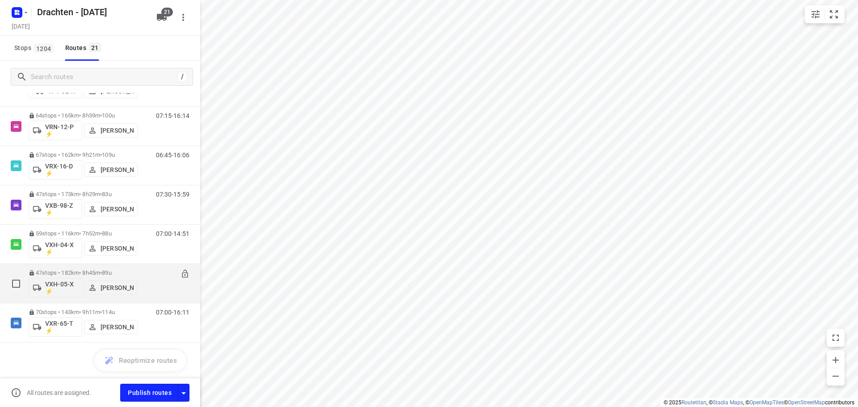
click at [106, 266] on div "47 stops • 182km • 8h45m • 89u VXH-05-X ⚡ Bouwe Hooghiemstra" at bounding box center [83, 283] width 109 height 37
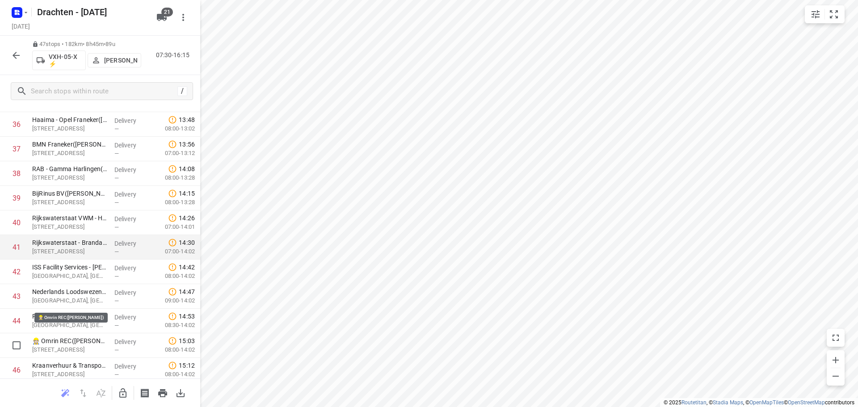
scroll to position [954, 0]
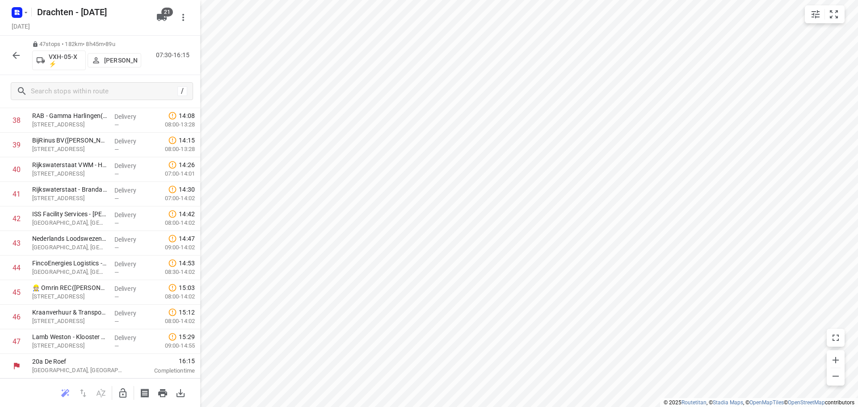
click at [14, 54] on icon "button" at bounding box center [16, 55] width 7 height 7
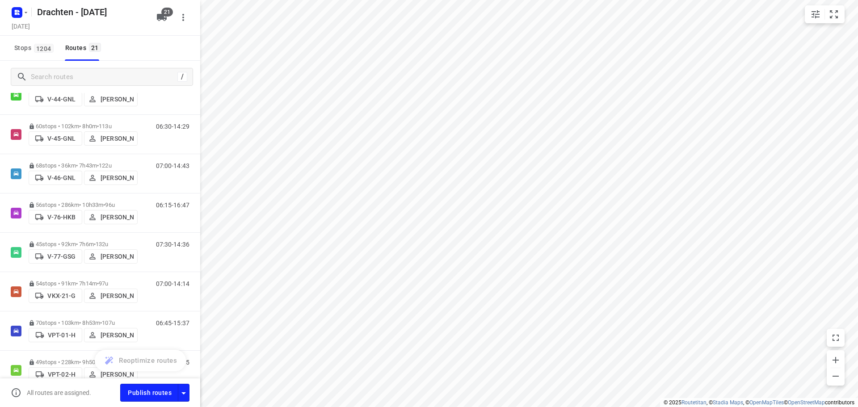
scroll to position [596, 0]
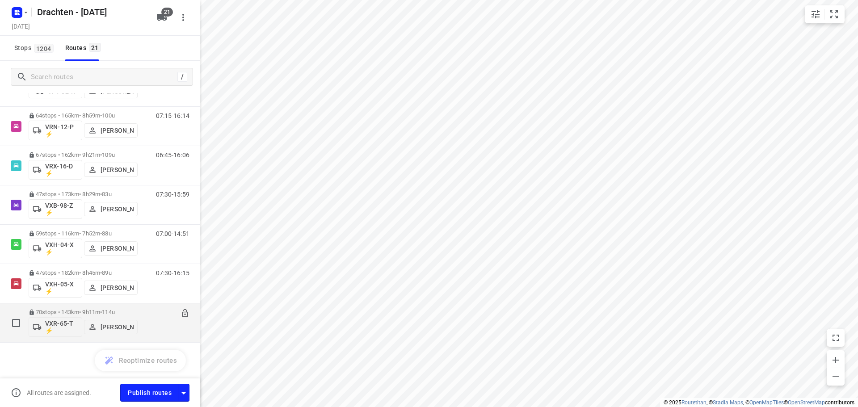
click at [93, 307] on div "70 stops • 143km • 9h11m • 114u VXR-65-T ⚡ Harry Van der Laan" at bounding box center [83, 322] width 109 height 37
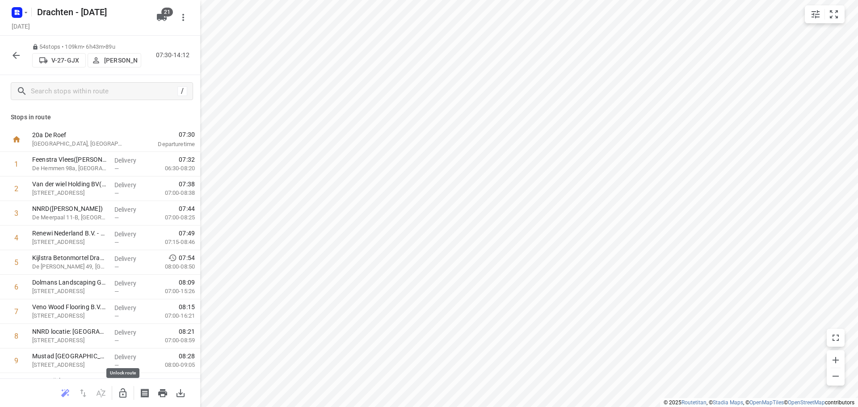
click at [125, 394] on icon "button" at bounding box center [123, 393] width 11 height 11
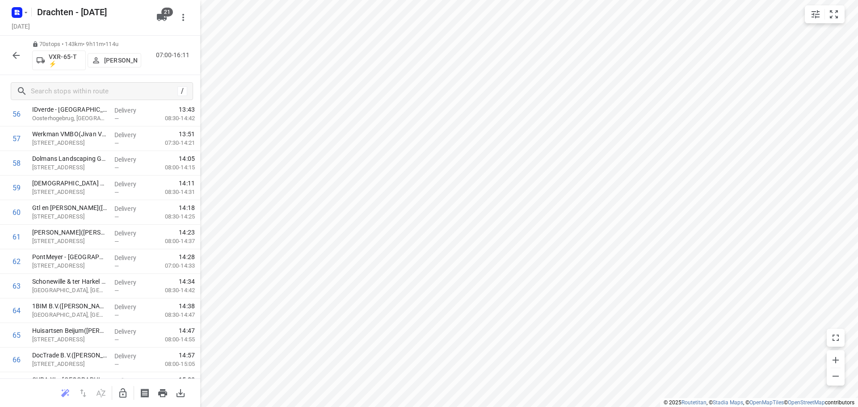
scroll to position [1519, 0]
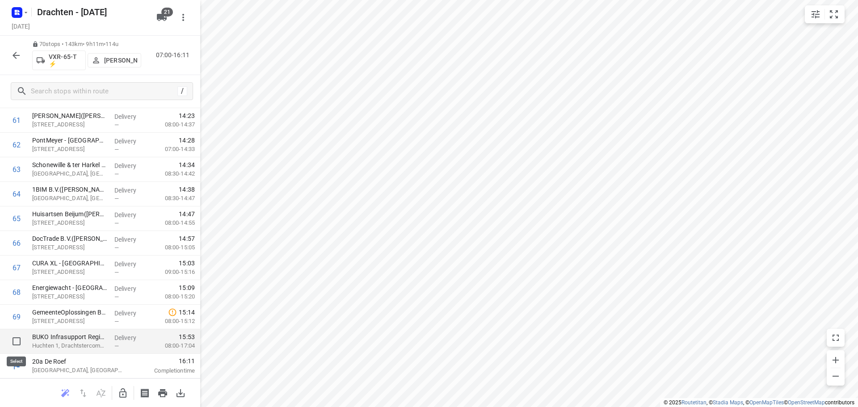
click at [17, 339] on input "checkbox" at bounding box center [17, 342] width 18 height 18
checkbox input "true"
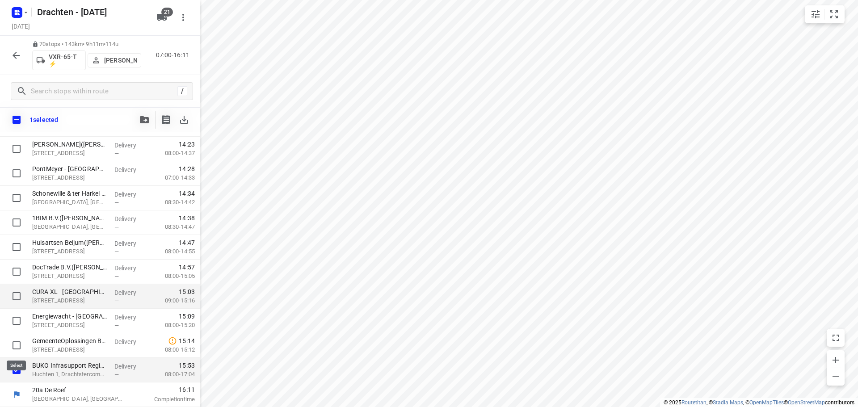
scroll to position [1516, 0]
click at [143, 121] on icon "button" at bounding box center [144, 119] width 9 height 7
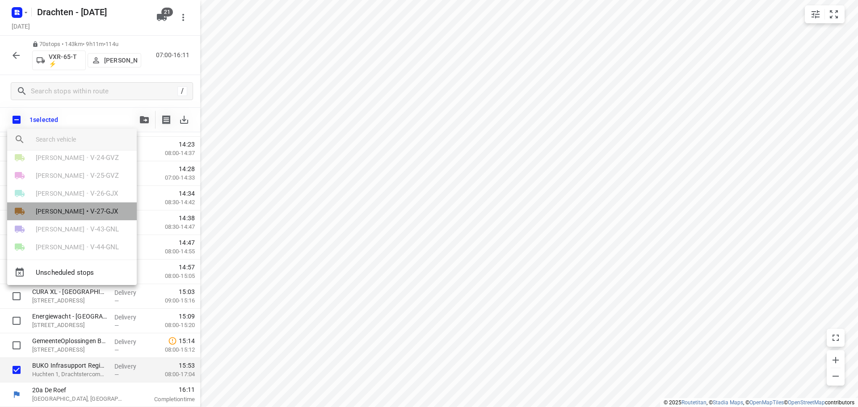
click at [93, 208] on span "V-27-GJX" at bounding box center [104, 212] width 28 height 10
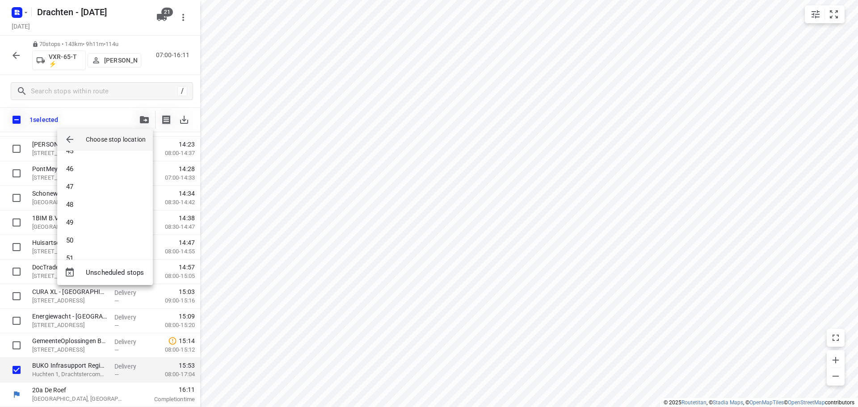
scroll to position [867, 0]
click at [88, 248] on li "54" at bounding box center [105, 244] width 96 height 18
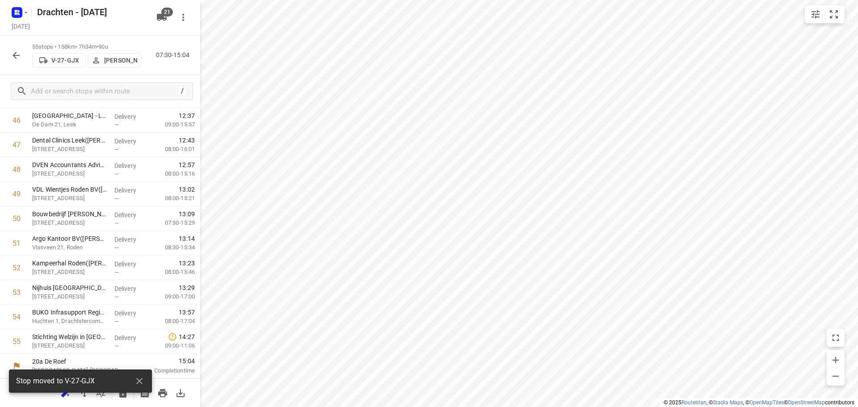
scroll to position [1150, 0]
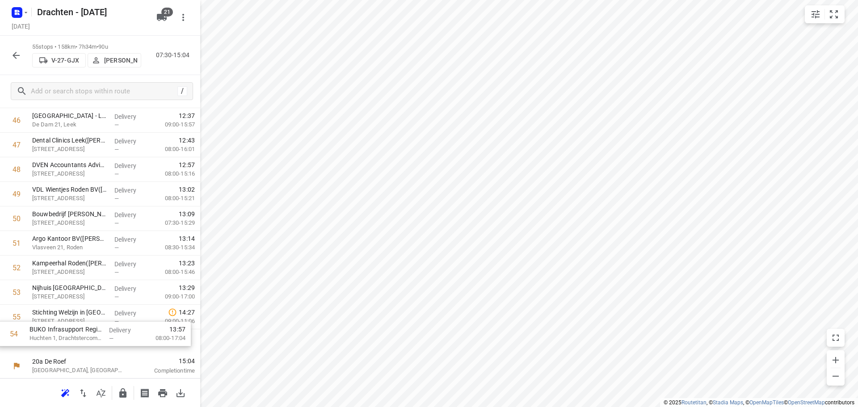
drag, startPoint x: 102, startPoint y: 325, endPoint x: 99, endPoint y: 340, distance: 15.4
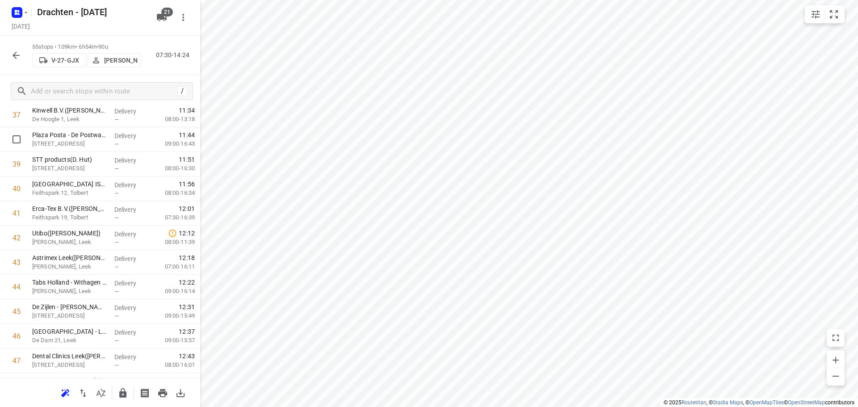
scroll to position [939, 0]
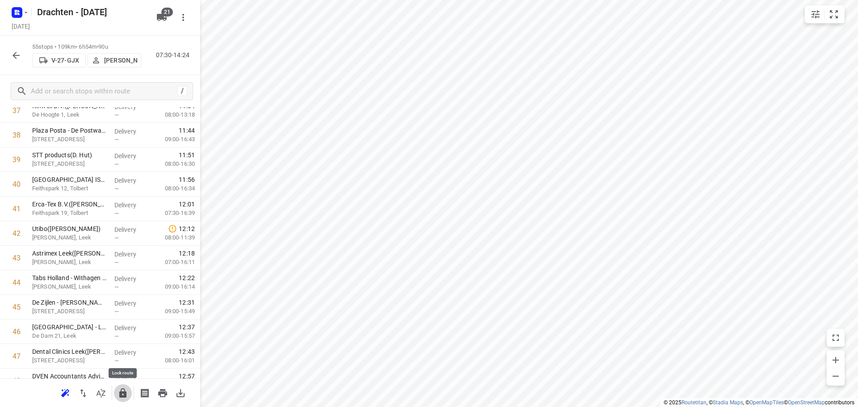
click at [125, 396] on icon "button" at bounding box center [122, 392] width 7 height 9
click at [118, 393] on icon "button" at bounding box center [123, 393] width 11 height 11
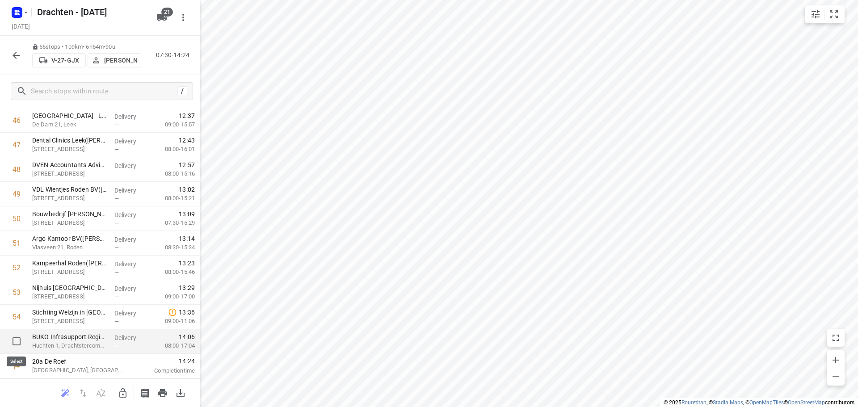
click at [17, 342] on input "checkbox" at bounding box center [17, 342] width 18 height 18
checkbox input "true"
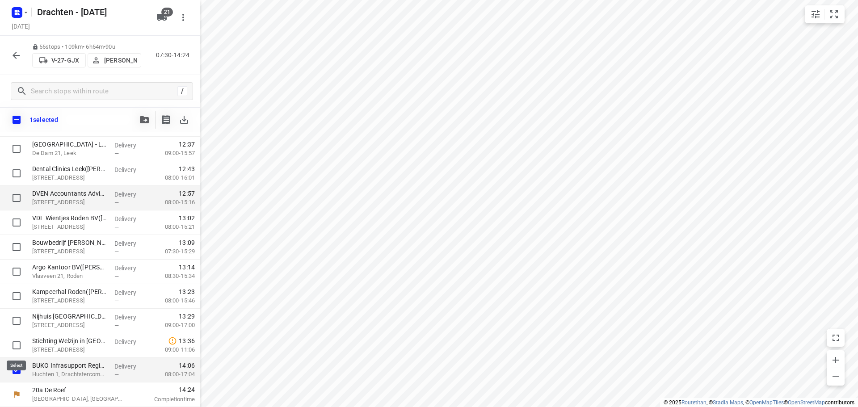
scroll to position [1147, 0]
click at [142, 121] on icon "button" at bounding box center [144, 119] width 9 height 7
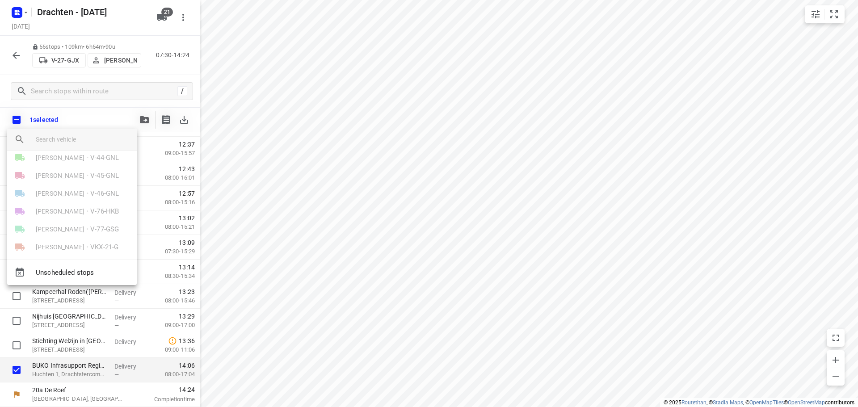
scroll to position [89, 0]
click at [107, 186] on span "V-43-GNL" at bounding box center [104, 185] width 29 height 10
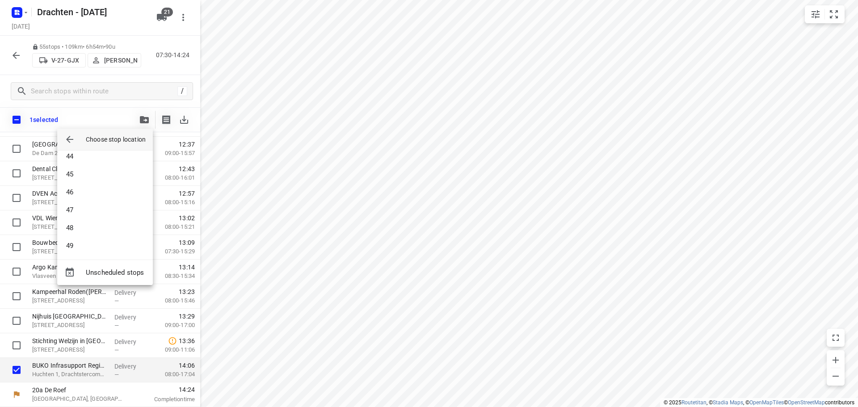
scroll to position [832, 0]
click at [91, 245] on li "52" at bounding box center [105, 244] width 96 height 18
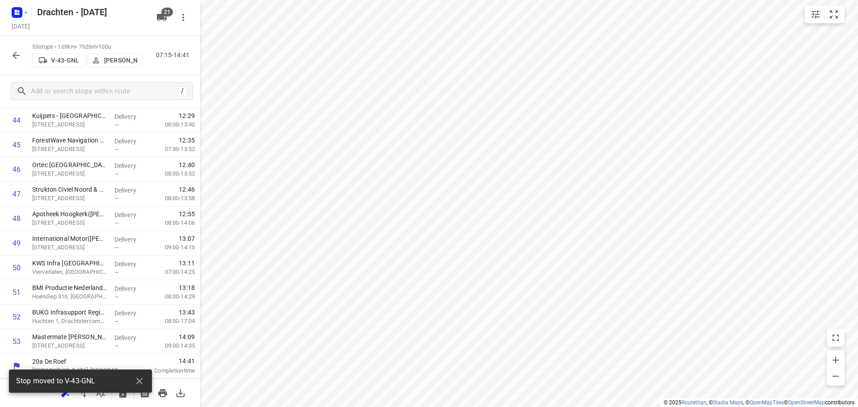
scroll to position [1101, 0]
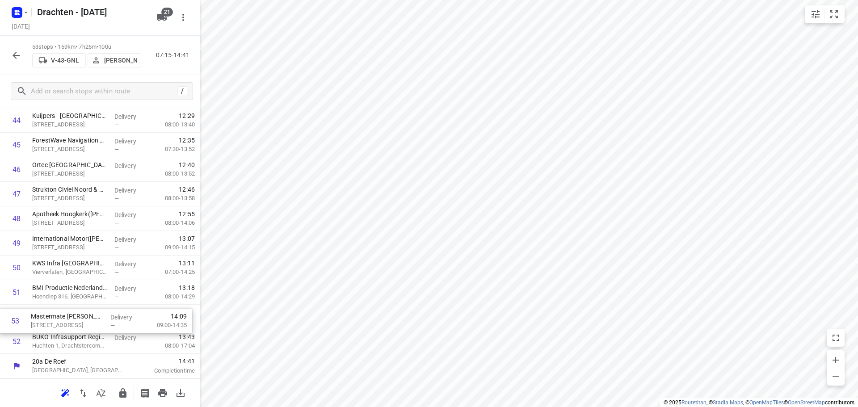
drag, startPoint x: 97, startPoint y: 342, endPoint x: 97, endPoint y: 314, distance: 28.2
click at [122, 393] on icon "button" at bounding box center [122, 392] width 7 height 9
click at [17, 57] on icon "button" at bounding box center [16, 55] width 11 height 11
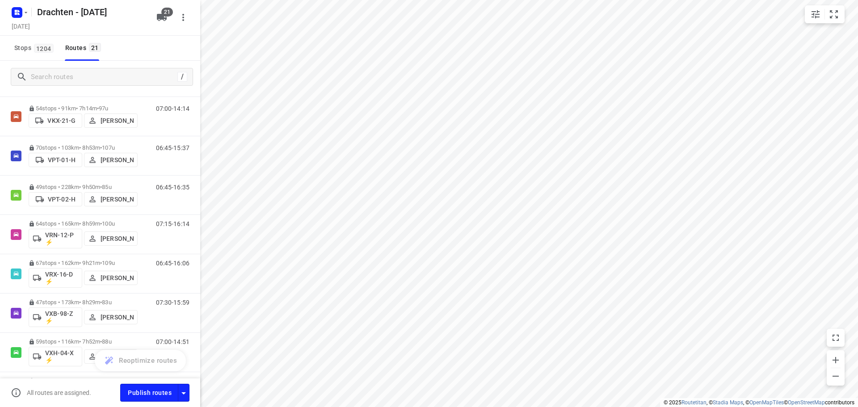
scroll to position [596, 0]
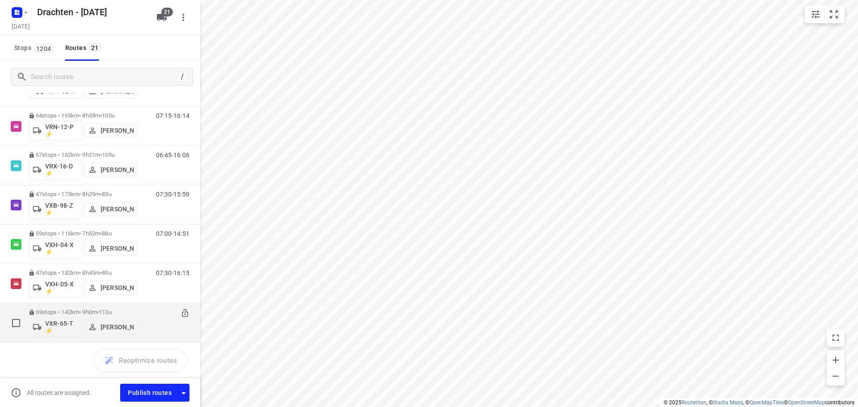
click at [124, 307] on div "69 stops • 142km • 9h0m • 113u VXR-65-T ⚡ Harry Van der Laan" at bounding box center [83, 322] width 109 height 37
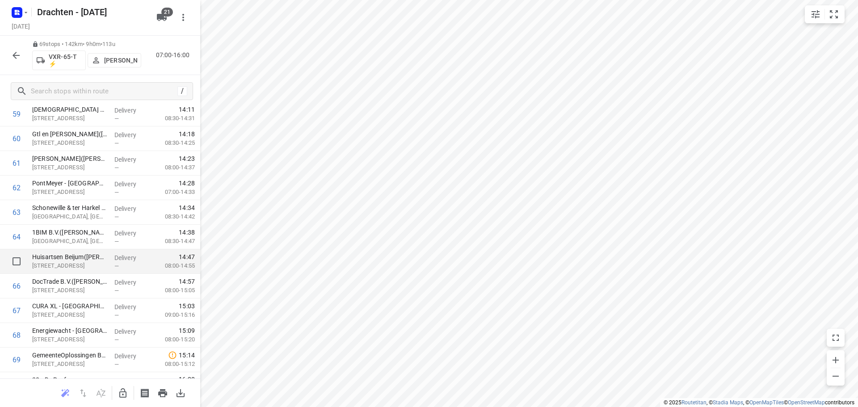
scroll to position [1495, 0]
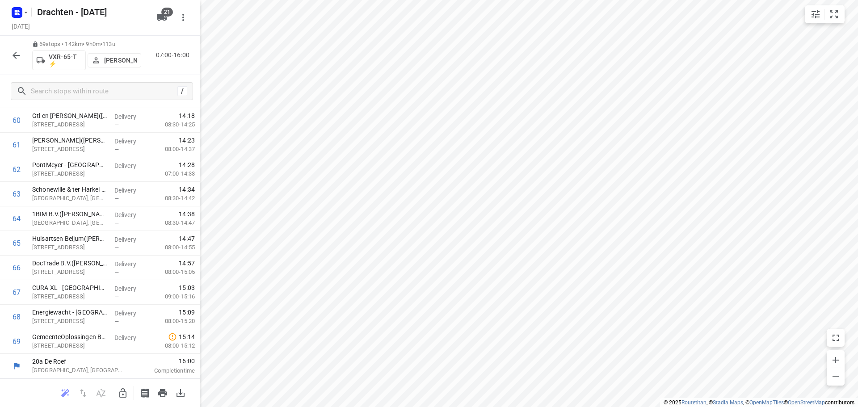
click at [10, 61] on button "button" at bounding box center [16, 55] width 18 height 18
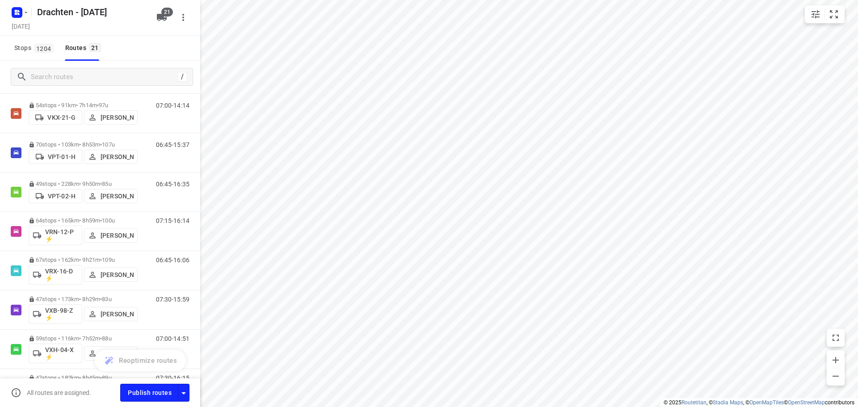
scroll to position [492, 0]
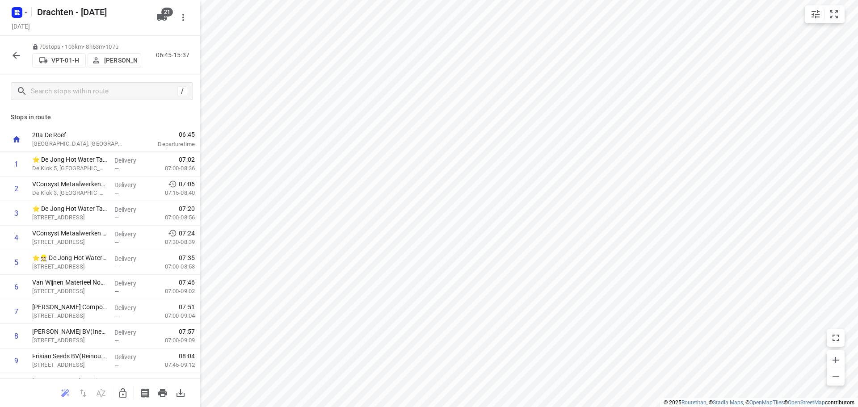
click at [13, 57] on icon "button" at bounding box center [16, 55] width 11 height 11
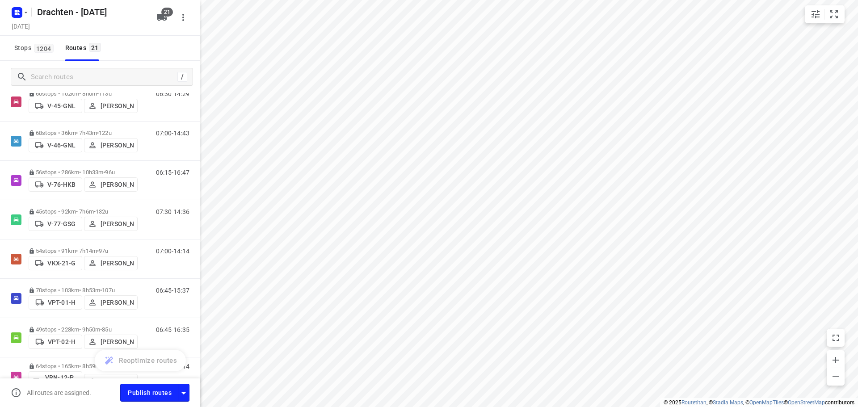
scroll to position [358, 0]
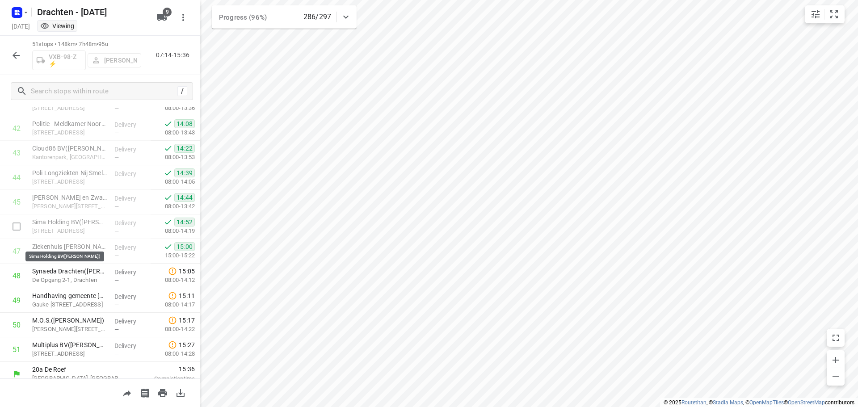
scroll to position [1052, 0]
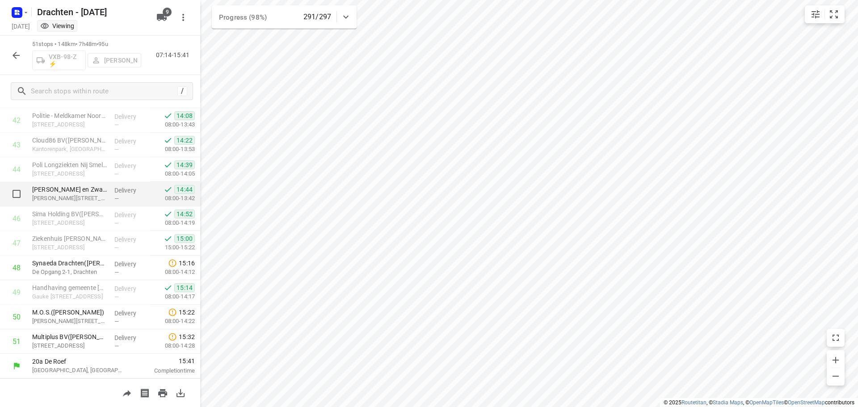
click at [191, 200] on div "14:44 08:00-13:42" at bounding box center [176, 194] width 50 height 25
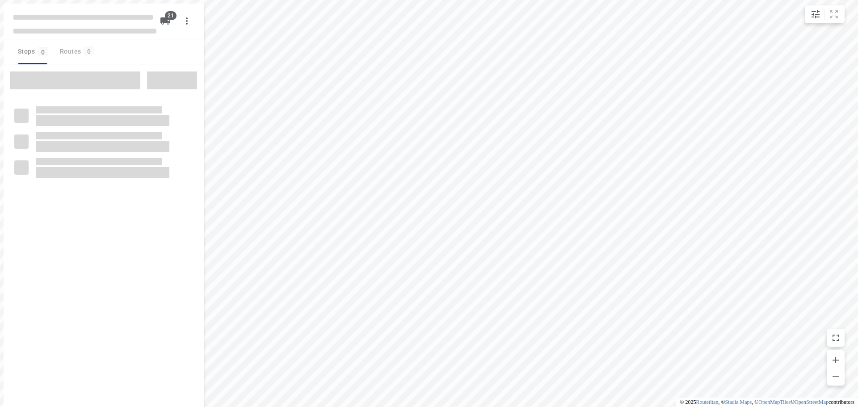
checkbox input "true"
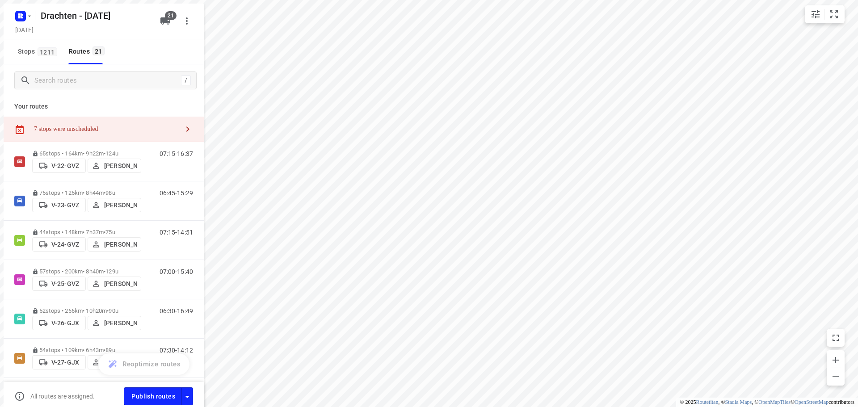
click at [113, 121] on div "7 stops were unscheduled" at bounding box center [104, 129] width 200 height 25
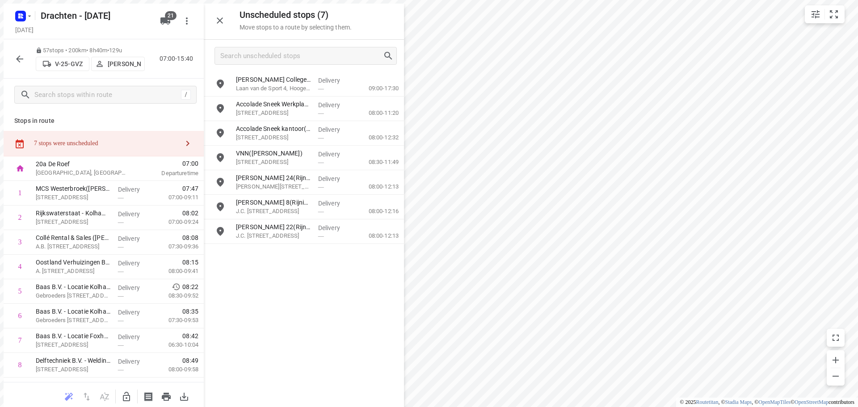
click at [120, 403] on div at bounding box center [104, 396] width 200 height 29
click at [123, 397] on icon "button" at bounding box center [126, 396] width 7 height 9
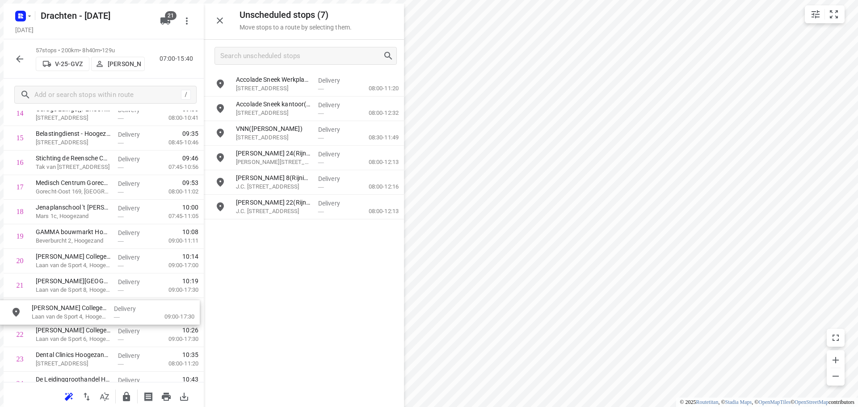
scroll to position [402, 0]
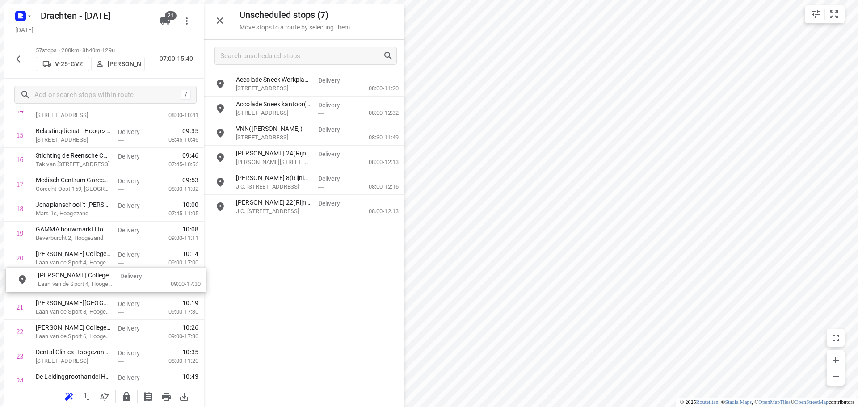
drag, startPoint x: 300, startPoint y: 86, endPoint x: 108, endPoint y: 286, distance: 276.7
click at [121, 392] on icon "button" at bounding box center [126, 397] width 11 height 11
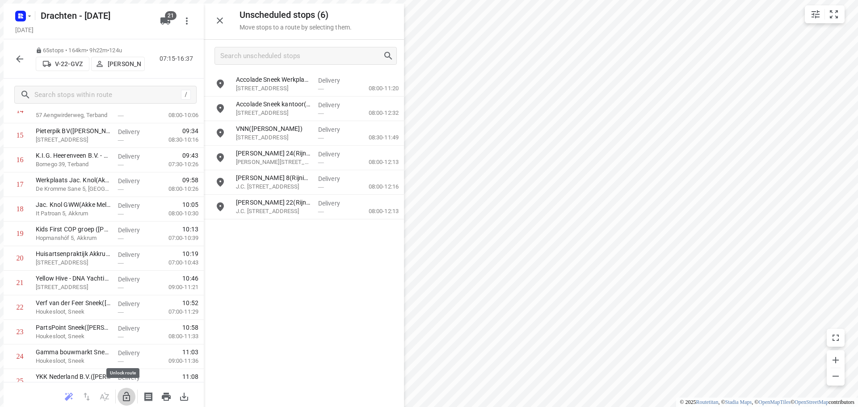
click at [123, 394] on icon "button" at bounding box center [126, 396] width 7 height 9
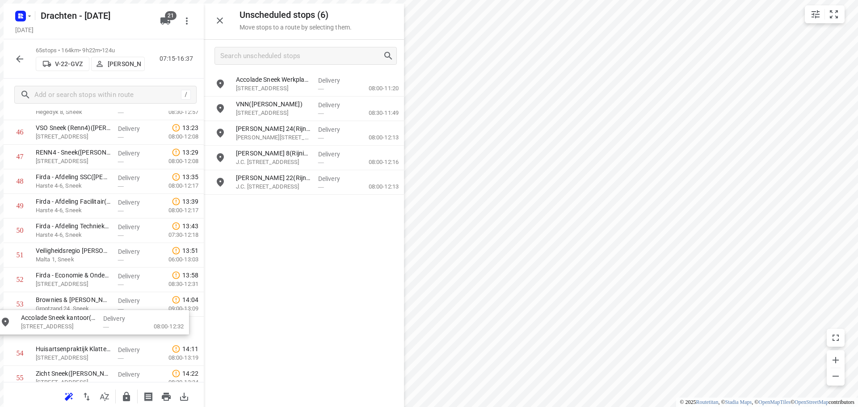
scroll to position [1170, 0]
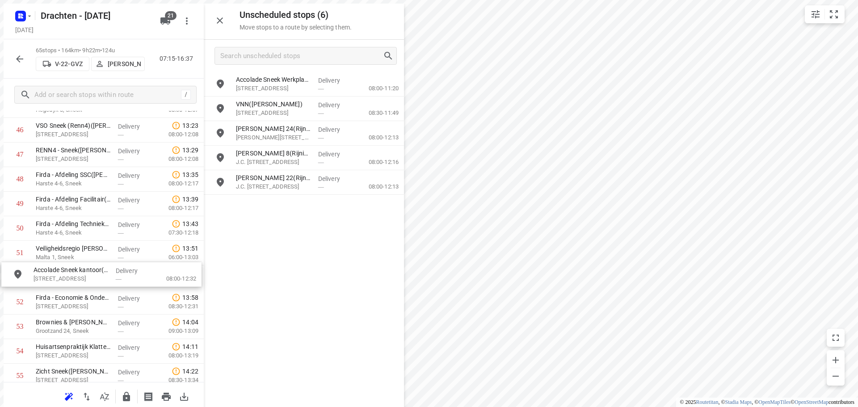
drag, startPoint x: 310, startPoint y: 108, endPoint x: 108, endPoint y: 279, distance: 265.2
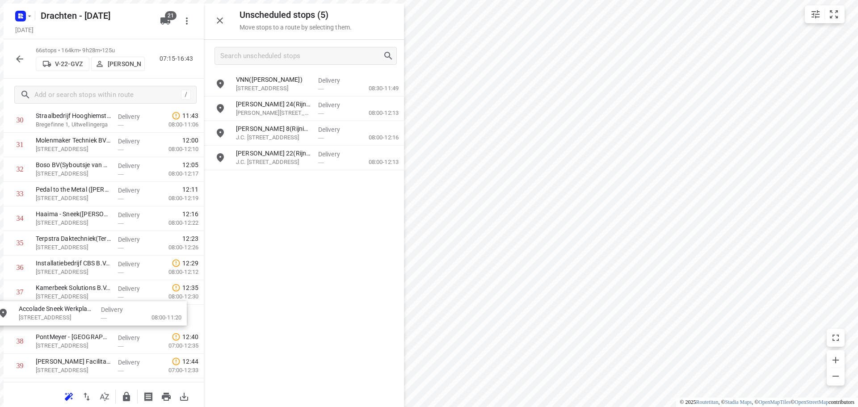
drag, startPoint x: 292, startPoint y: 92, endPoint x: 72, endPoint y: 329, distance: 323.3
click at [126, 397] on icon "button" at bounding box center [126, 397] width 11 height 11
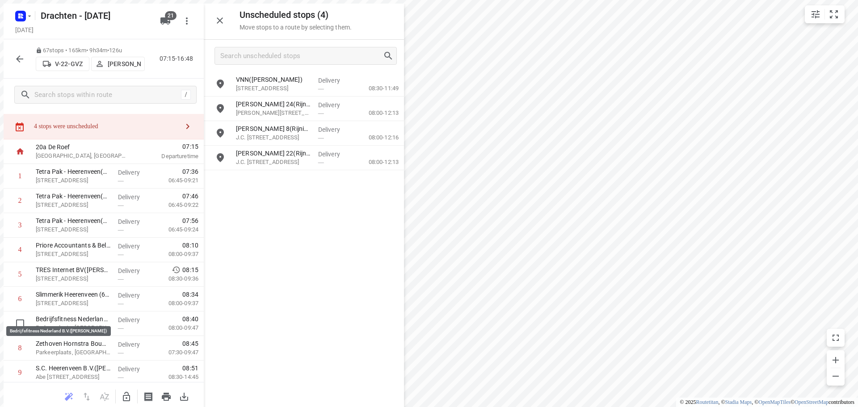
scroll to position [0, 0]
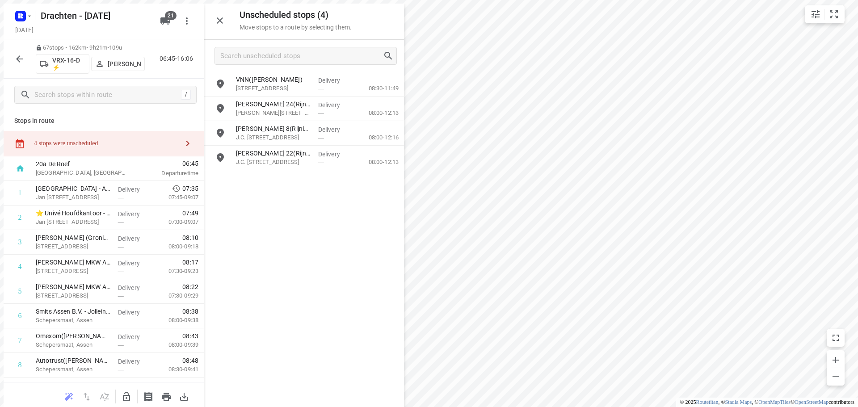
click at [121, 392] on icon "button" at bounding box center [126, 397] width 11 height 11
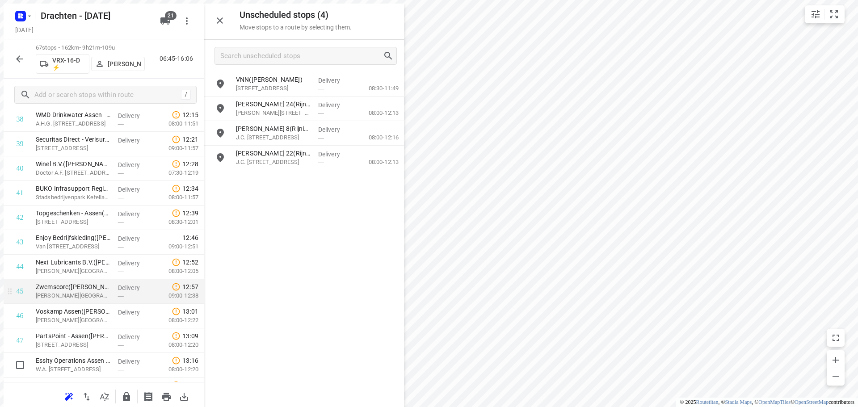
scroll to position [1028, 0]
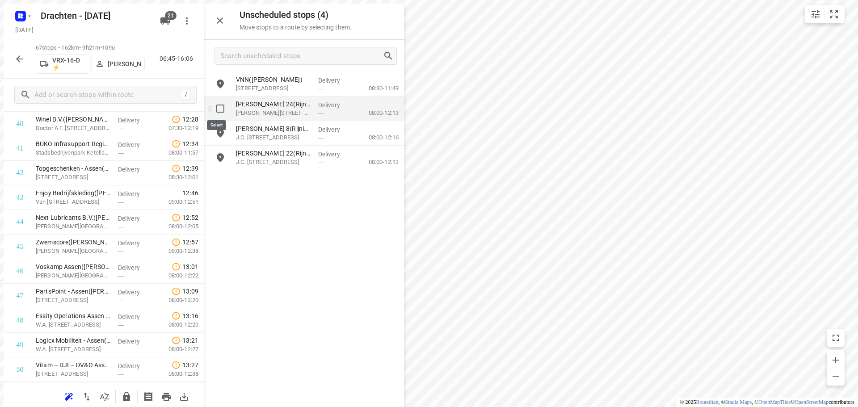
click at [222, 109] on input "grid" at bounding box center [220, 109] width 18 height 18
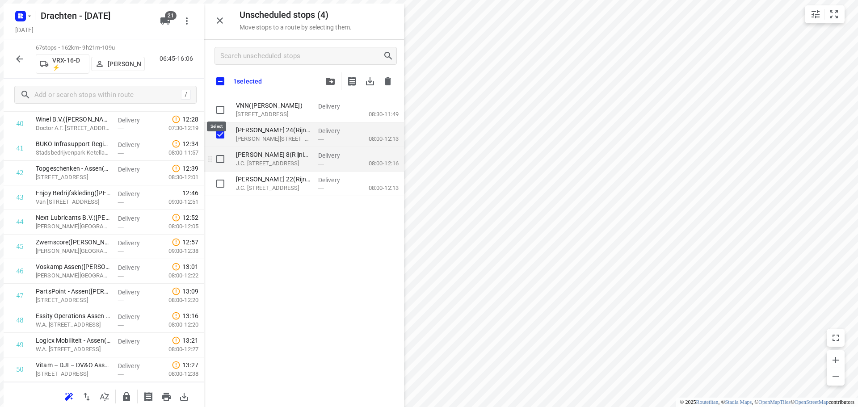
checkbox input "true"
click at [216, 156] on input "grid" at bounding box center [220, 159] width 18 height 18
checkbox input "true"
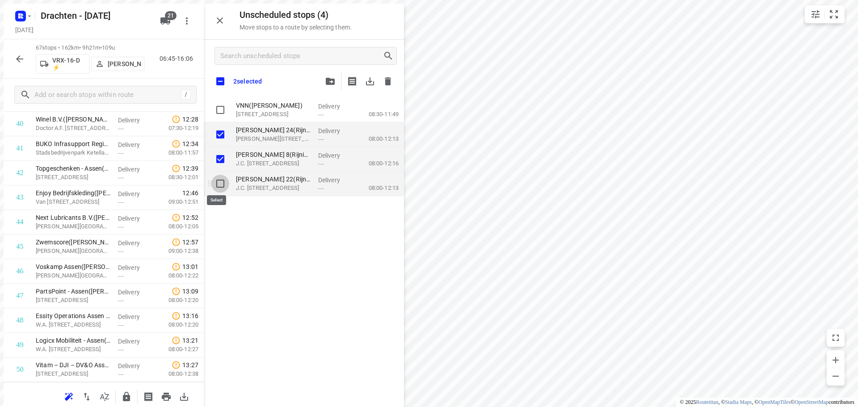
click at [218, 175] on input "grid" at bounding box center [220, 184] width 18 height 18
checkbox input "true"
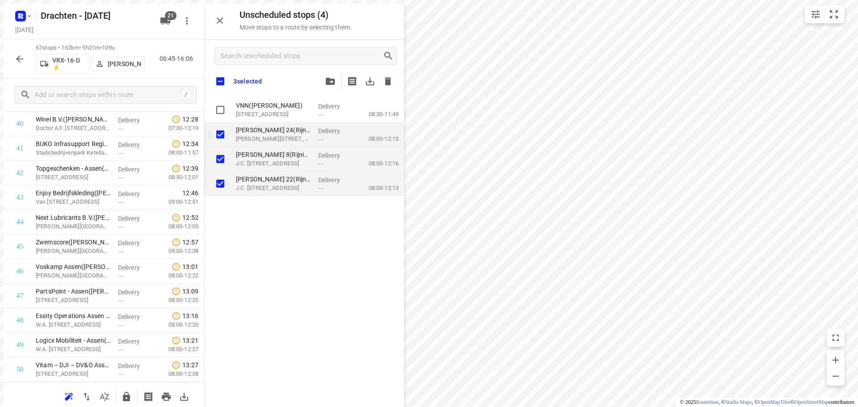
checkbox input "true"
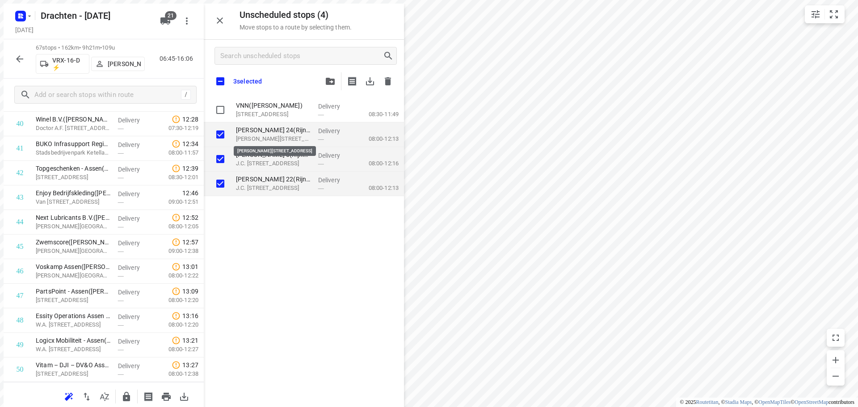
checkbox input "true"
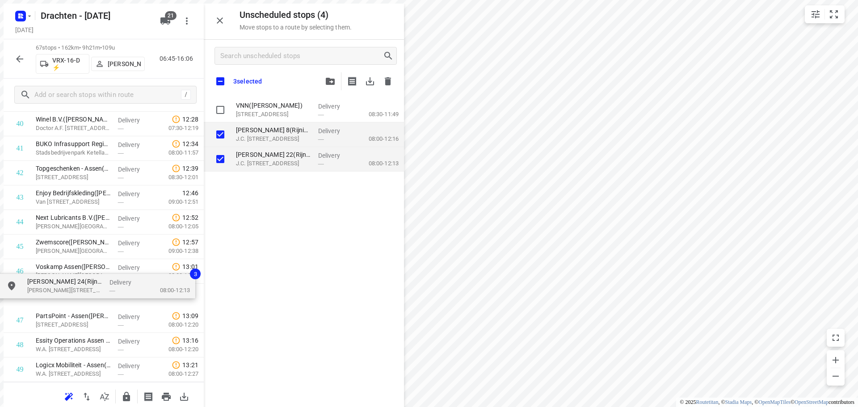
drag, startPoint x: 268, startPoint y: 134, endPoint x: 62, endPoint y: 292, distance: 259.9
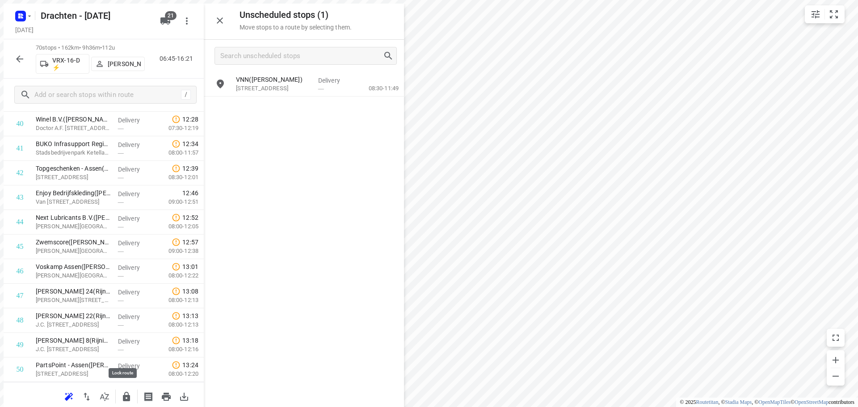
click at [126, 396] on icon "button" at bounding box center [126, 396] width 7 height 9
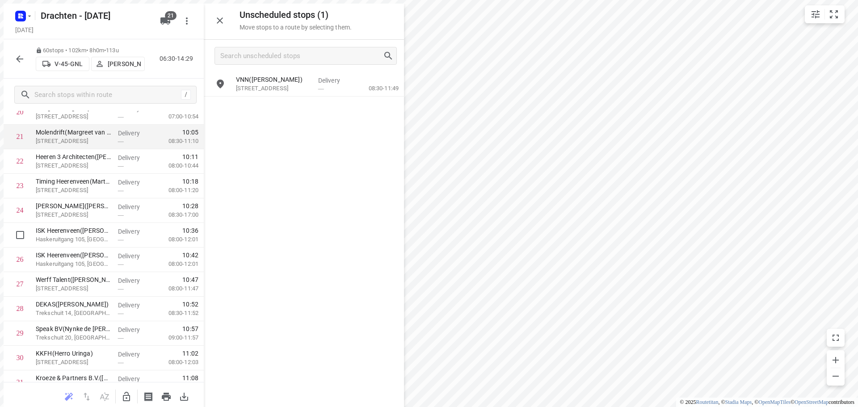
scroll to position [492, 0]
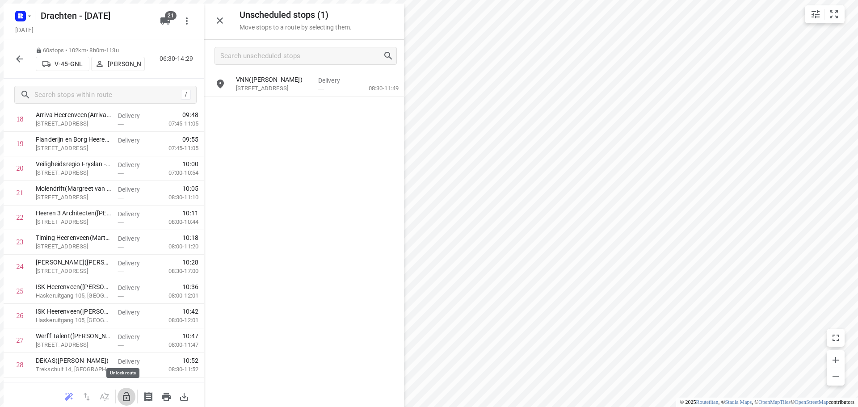
click at [121, 393] on icon "button" at bounding box center [126, 397] width 11 height 11
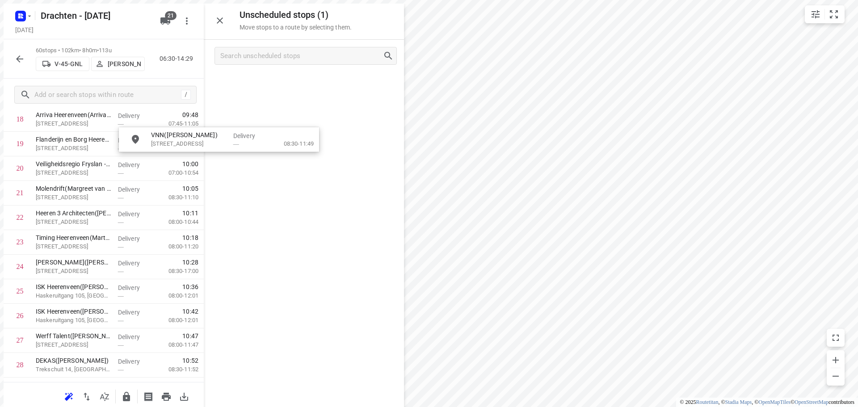
scroll to position [489, 0]
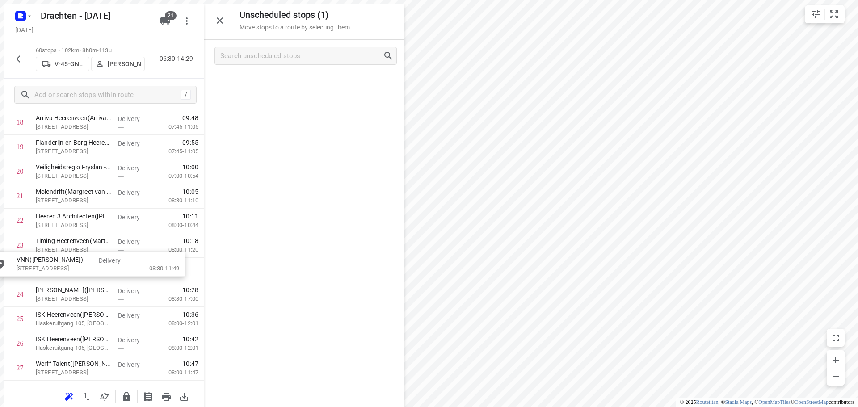
drag, startPoint x: 287, startPoint y: 85, endPoint x: 66, endPoint y: 272, distance: 289.0
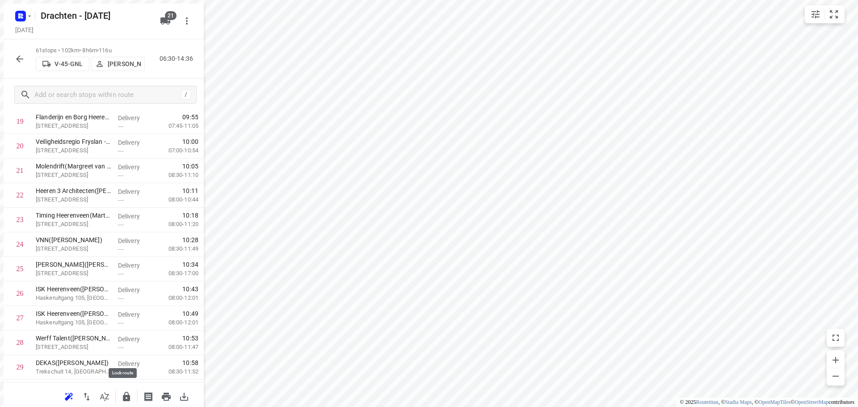
click at [123, 392] on icon "button" at bounding box center [126, 397] width 11 height 11
click at [14, 58] on icon "button" at bounding box center [19, 59] width 11 height 11
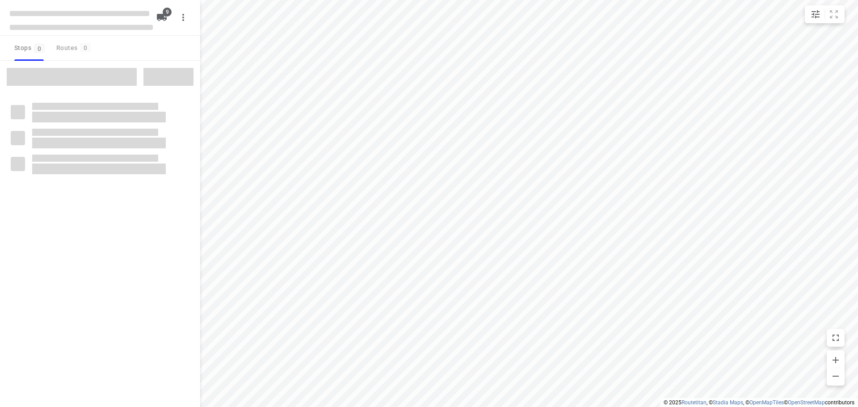
checkbox input "true"
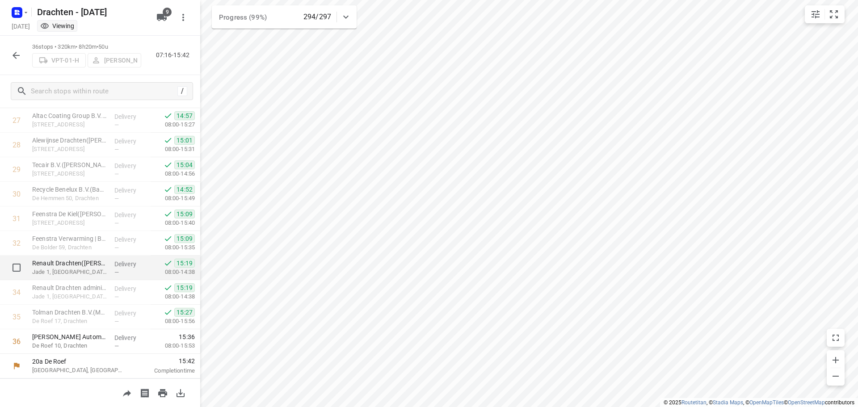
scroll to position [549, 0]
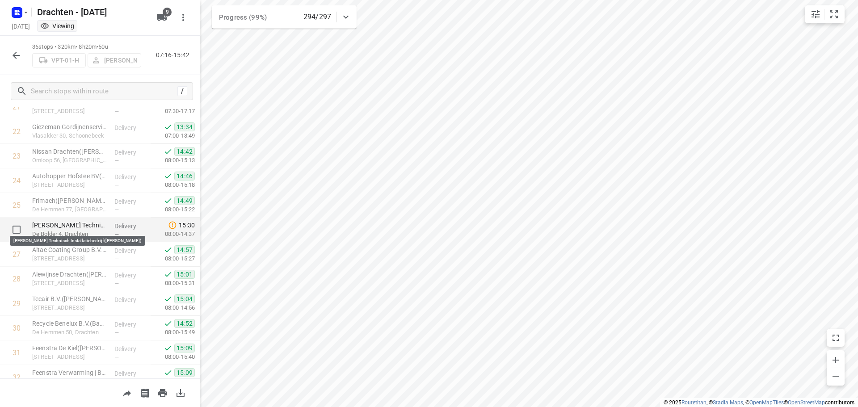
click at [71, 229] on p "[PERSON_NAME] Technisch Installatiebedrijf([PERSON_NAME])" at bounding box center [69, 225] width 75 height 9
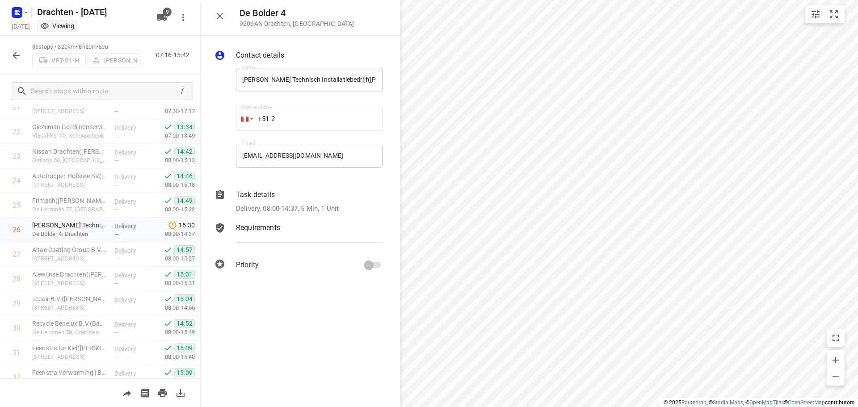
click at [268, 209] on p "Delivery, 08:00-14:37, 5 Min, 1 Unit" at bounding box center [287, 209] width 103 height 10
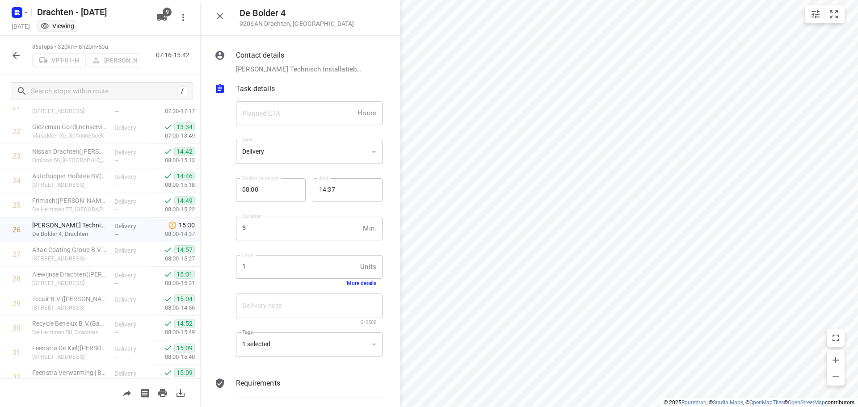
click at [364, 276] on div "1 Units Load" at bounding box center [309, 267] width 147 height 24
click at [364, 280] on button "More details" at bounding box center [362, 283] width 30 height 6
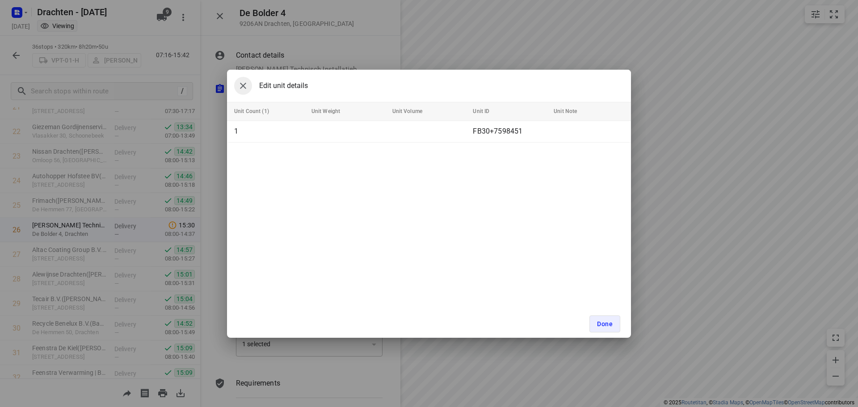
click at [249, 80] on button "button" at bounding box center [243, 86] width 18 height 18
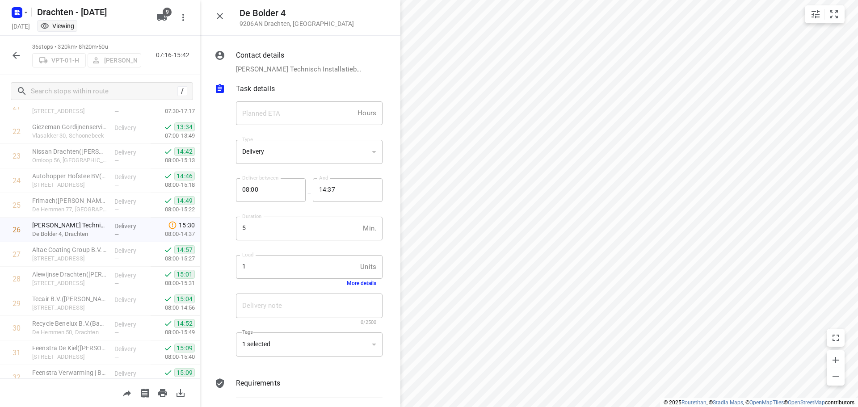
click at [221, 10] on button "button" at bounding box center [220, 16] width 18 height 18
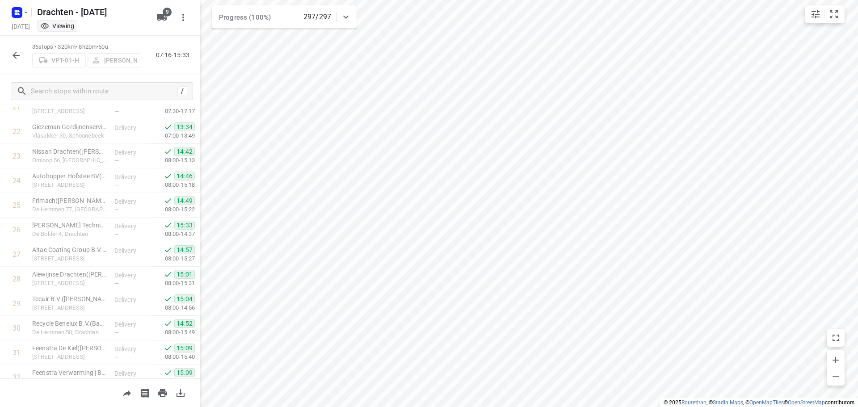
click at [18, 61] on button "button" at bounding box center [16, 55] width 18 height 18
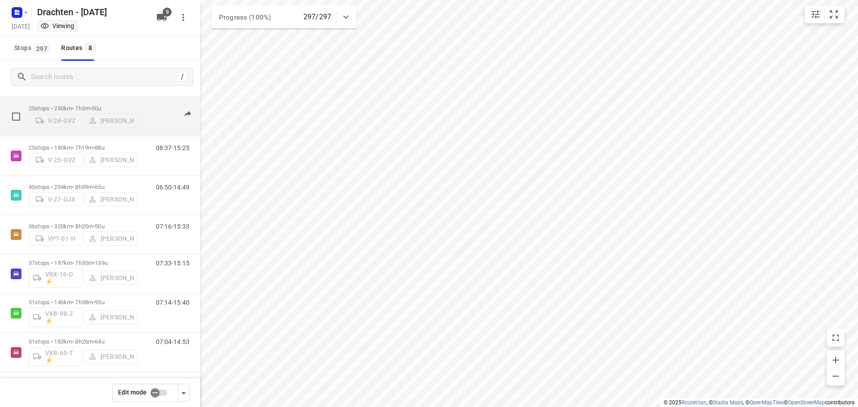
scroll to position [58, 0]
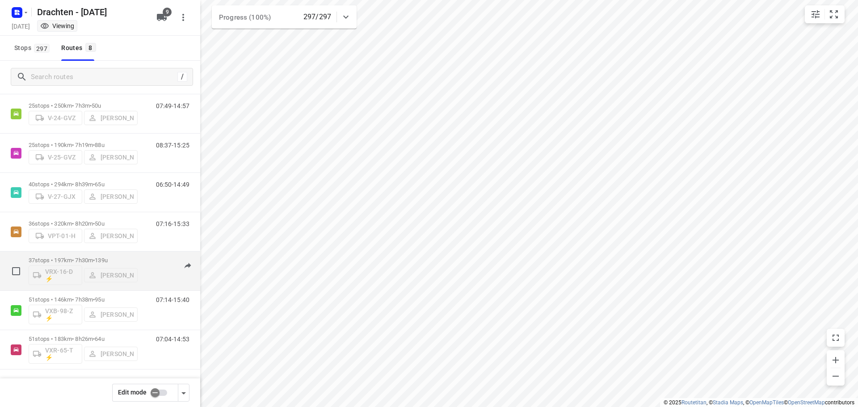
click at [97, 262] on p "37 stops • 197km • 7h30m • 139u" at bounding box center [83, 260] width 109 height 7
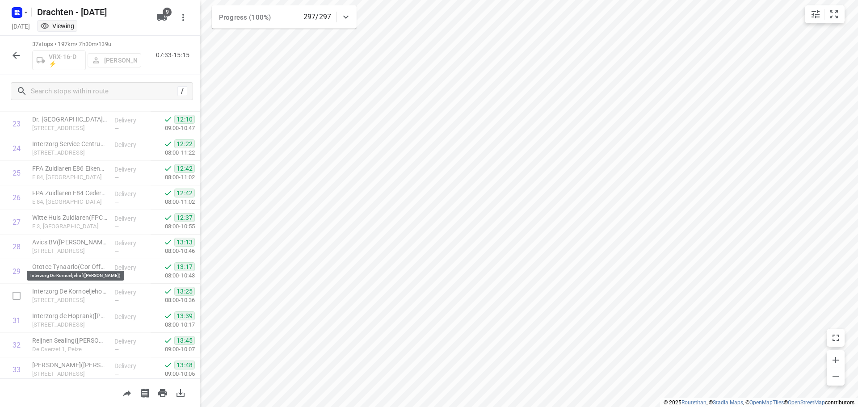
scroll to position [708, 0]
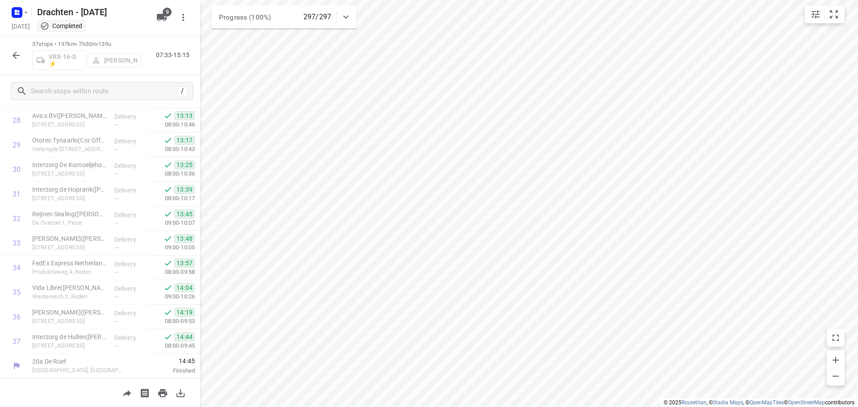
click at [20, 52] on icon "button" at bounding box center [16, 55] width 11 height 11
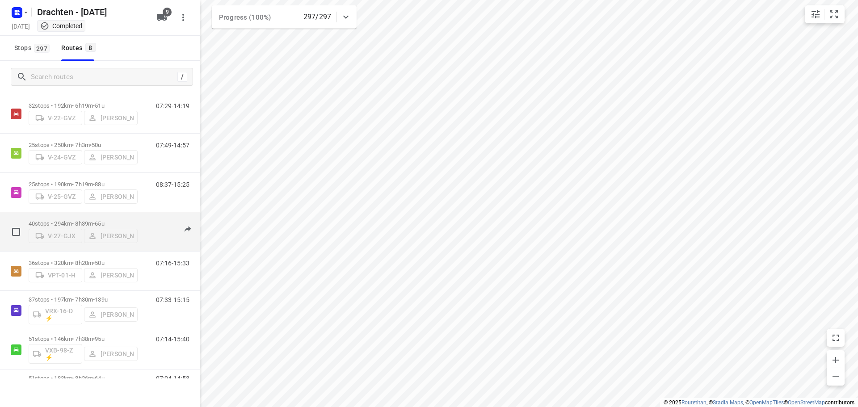
scroll to position [58, 0]
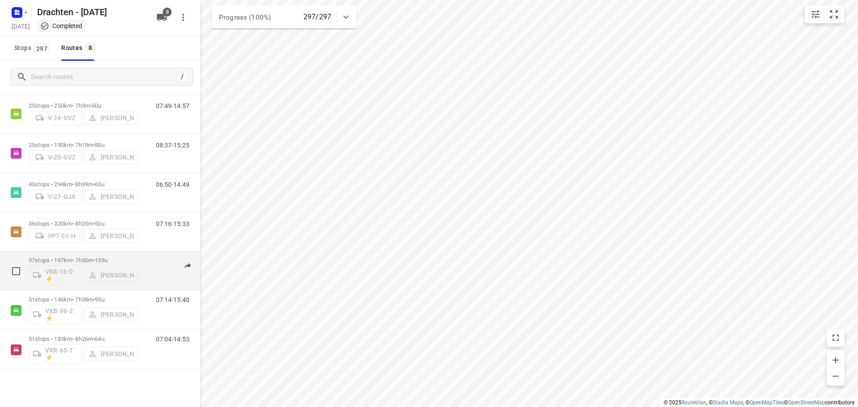
click at [92, 253] on div "37 stops • 197km • 7h30m • 139u VRX-16-D ⚡ Jos Kaspers" at bounding box center [83, 271] width 109 height 37
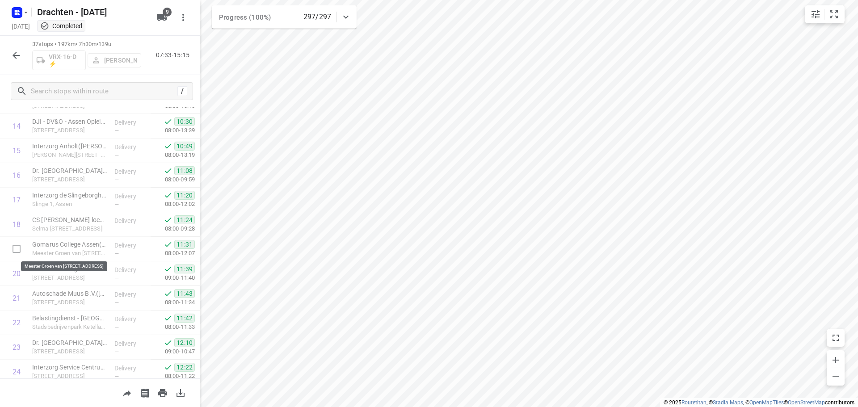
scroll to position [708, 0]
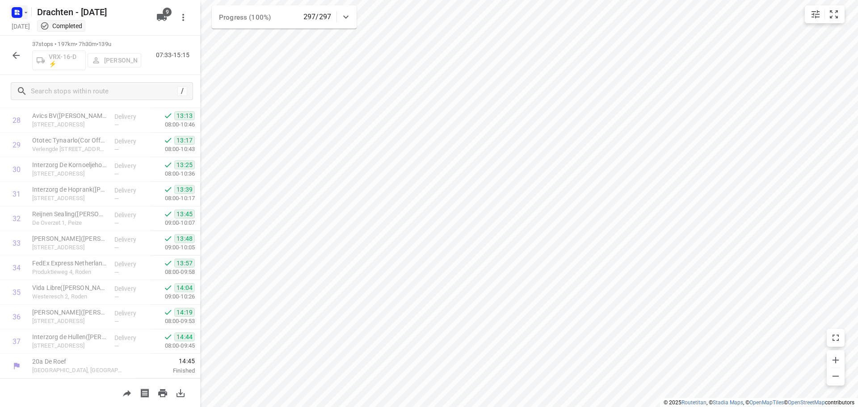
click at [20, 12] on rect "button" at bounding box center [17, 12] width 11 height 11
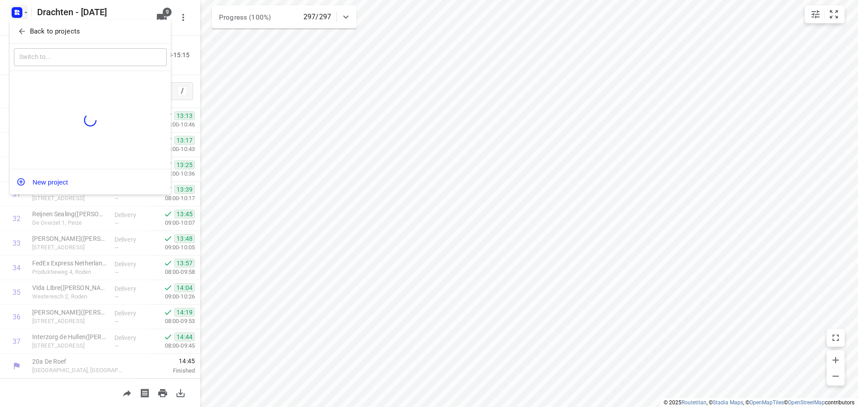
click at [84, 27] on span "Back to projects" at bounding box center [90, 31] width 146 height 10
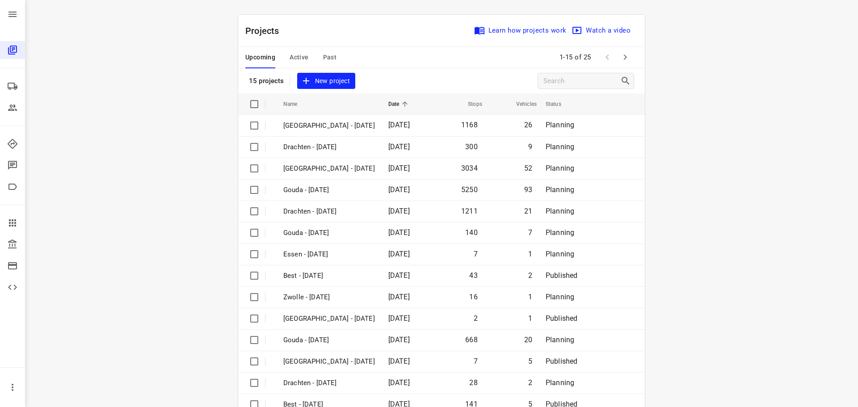
click at [292, 48] on button "Active" at bounding box center [299, 57] width 19 height 21
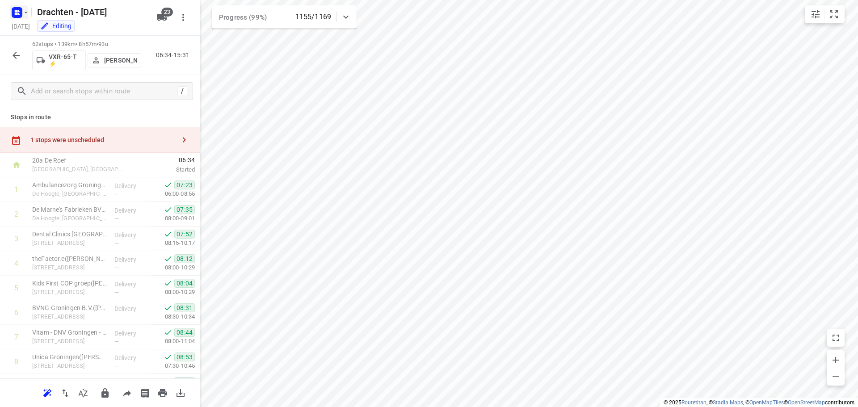
click at [13, 11] on rect "button" at bounding box center [17, 12] width 11 height 11
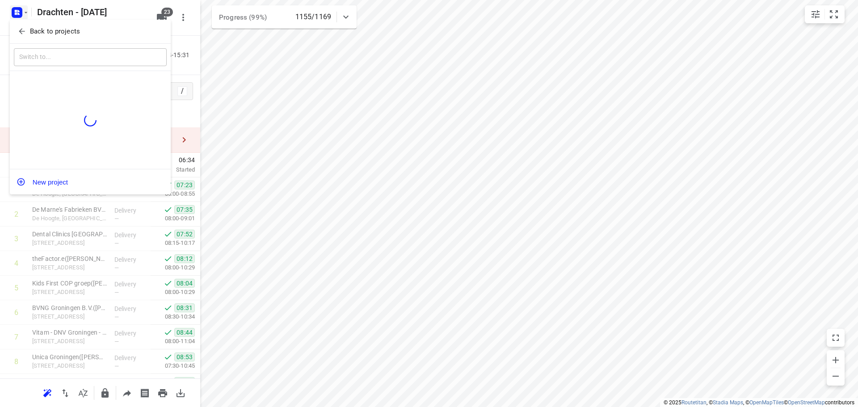
click at [67, 28] on p "Back to projects" at bounding box center [55, 31] width 50 height 10
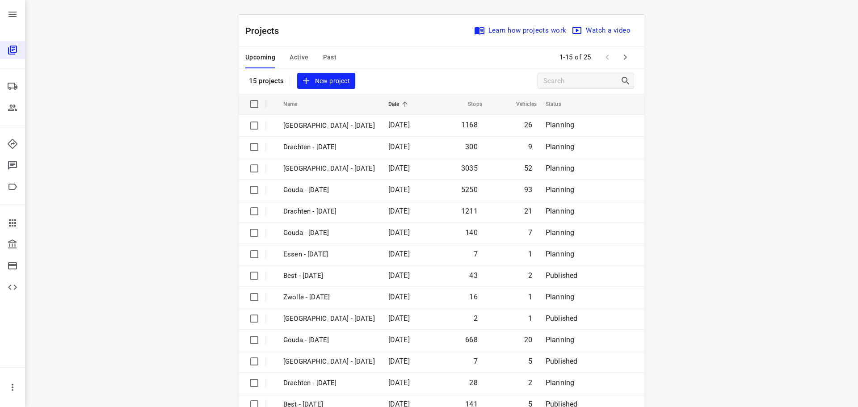
click at [300, 58] on span "Active" at bounding box center [299, 57] width 19 height 11
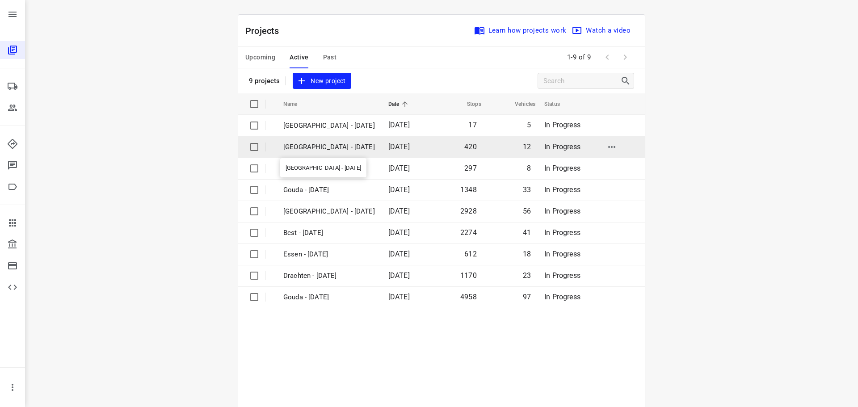
click at [304, 145] on p "[GEOGRAPHIC_DATA] - [DATE]" at bounding box center [329, 147] width 92 height 10
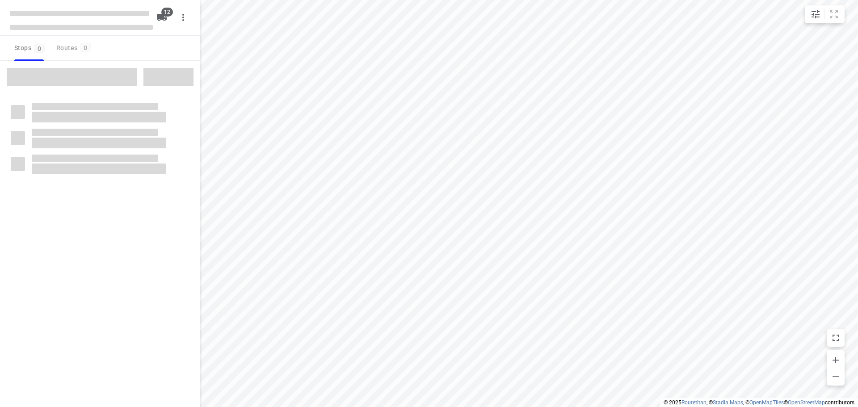
checkbox input "true"
